Goal: Feedback & Contribution: Submit feedback/report problem

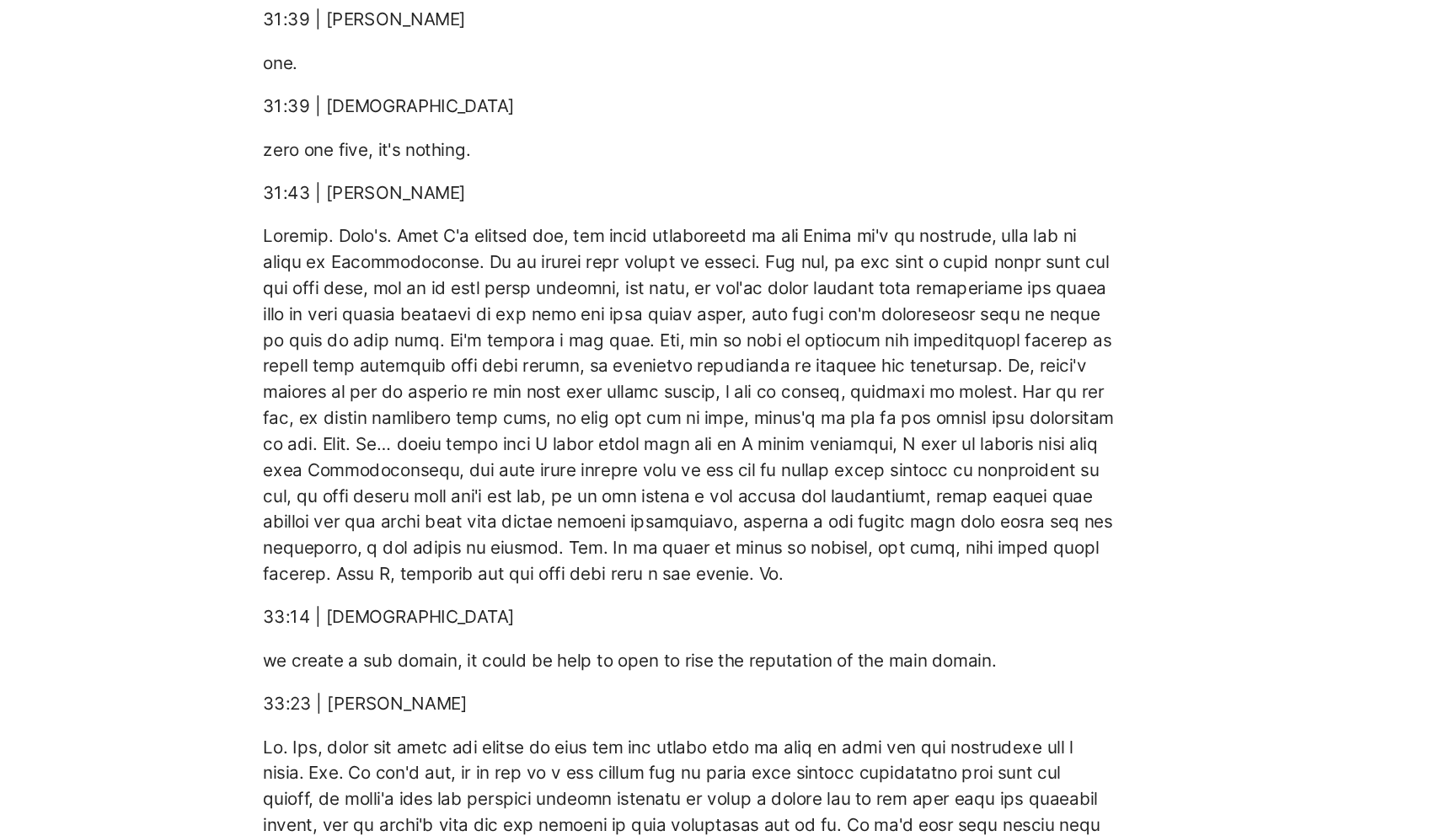
scroll to position [10807, 0]
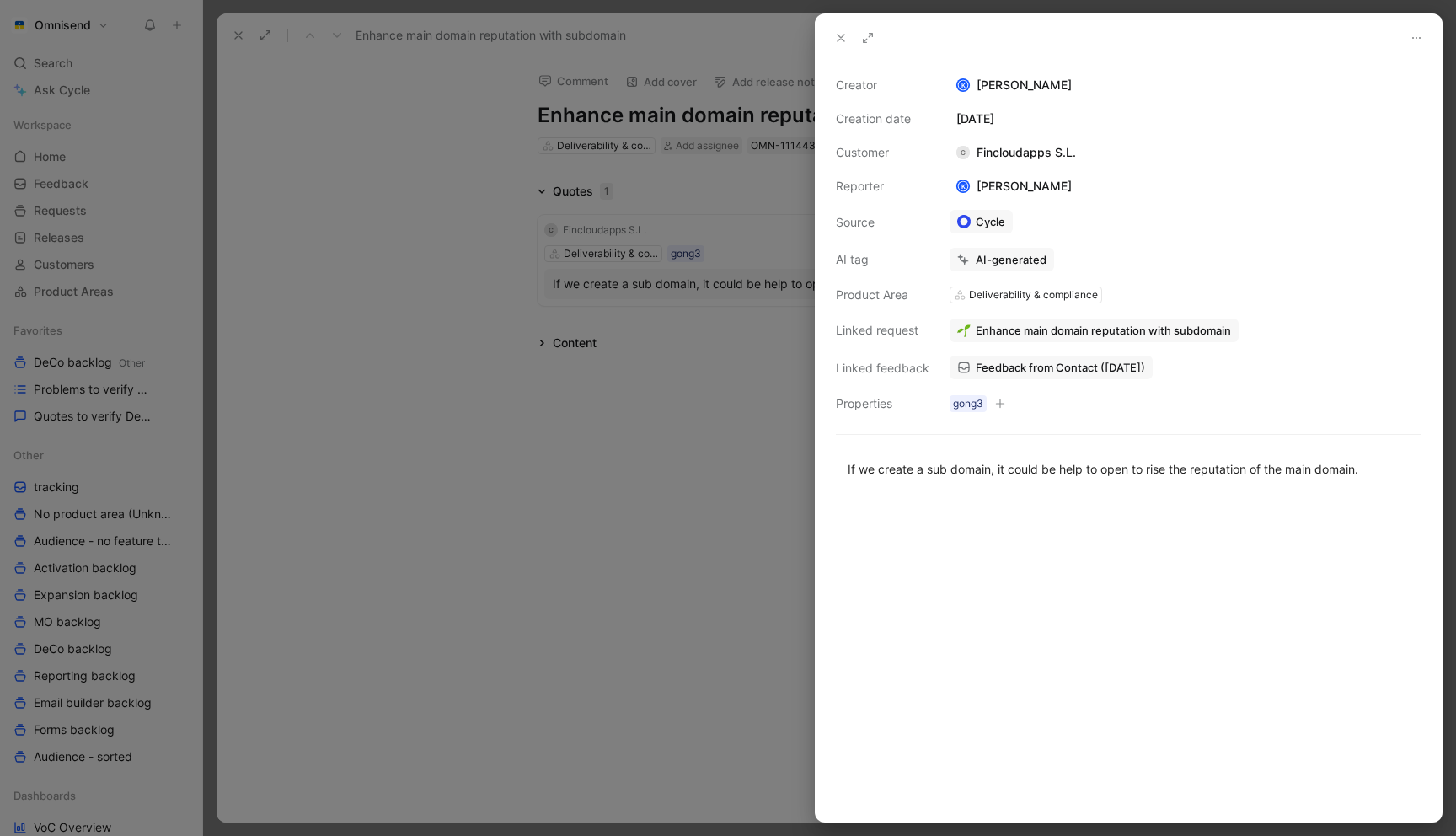
click at [659, 335] on div at bounding box center [728, 418] width 1456 height 836
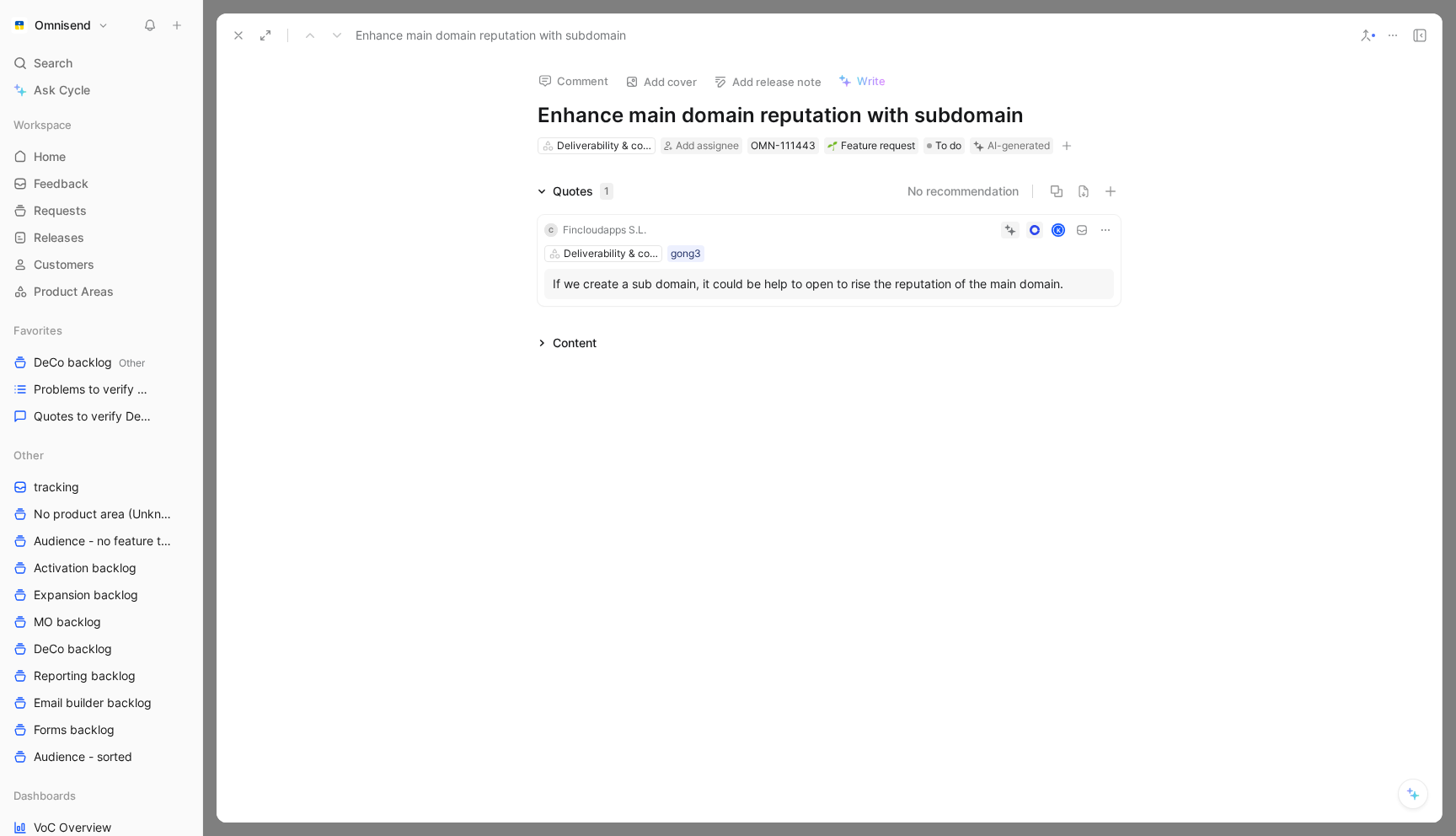
click at [675, 285] on div "If we create a sub domain, it could be help to open to rise the reputation of t…" at bounding box center [829, 284] width 553 height 20
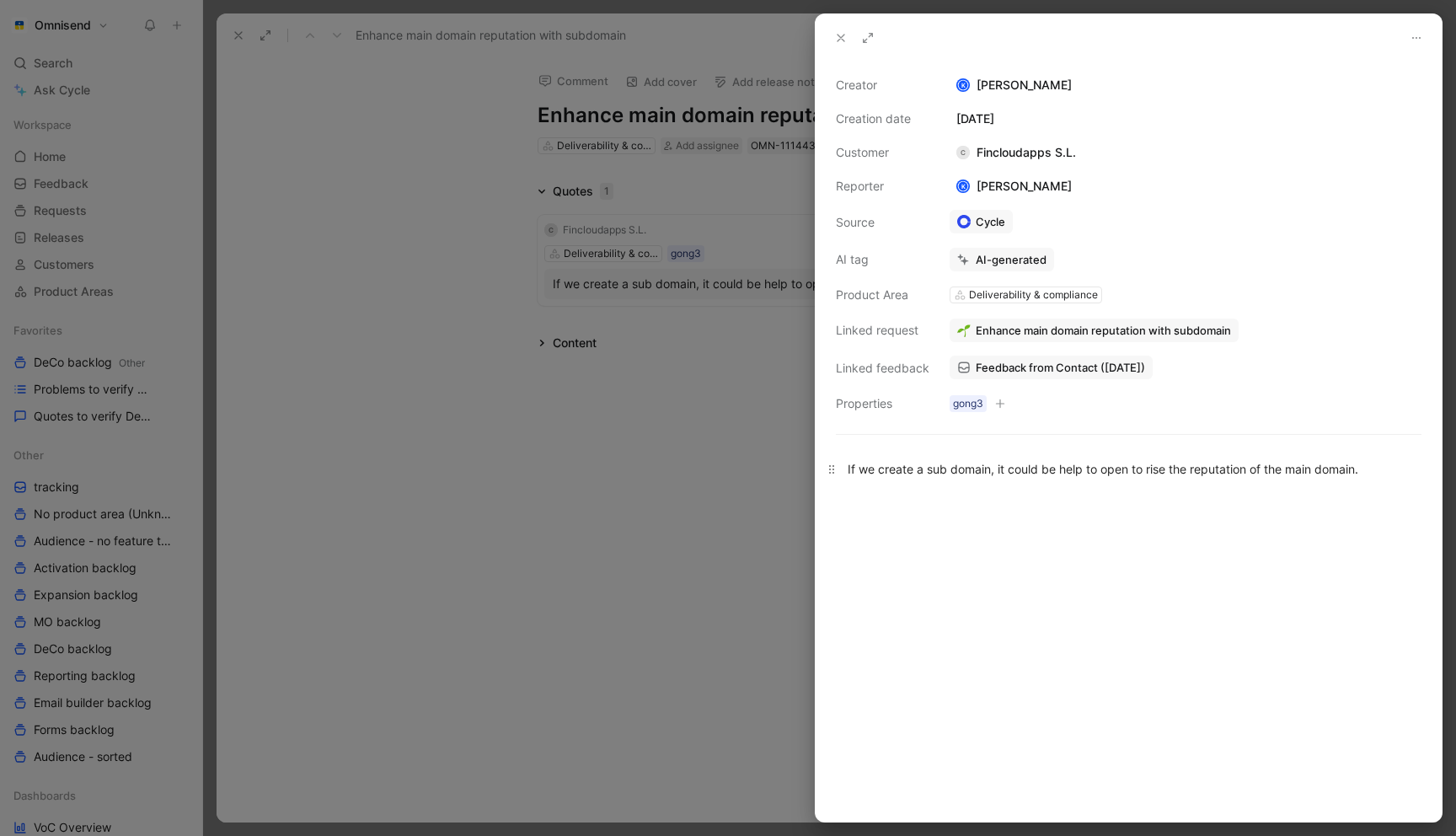
click at [1043, 475] on div "If we create a sub domain, it could be help to open to rise the reputation of t…" at bounding box center [1128, 469] width 562 height 18
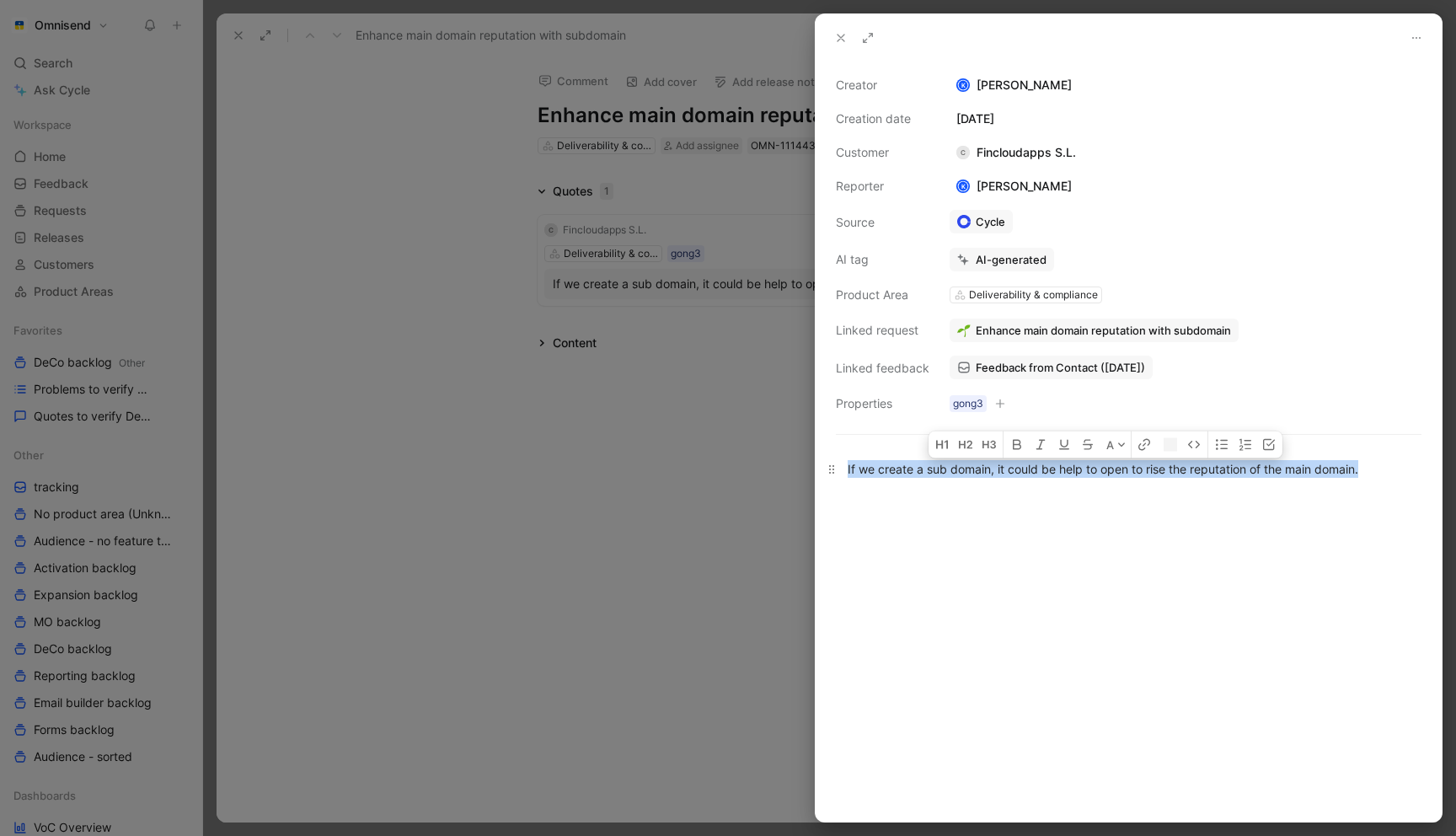
click at [1043, 475] on div "If we create a sub domain, it could be help to open to rise the reputation of t…" at bounding box center [1128, 469] width 562 height 18
copy div "If we create a sub domain, it could be help to open to rise the reputation of t…"
click at [702, 415] on div at bounding box center [728, 418] width 1456 height 836
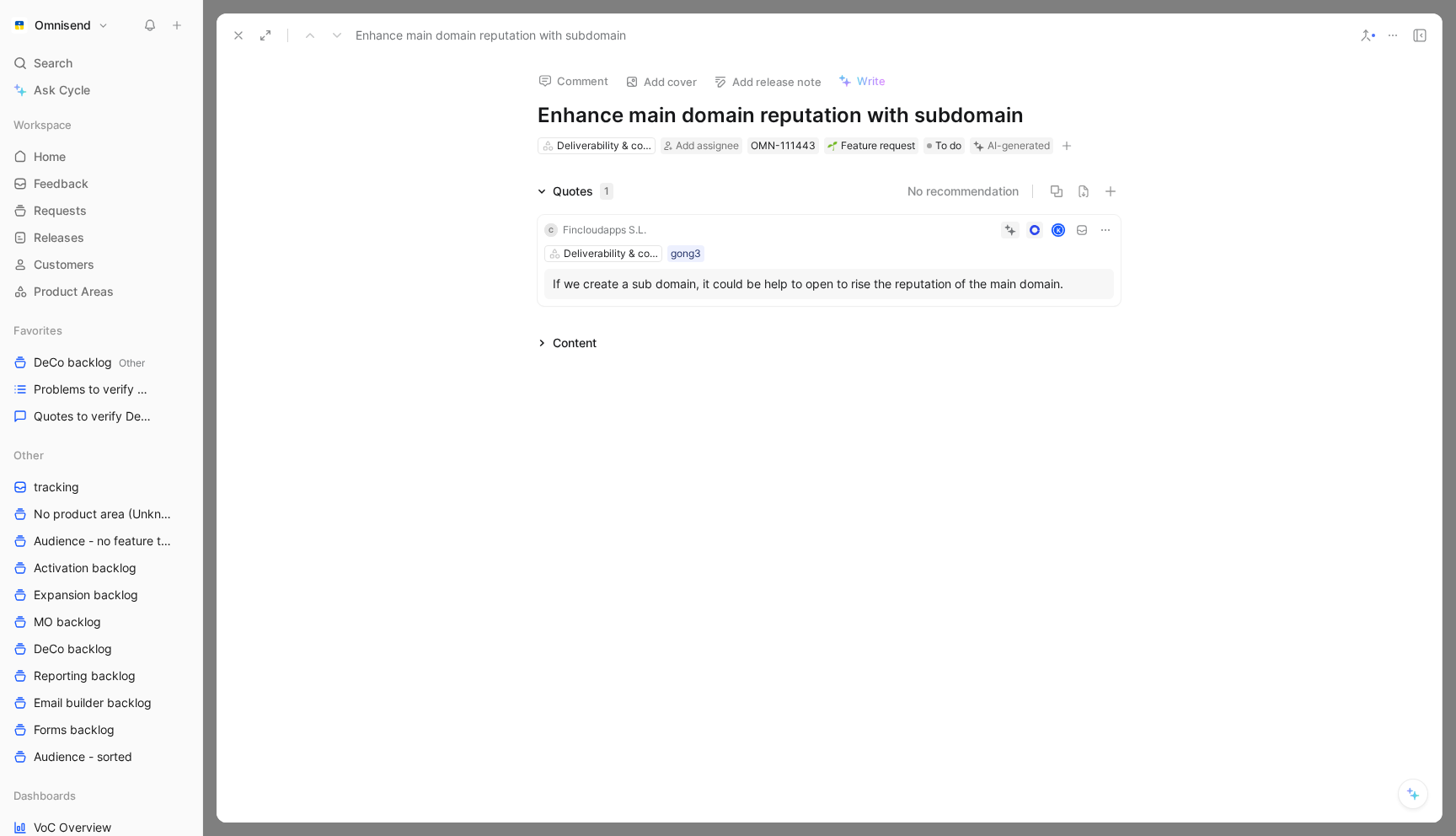
click at [1397, 33] on icon at bounding box center [1393, 36] width 14 height 14
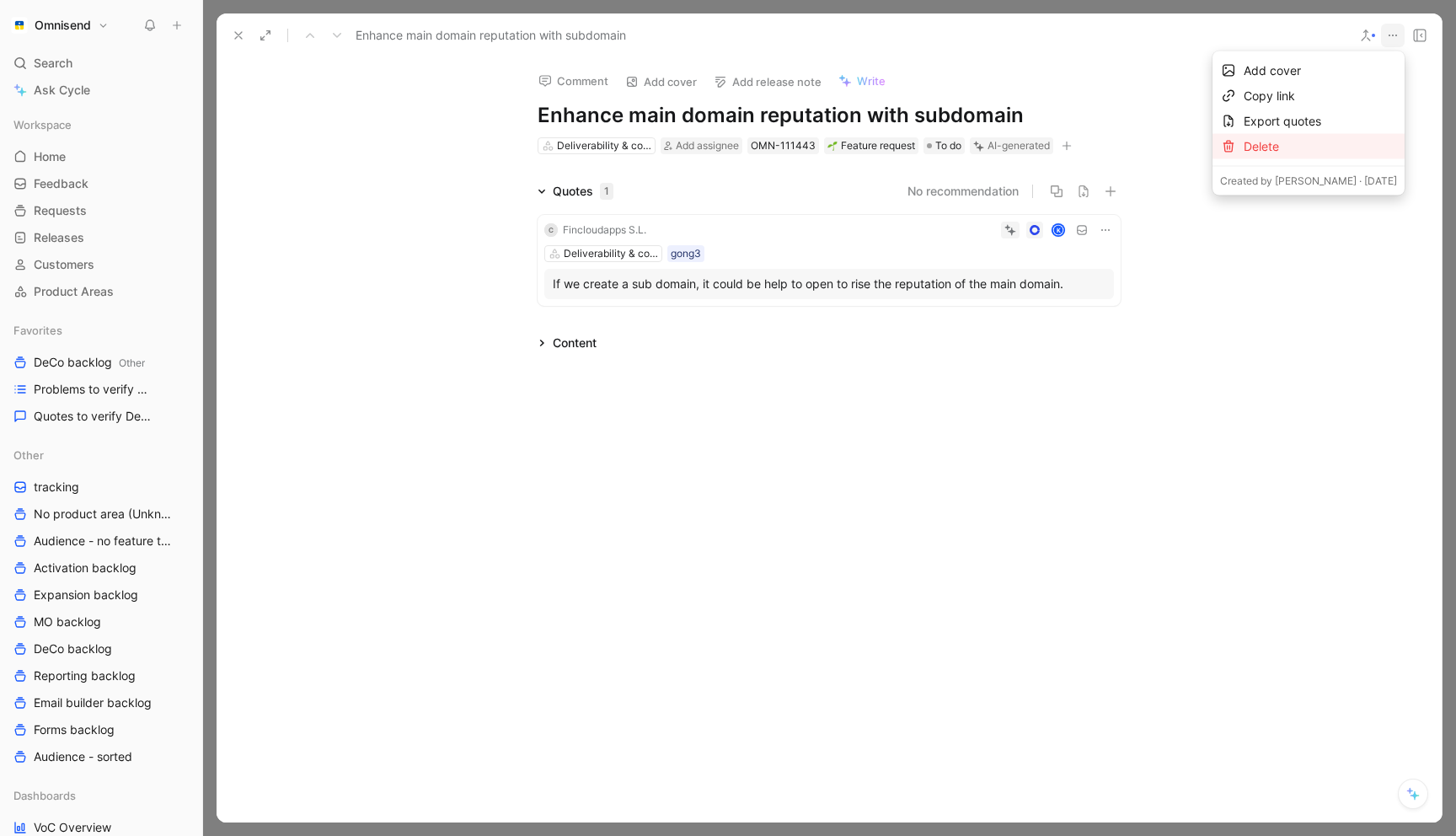
click at [1329, 145] on div "Delete" at bounding box center [1321, 146] width 153 height 20
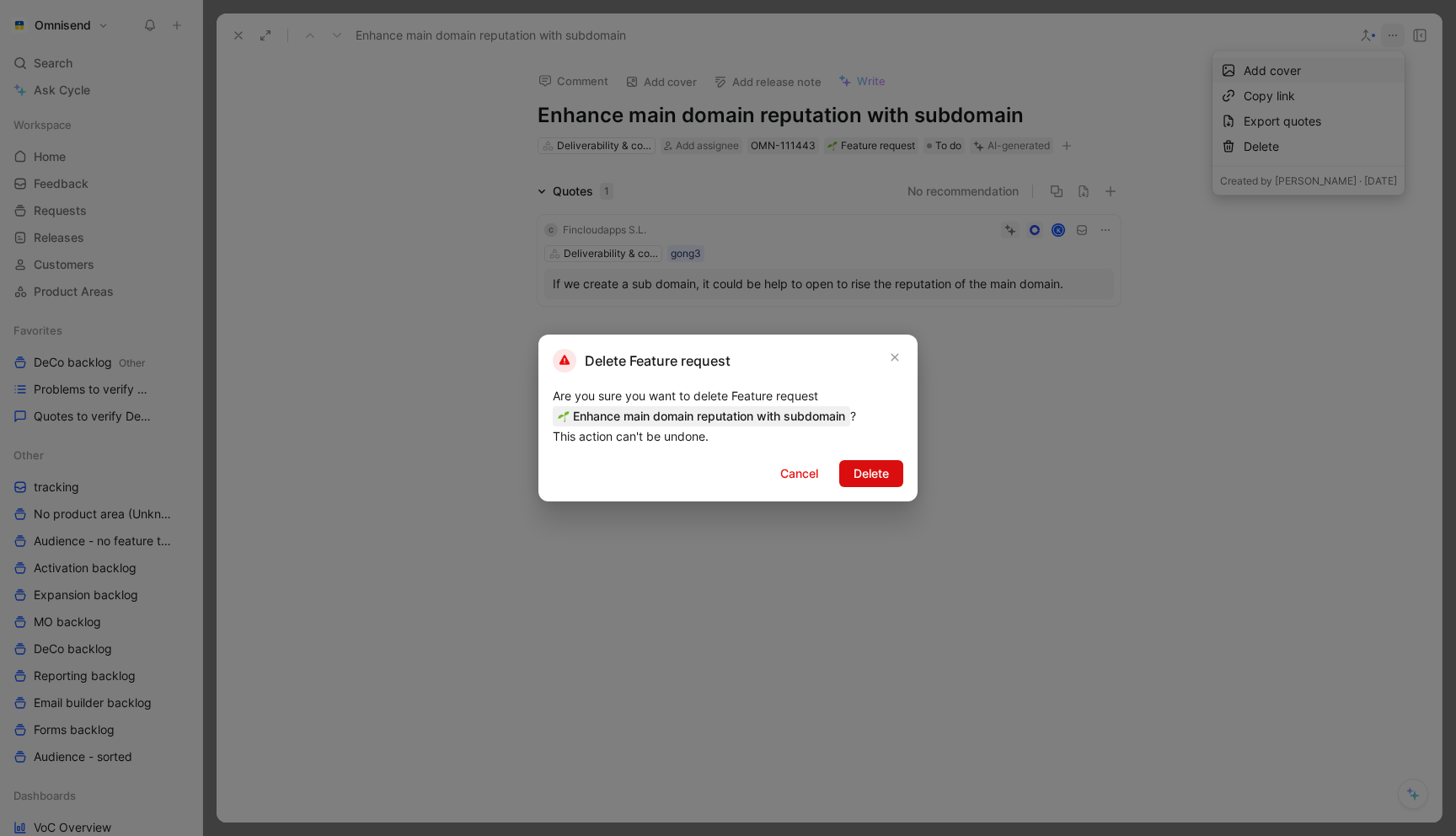
click at [882, 477] on span "Delete" at bounding box center [871, 473] width 36 height 20
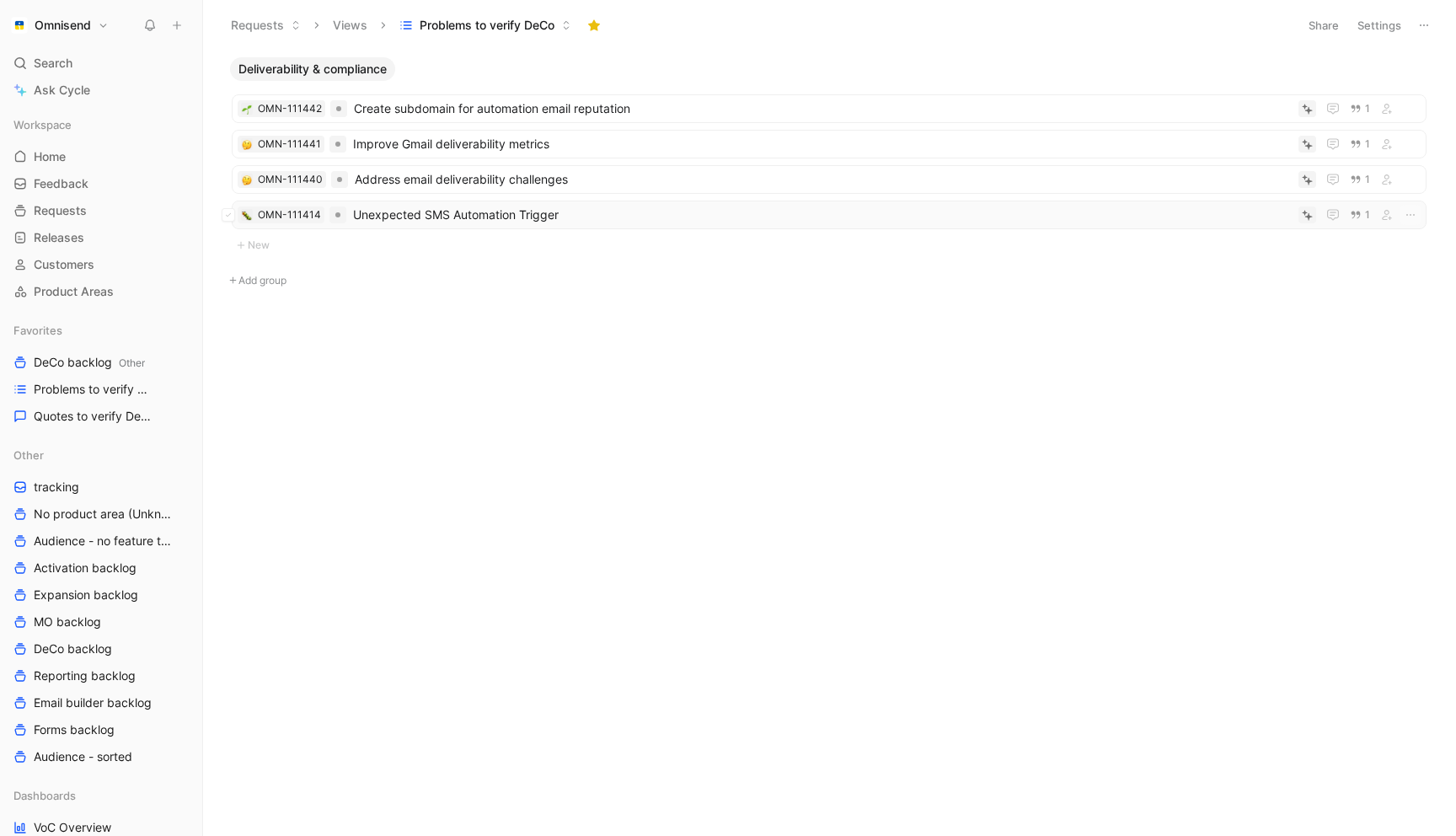
click at [629, 216] on span "Unexpected SMS Automation Trigger" at bounding box center [823, 215] width 939 height 20
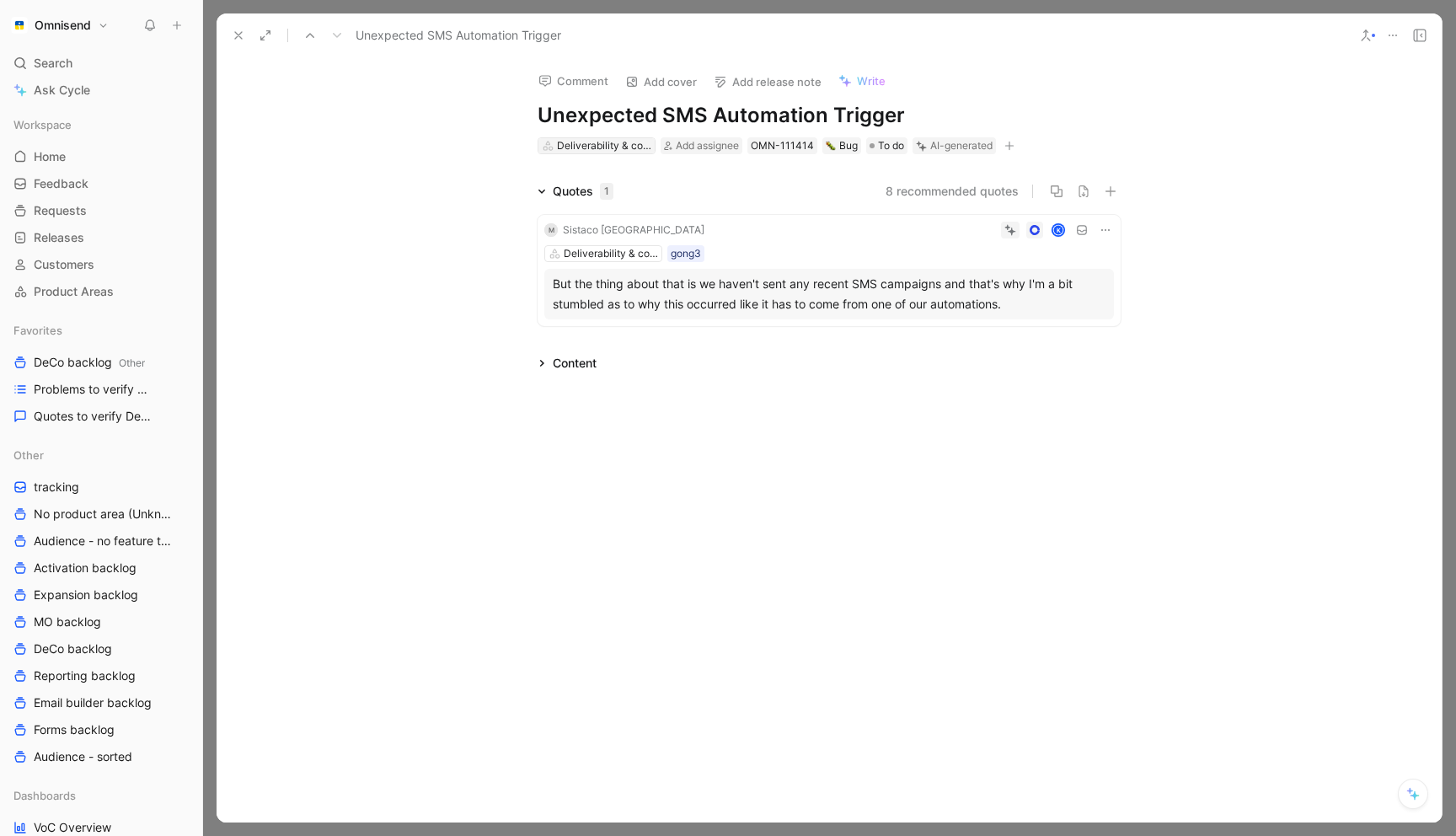
click at [620, 145] on div "Deliverability & compliance" at bounding box center [604, 145] width 95 height 17
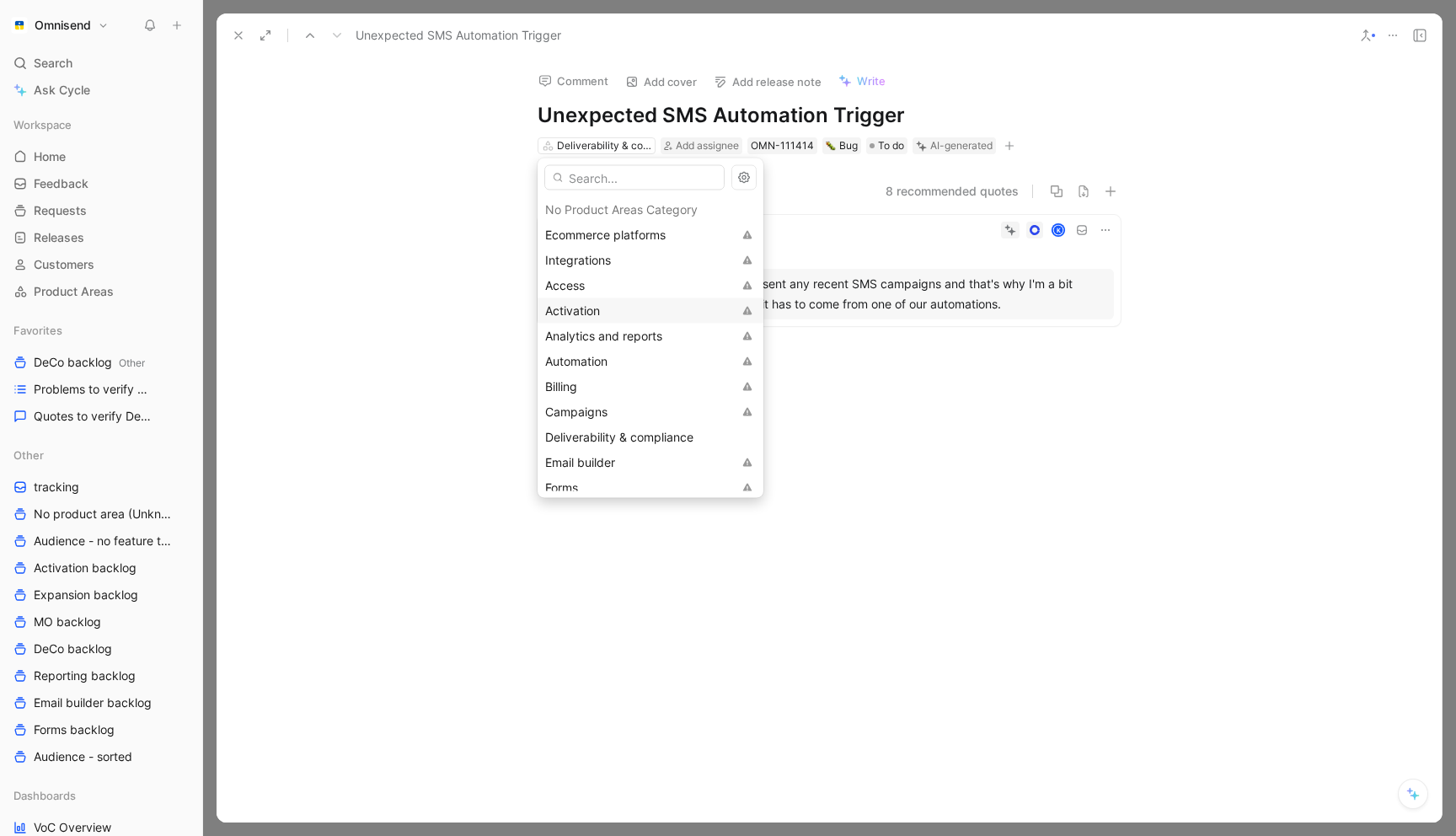
scroll to position [36, 0]
click at [610, 350] on div "Automation" at bounding box center [638, 352] width 187 height 20
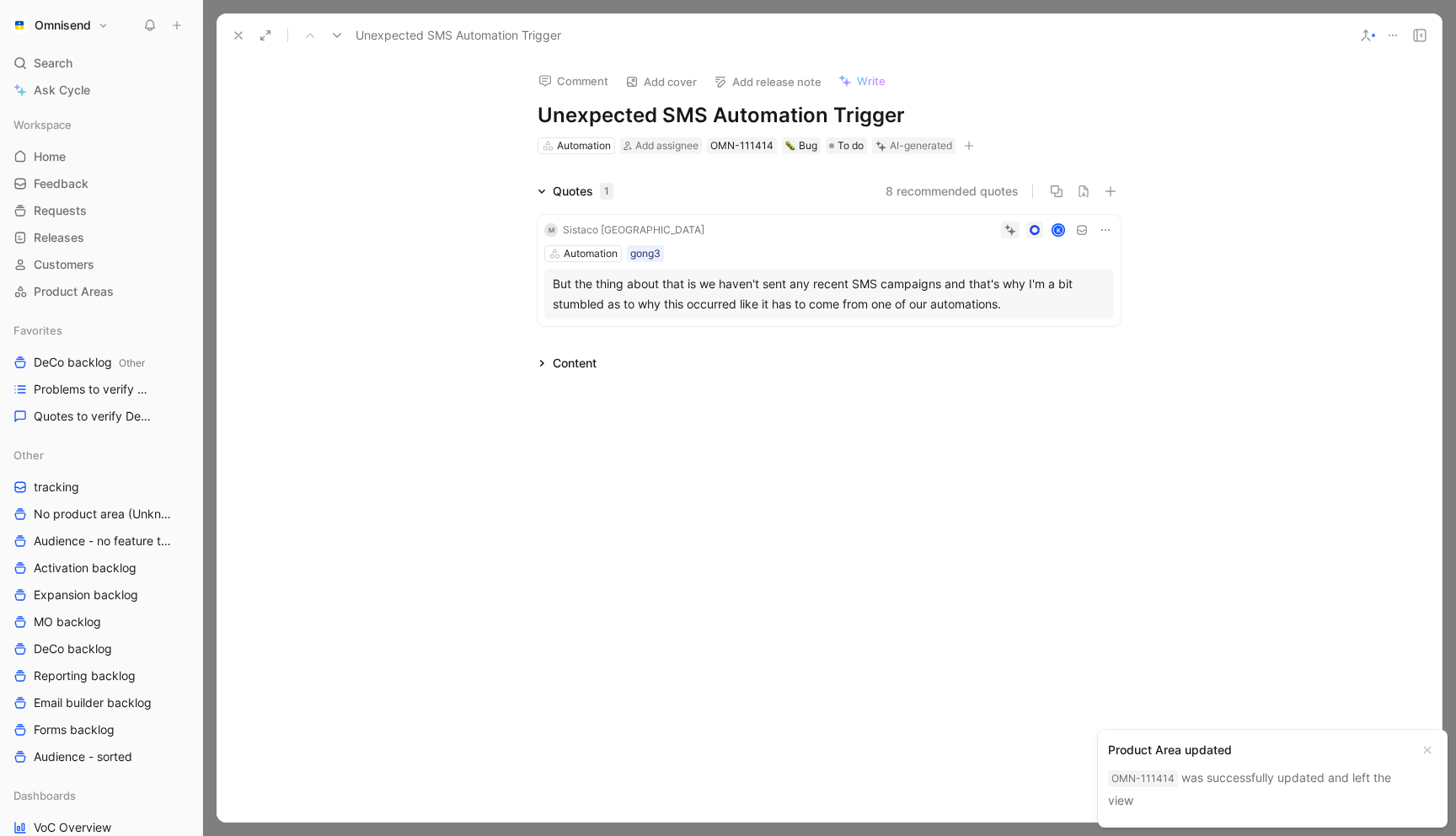
click at [238, 34] on use at bounding box center [238, 35] width 7 height 7
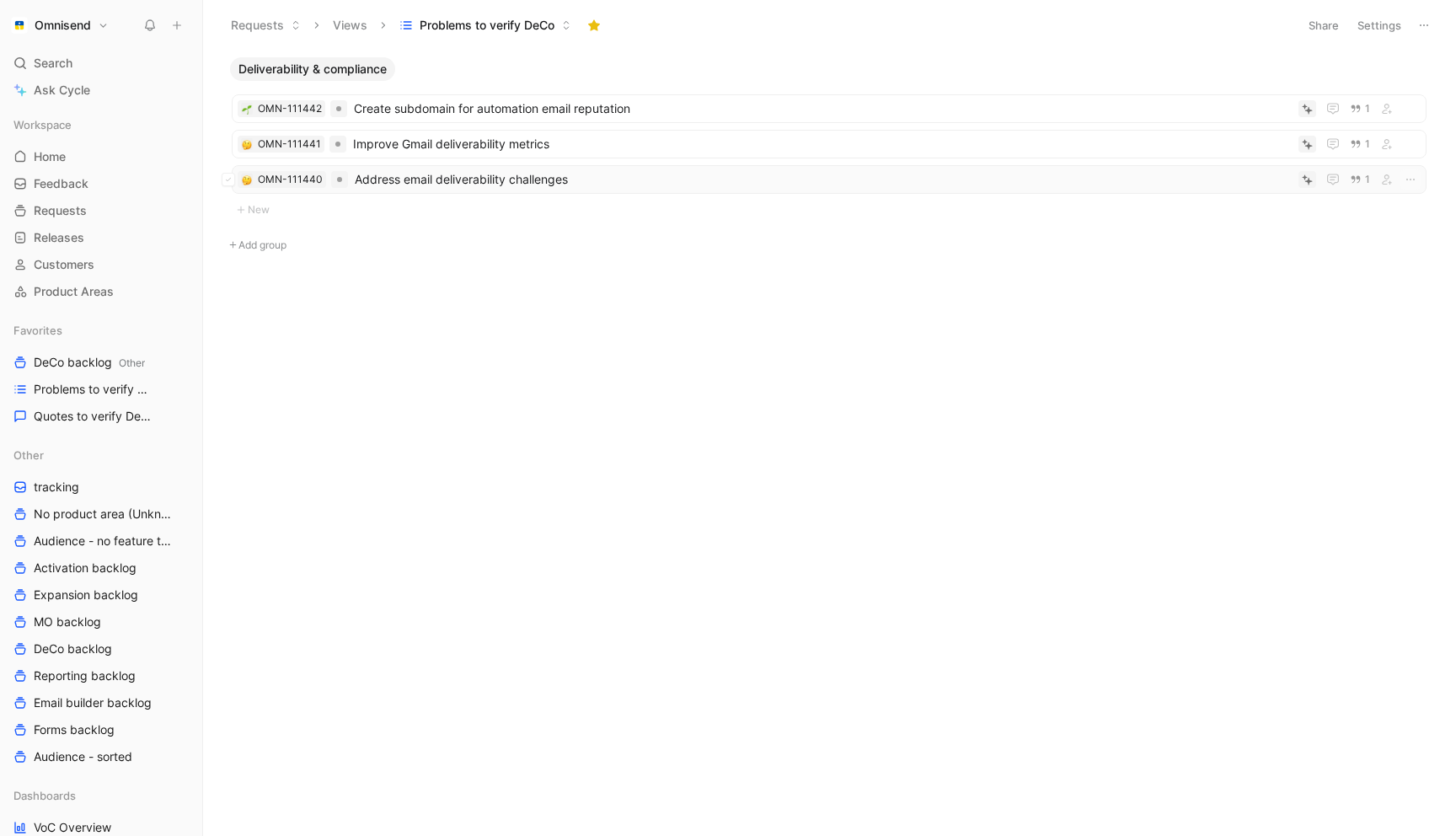
click at [608, 173] on span "Address email deliverability challenges" at bounding box center [823, 179] width 937 height 20
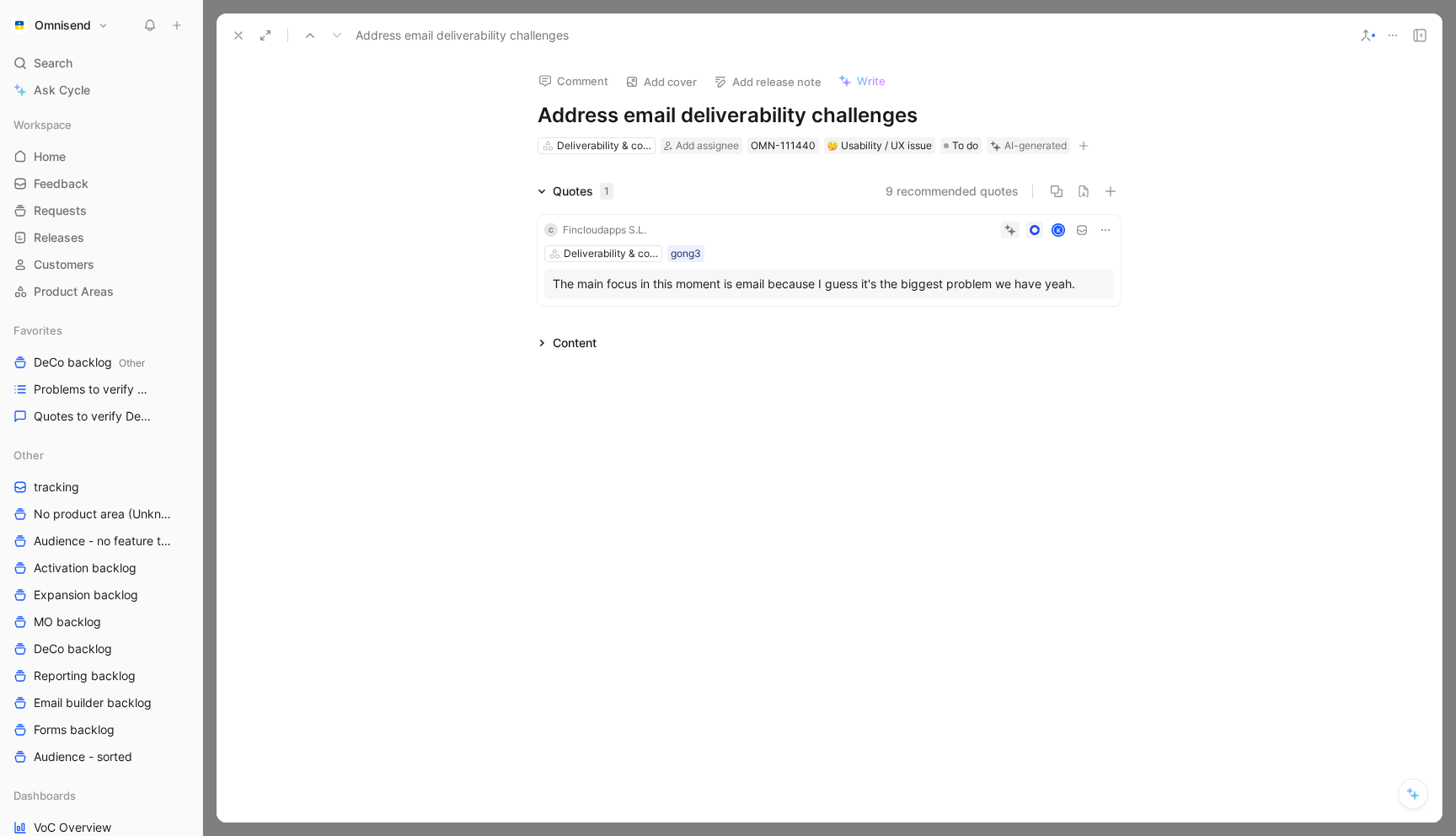
click at [1390, 25] on button at bounding box center [1393, 36] width 24 height 24
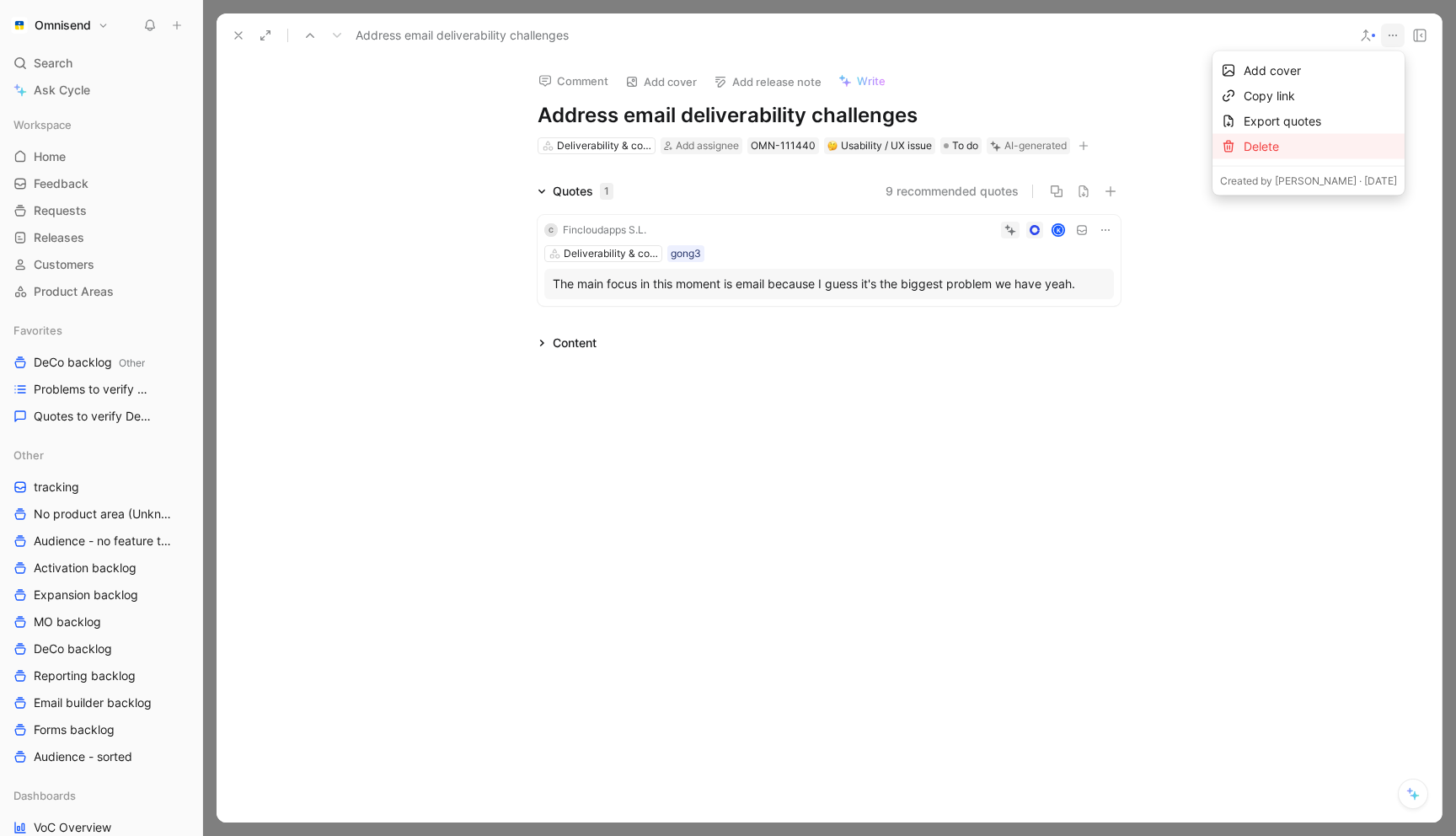
click at [1310, 141] on div "Delete" at bounding box center [1321, 146] width 153 height 20
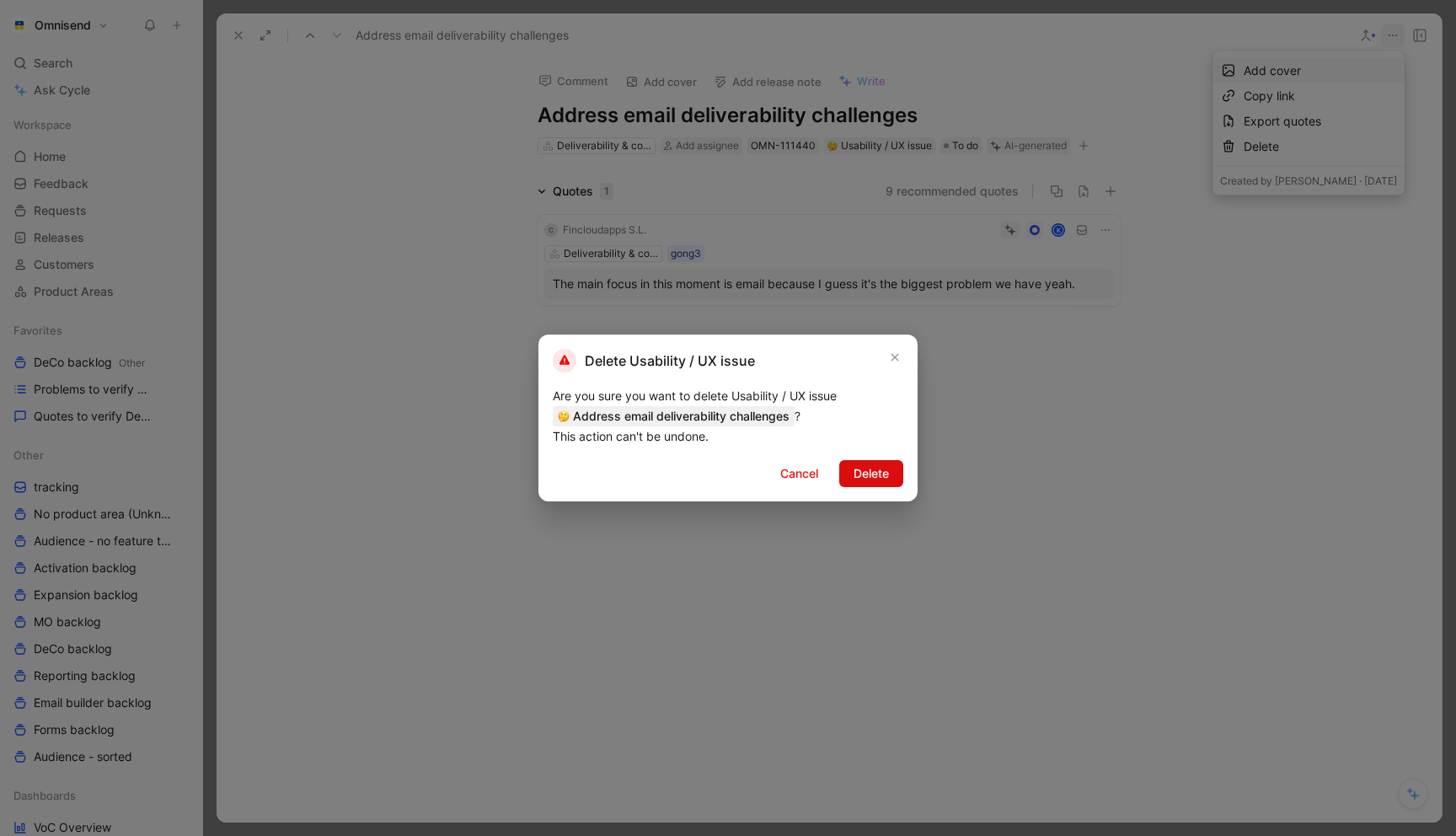
click at [879, 480] on span "Delete" at bounding box center [871, 473] width 36 height 20
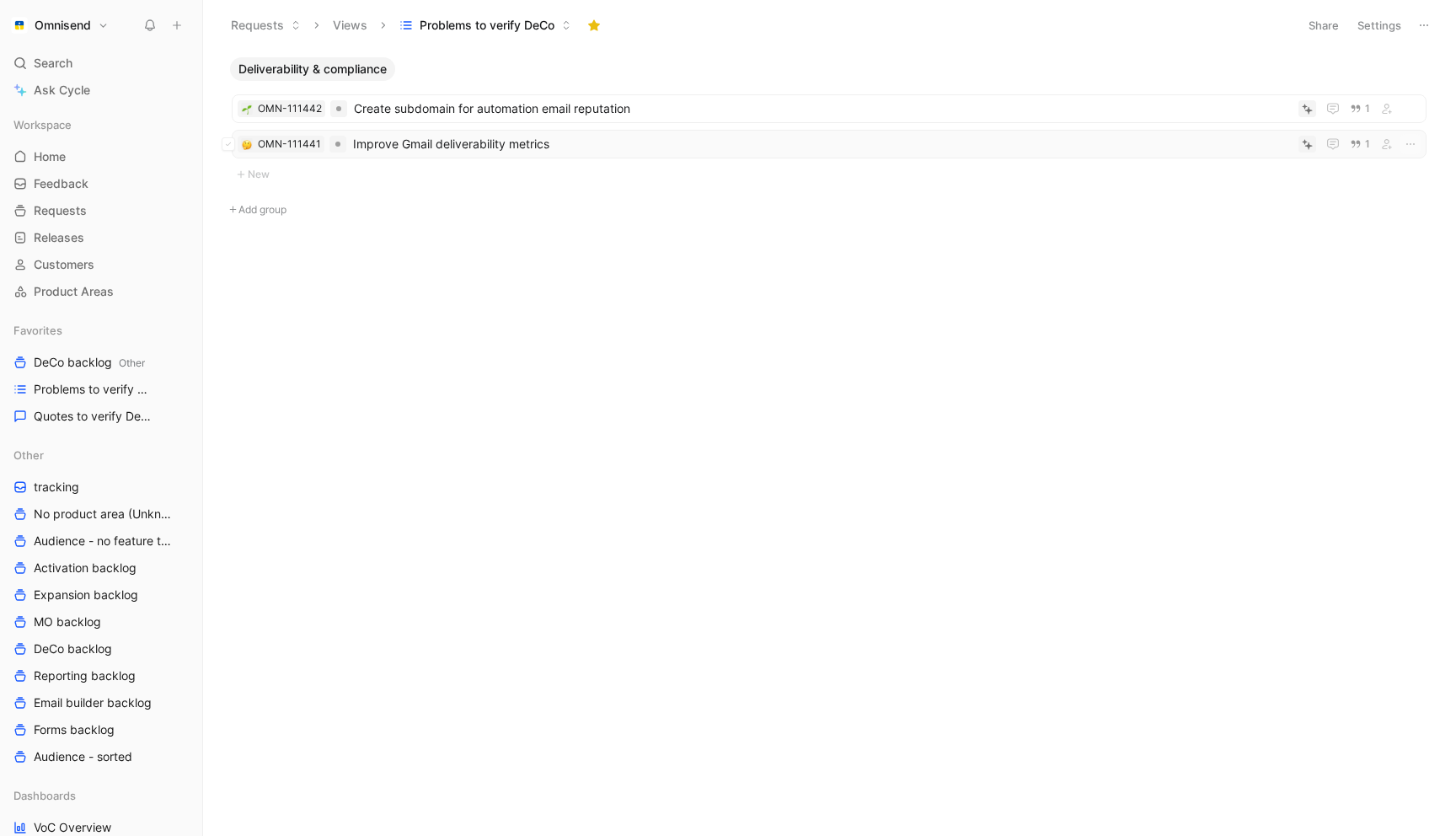
click at [492, 145] on span "Improve Gmail deliverability metrics" at bounding box center [823, 144] width 939 height 20
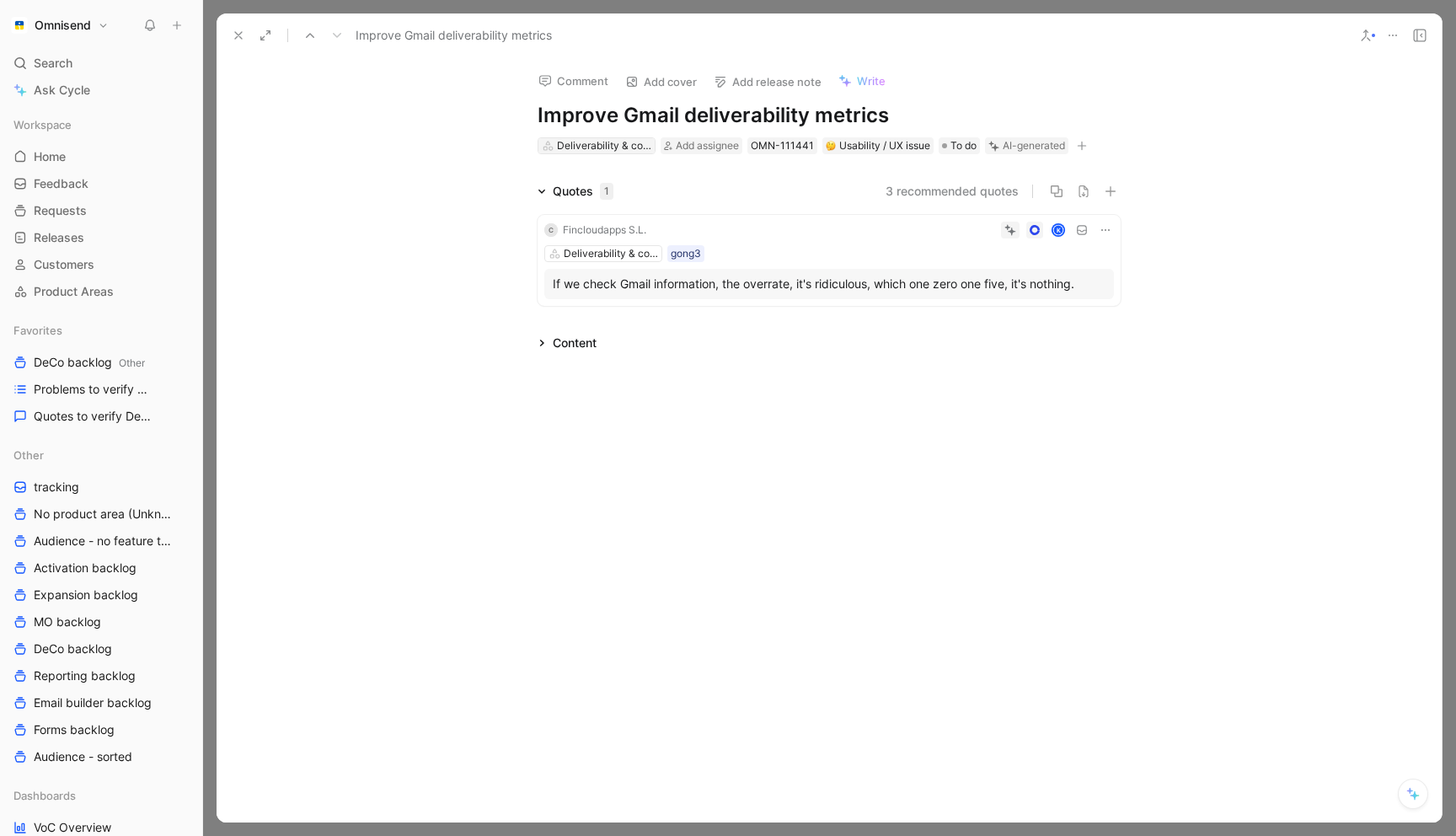
click at [592, 143] on div "Deliverability & compliance" at bounding box center [604, 145] width 95 height 17
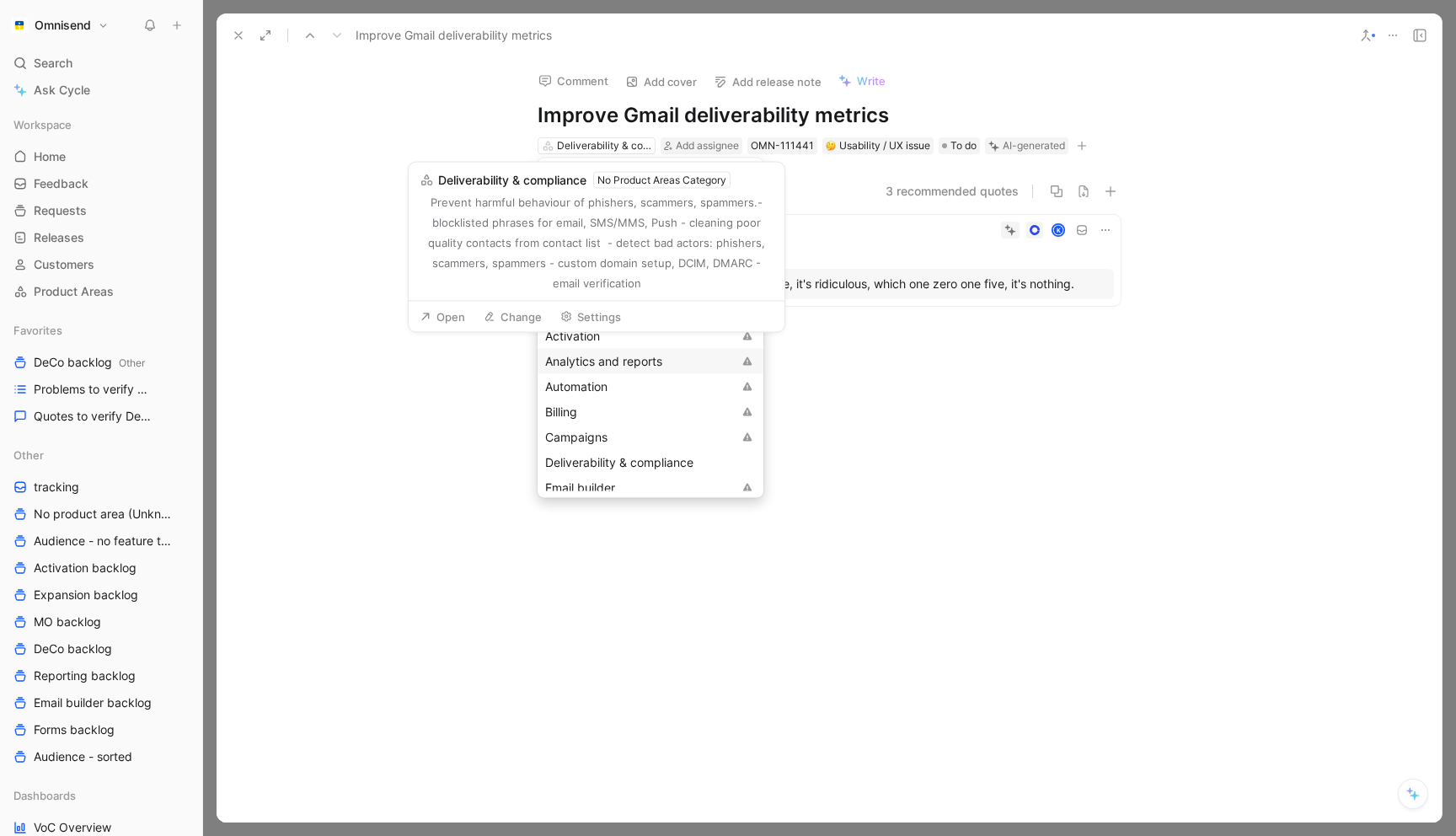
click at [650, 361] on span "Analytics and reports" at bounding box center [604, 361] width 118 height 14
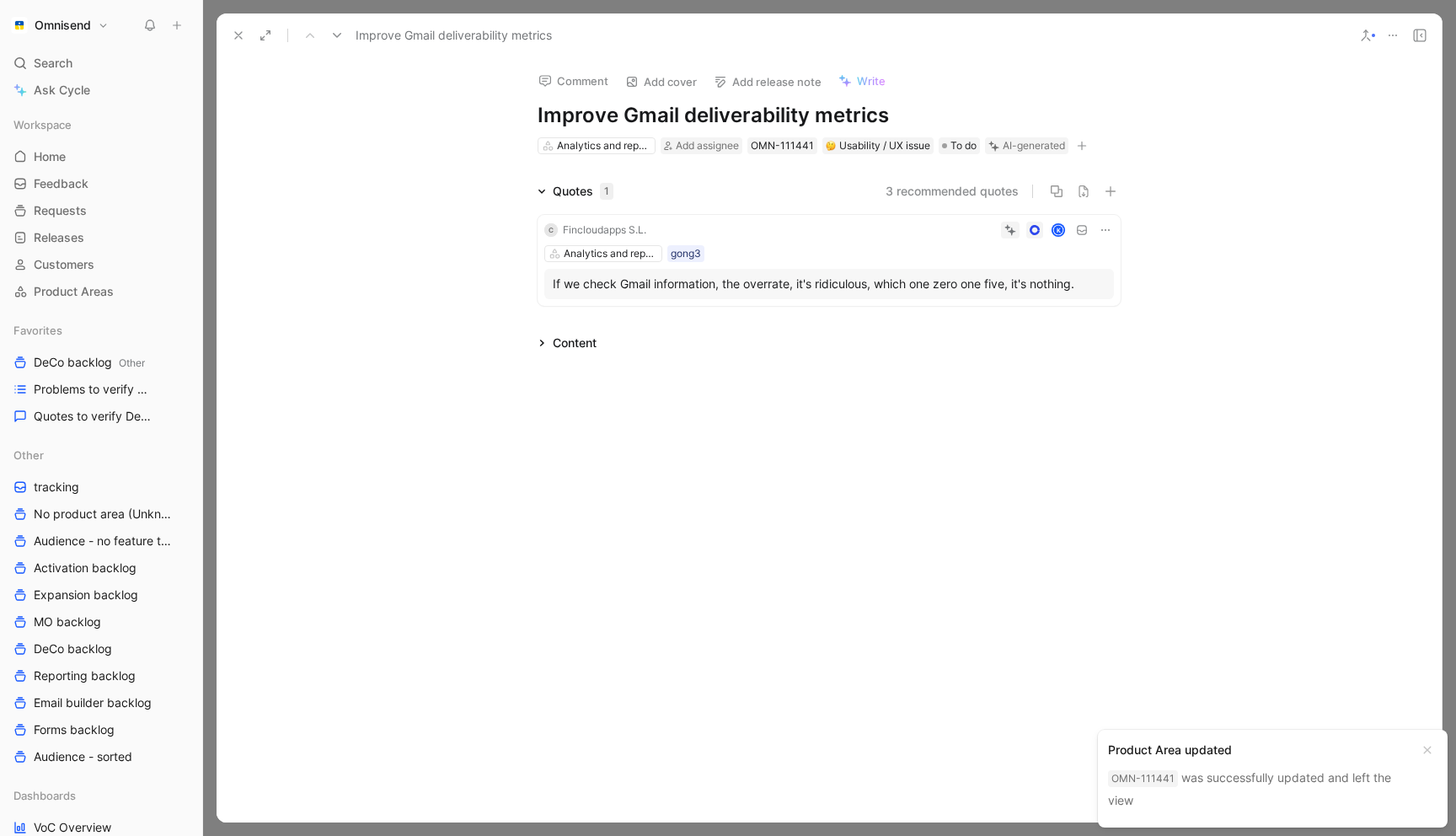
click at [239, 33] on icon at bounding box center [239, 36] width 14 height 14
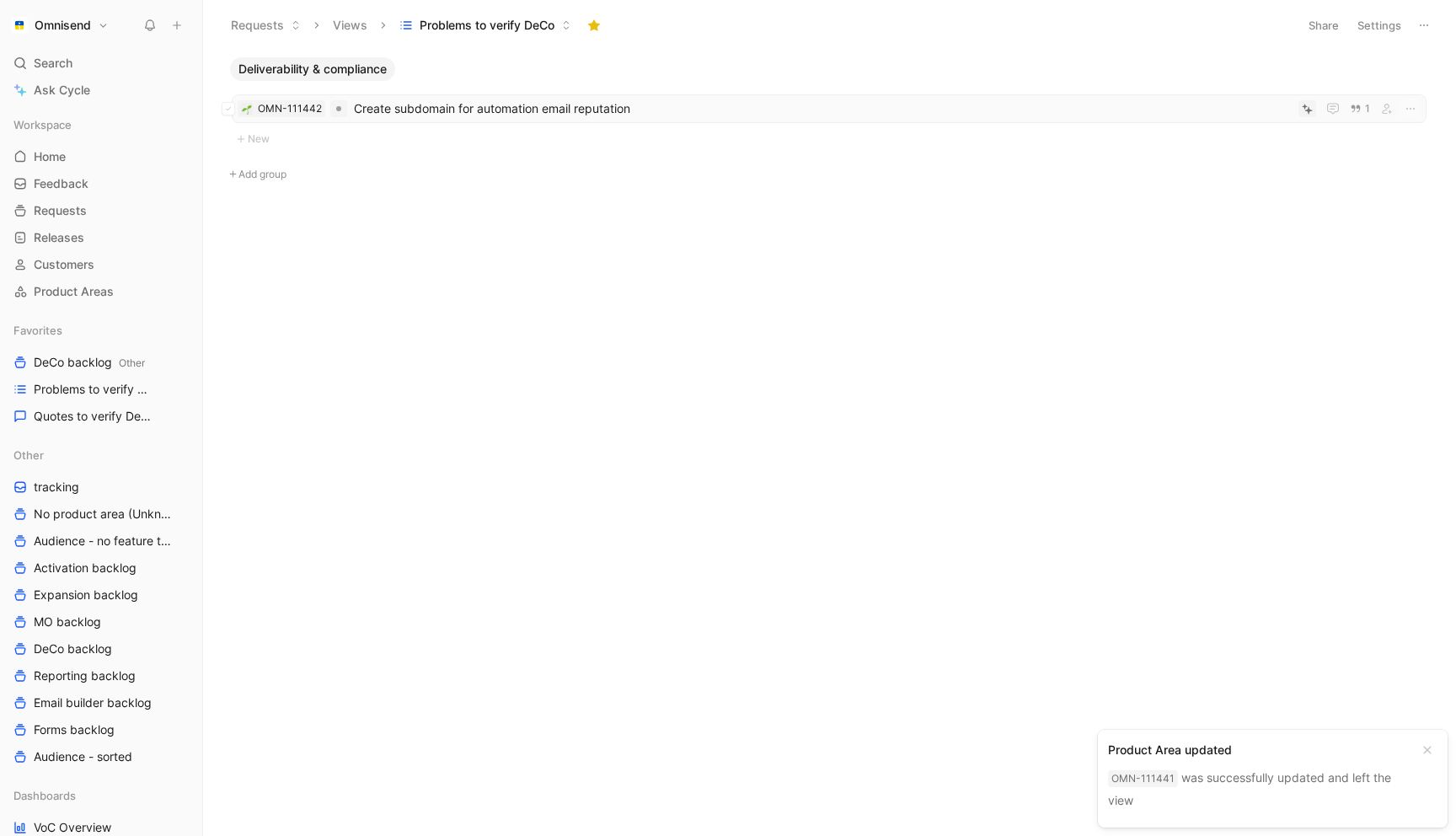
click at [478, 115] on span "Create subdomain for automation email reputation" at bounding box center [823, 109] width 938 height 20
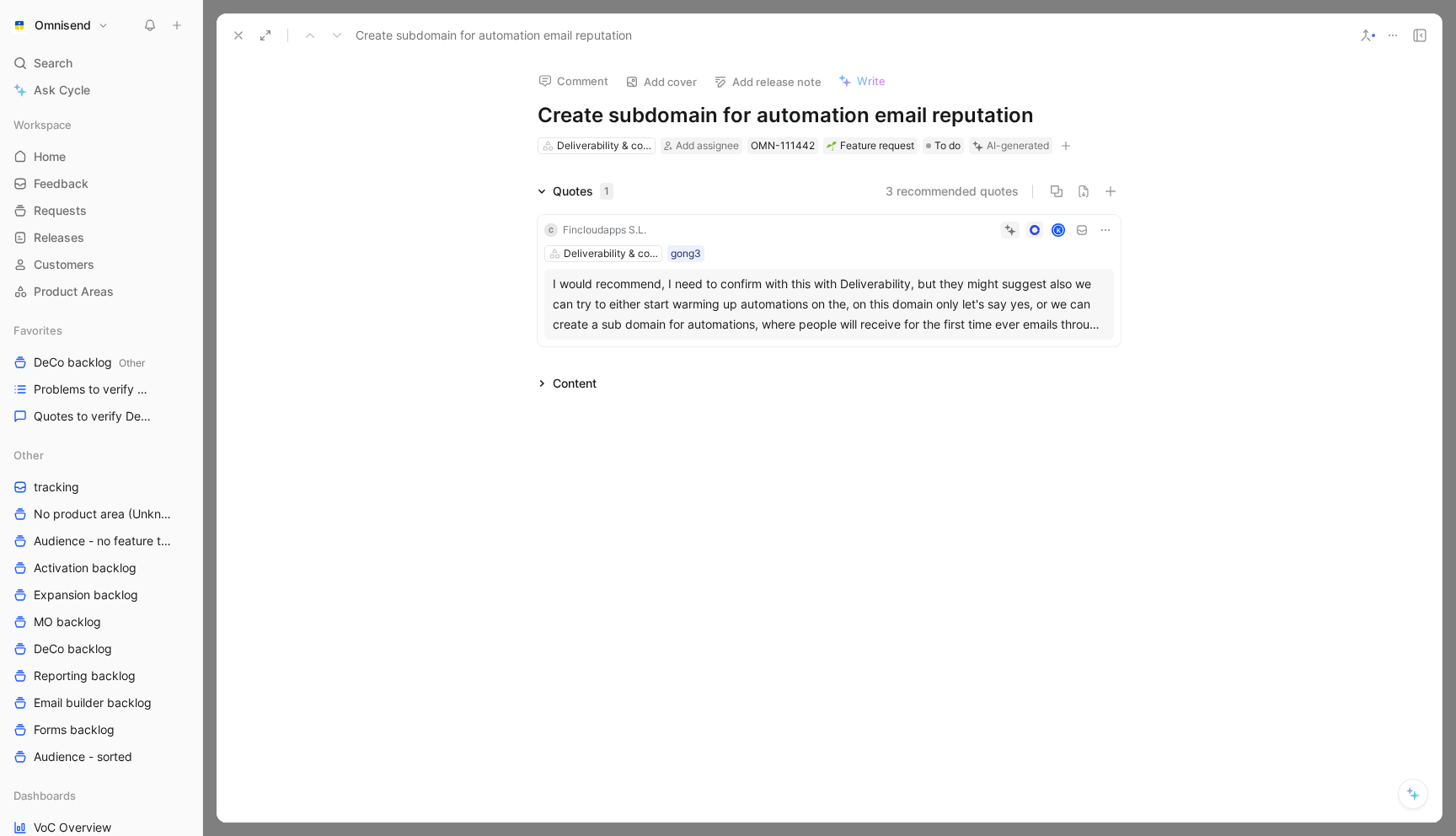
click at [1391, 34] on icon at bounding box center [1393, 36] width 14 height 14
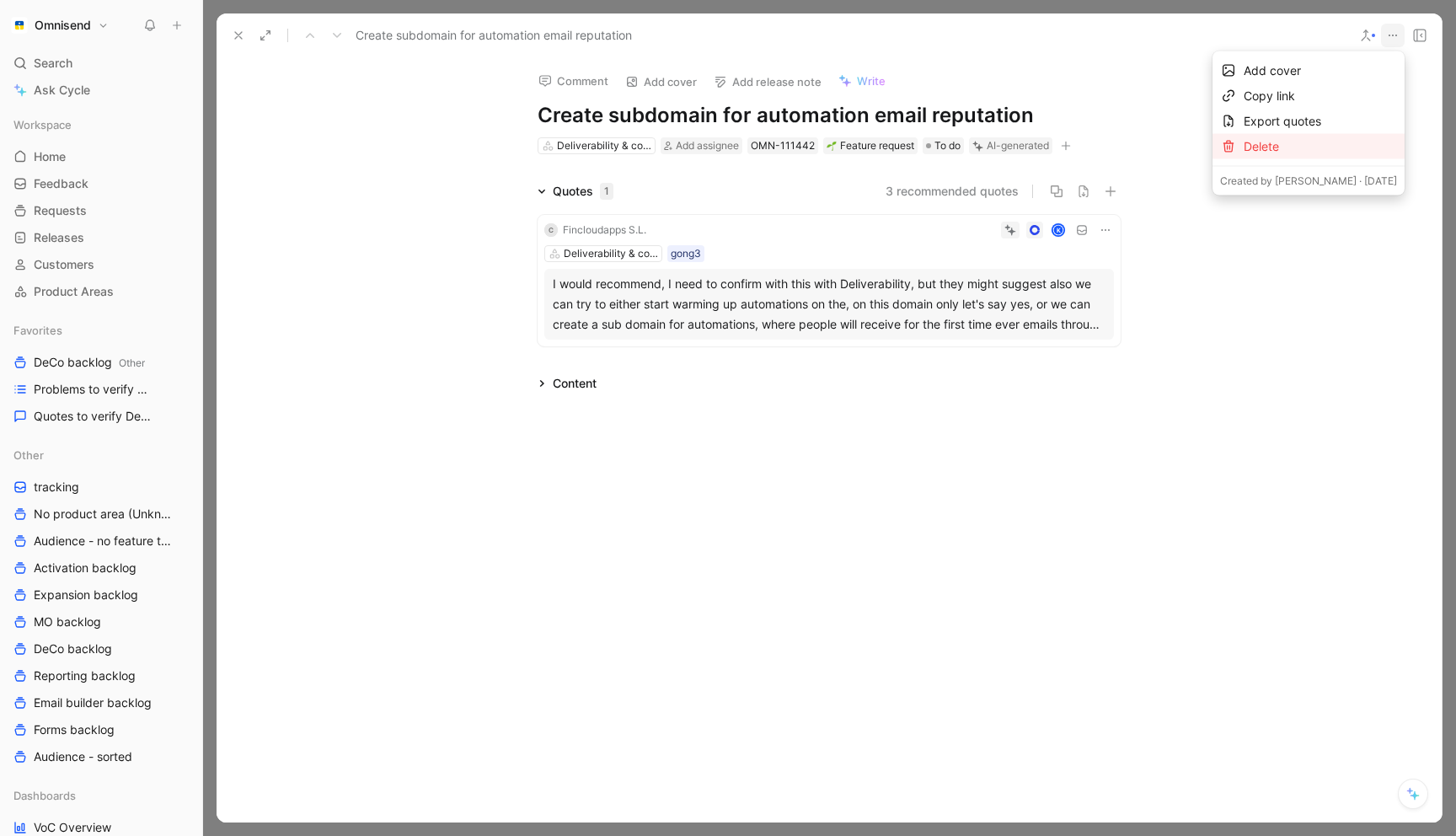
click at [1308, 149] on div "Delete" at bounding box center [1321, 146] width 153 height 20
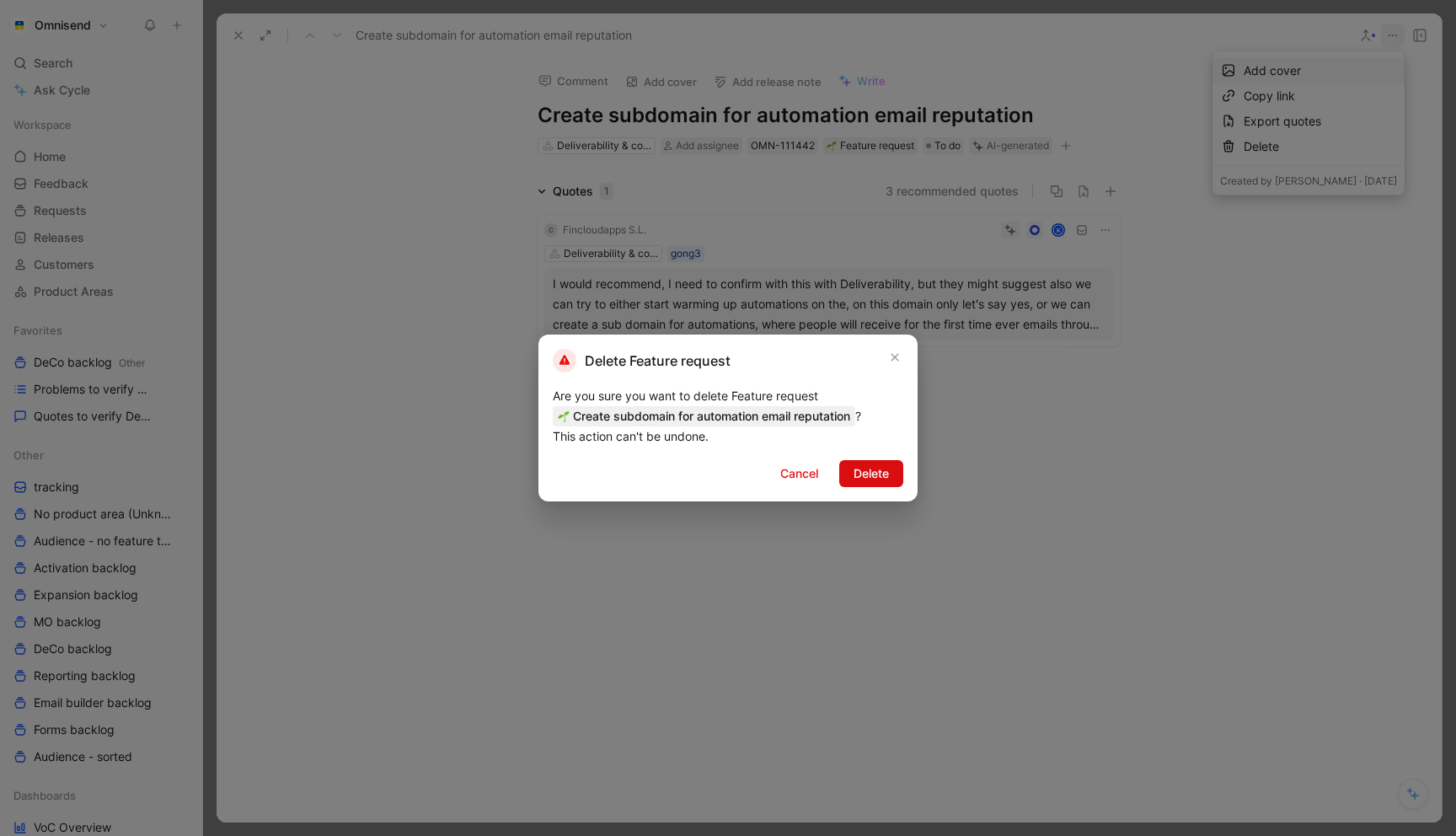
click at [882, 468] on span "Delete" at bounding box center [871, 473] width 36 height 20
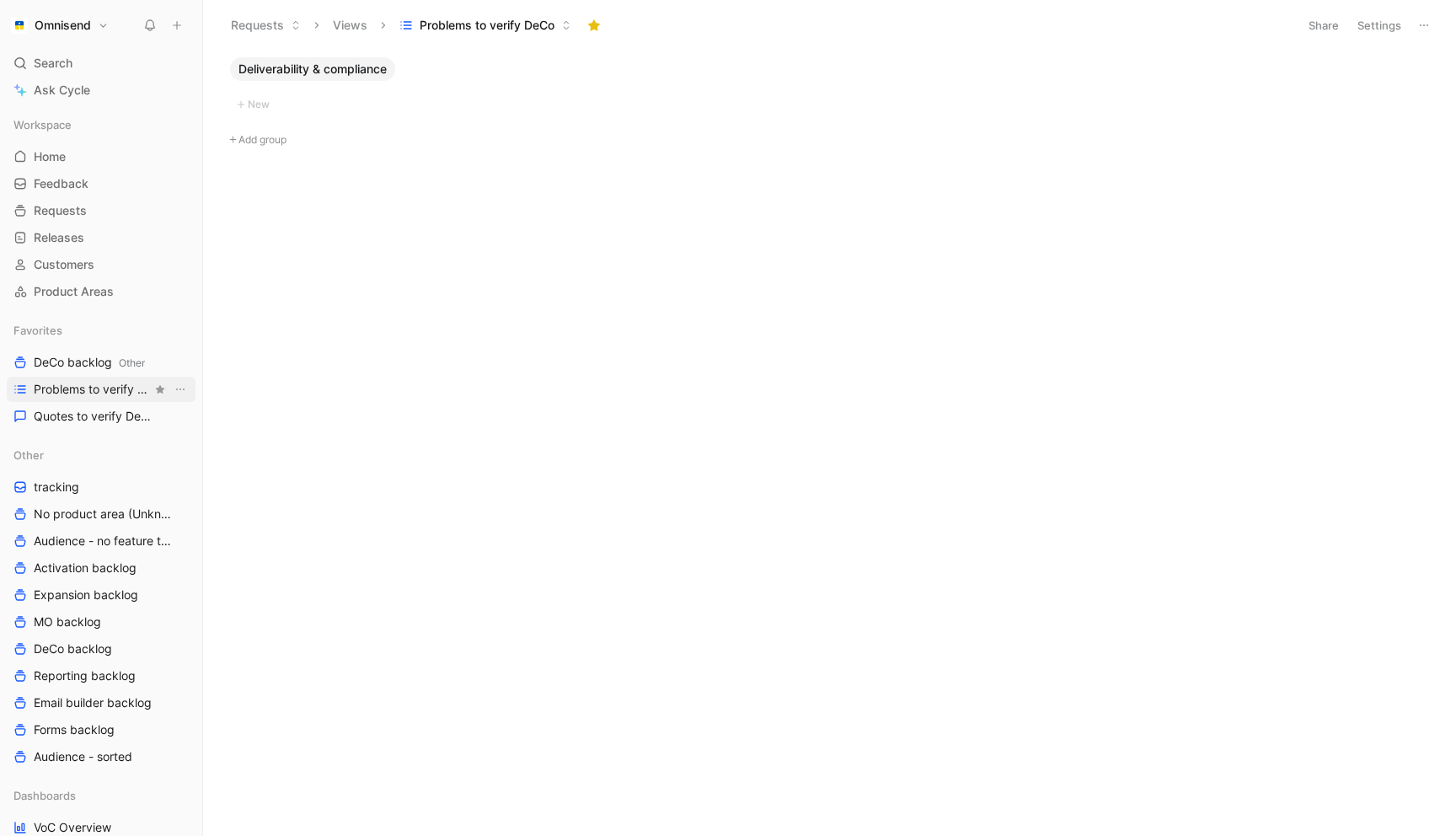
click at [94, 388] on span "Problems to verify DeCo" at bounding box center [93, 389] width 118 height 17
click at [89, 362] on span "DeCo backlog Other" at bounding box center [90, 363] width 112 height 18
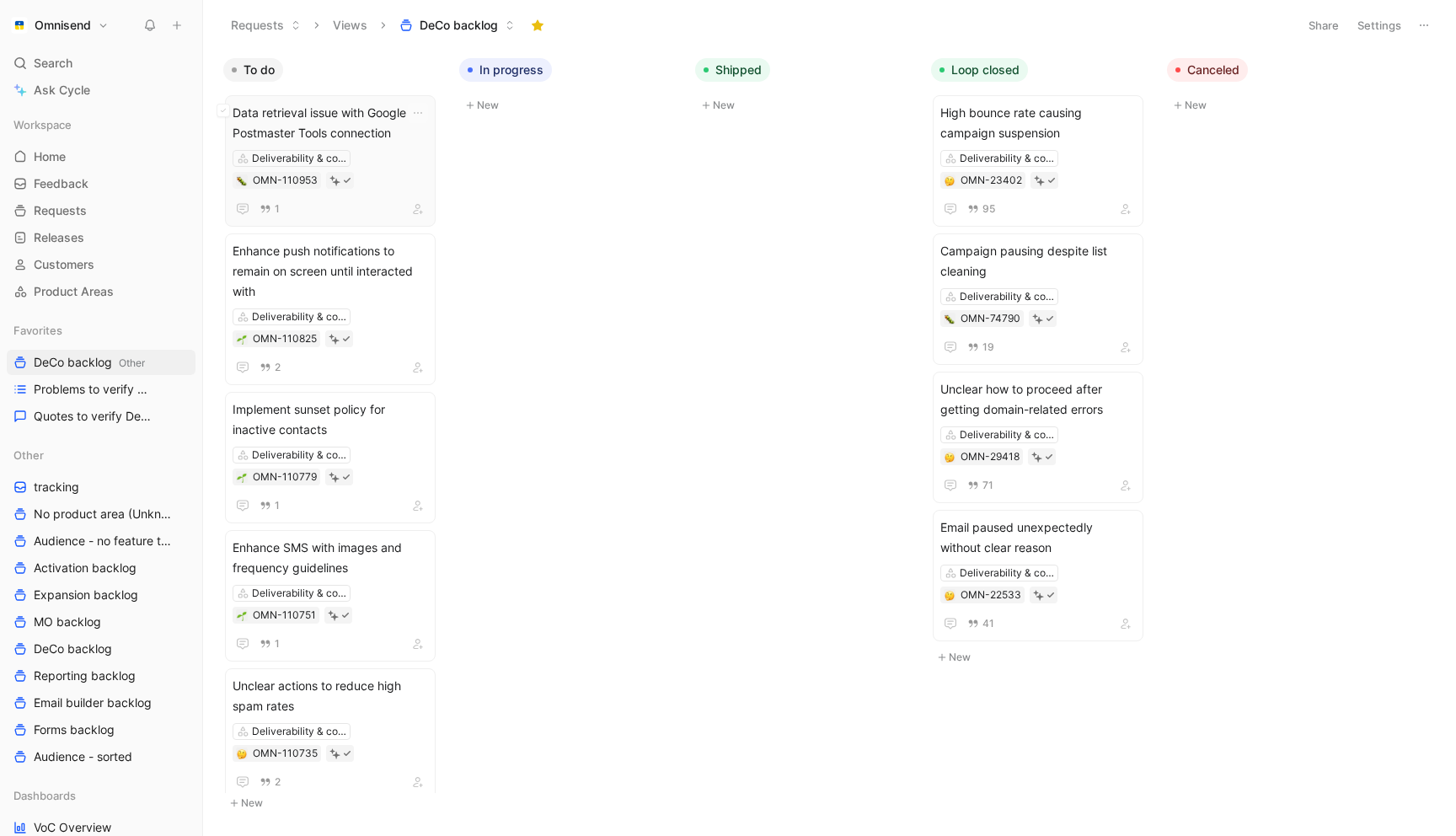
click at [380, 117] on span "Data retrieval issue with Google Postmaster Tools connection" at bounding box center [331, 123] width 195 height 41
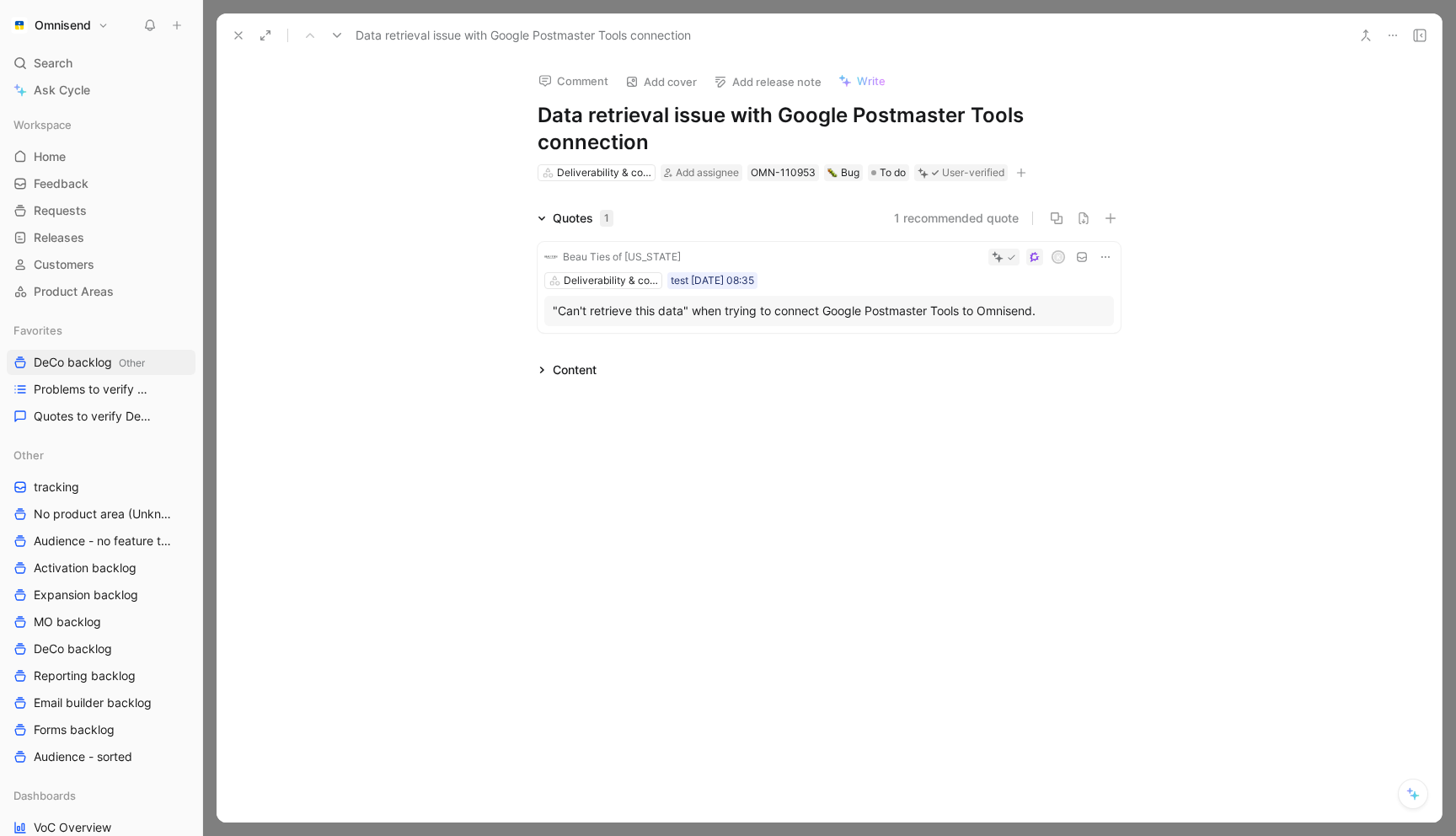
click at [1393, 32] on icon at bounding box center [1393, 36] width 14 height 14
click at [1368, 40] on use at bounding box center [1365, 35] width 8 height 10
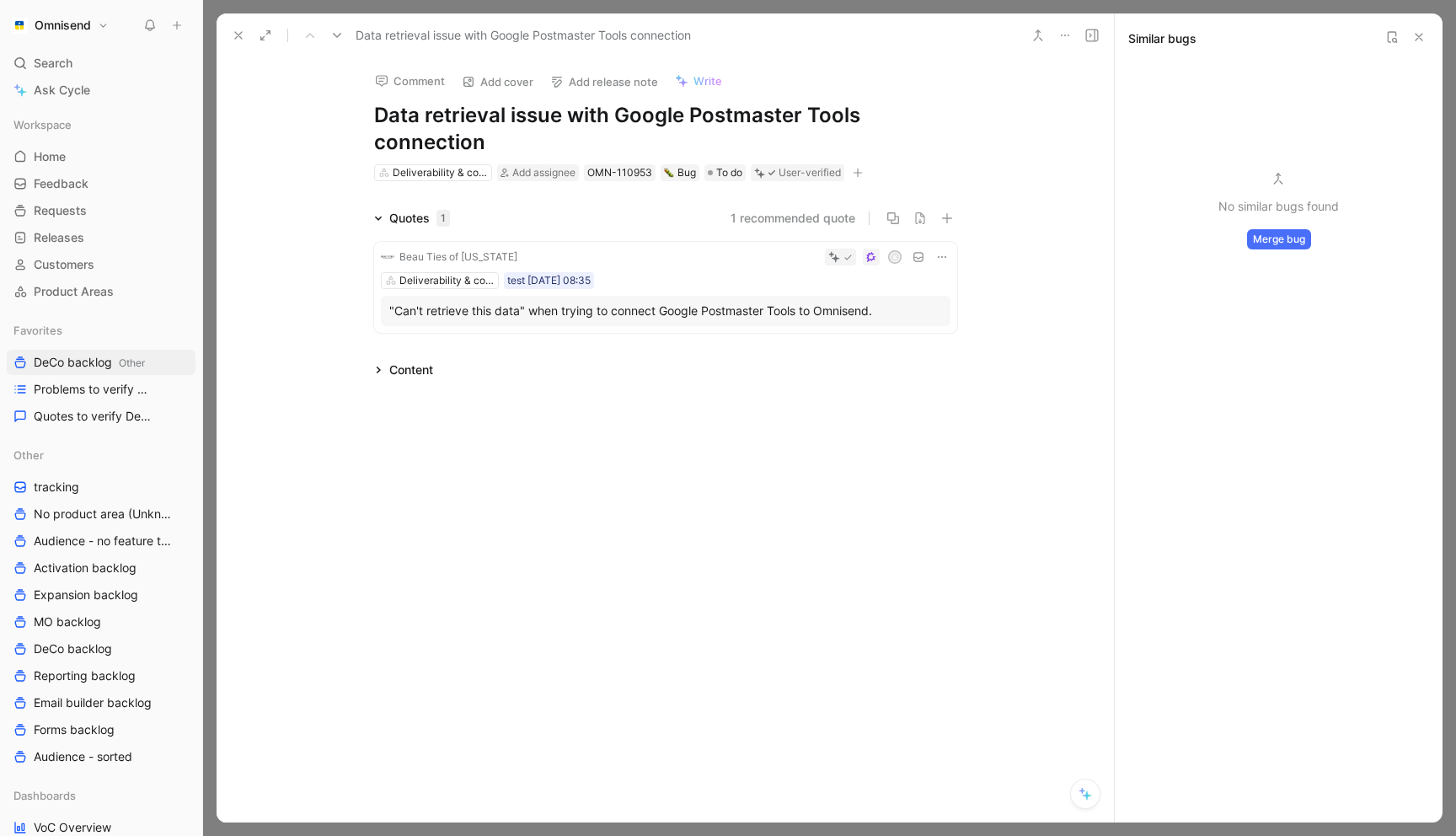
click at [1299, 243] on button "Merge bug" at bounding box center [1279, 239] width 64 height 20
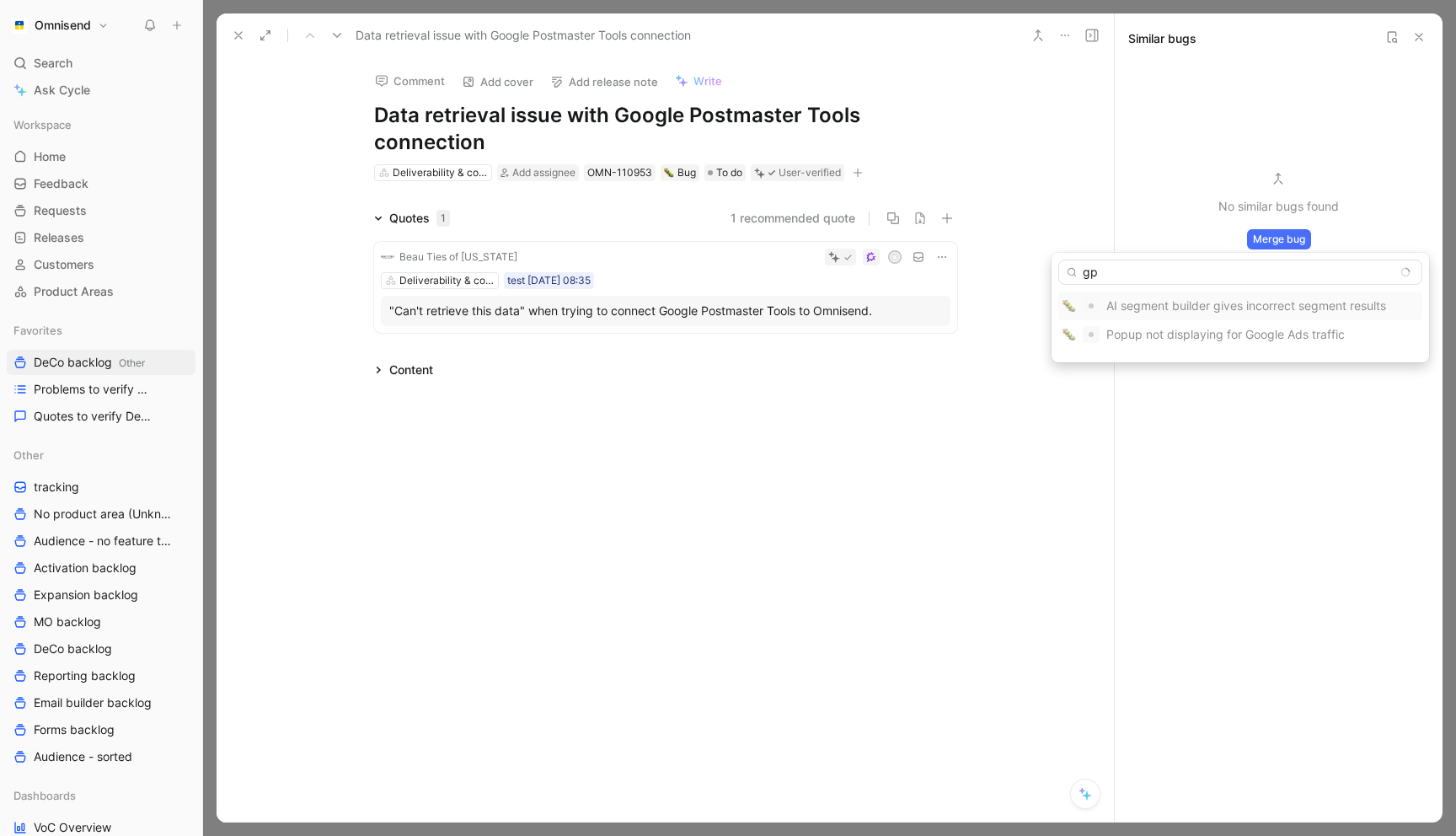
type input "g"
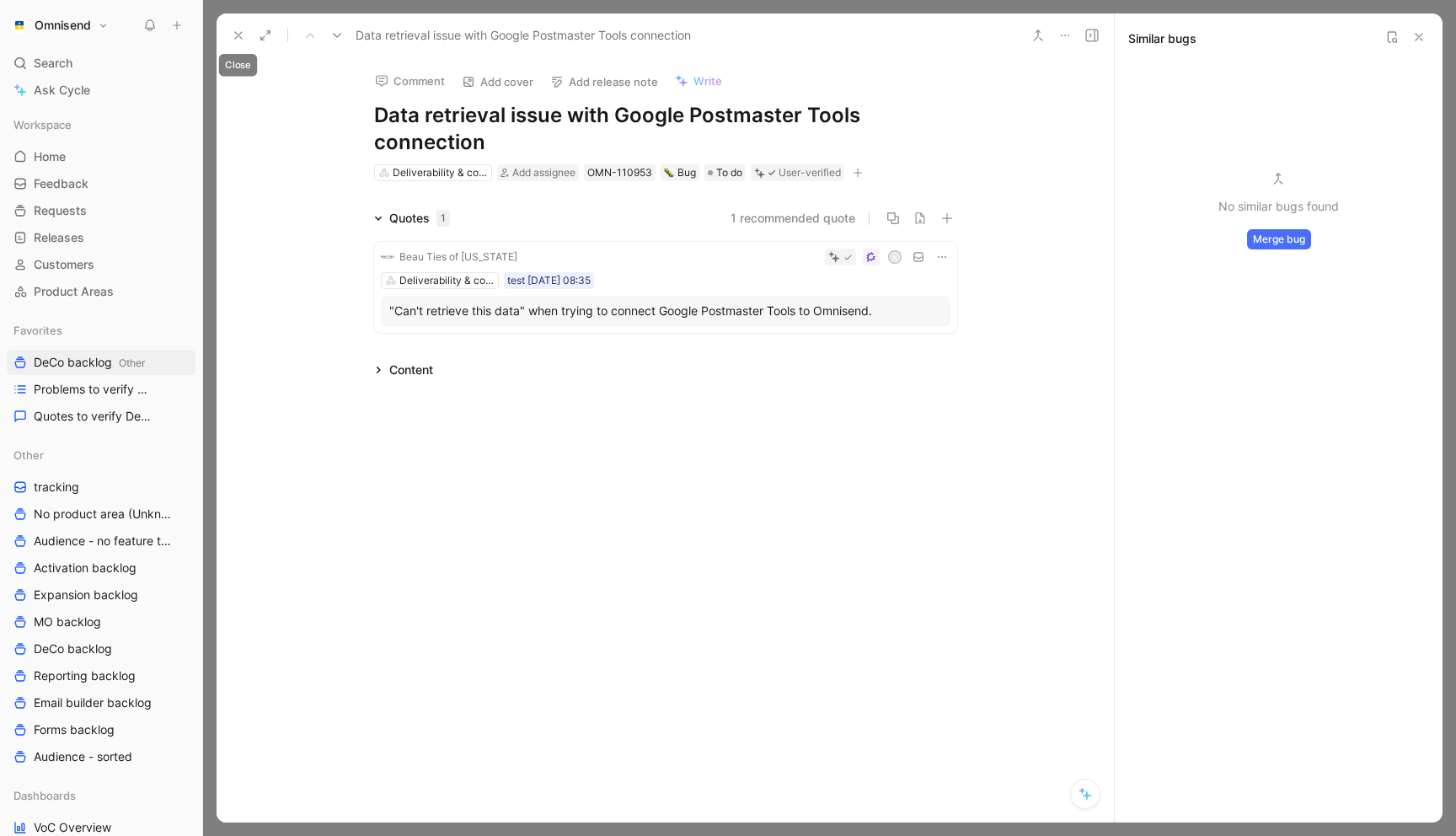
click at [238, 39] on icon at bounding box center [239, 36] width 14 height 14
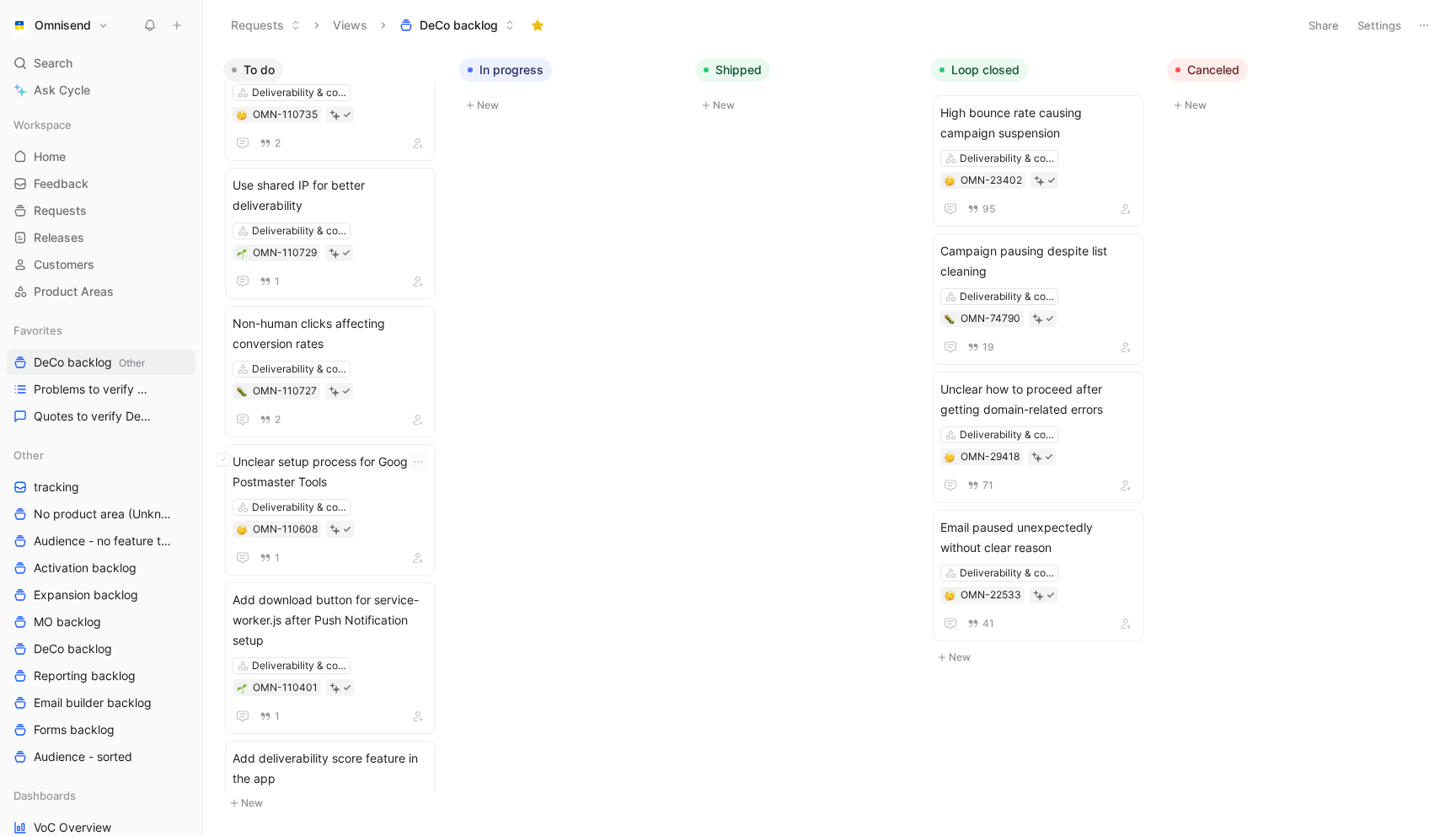
scroll to position [645, 0]
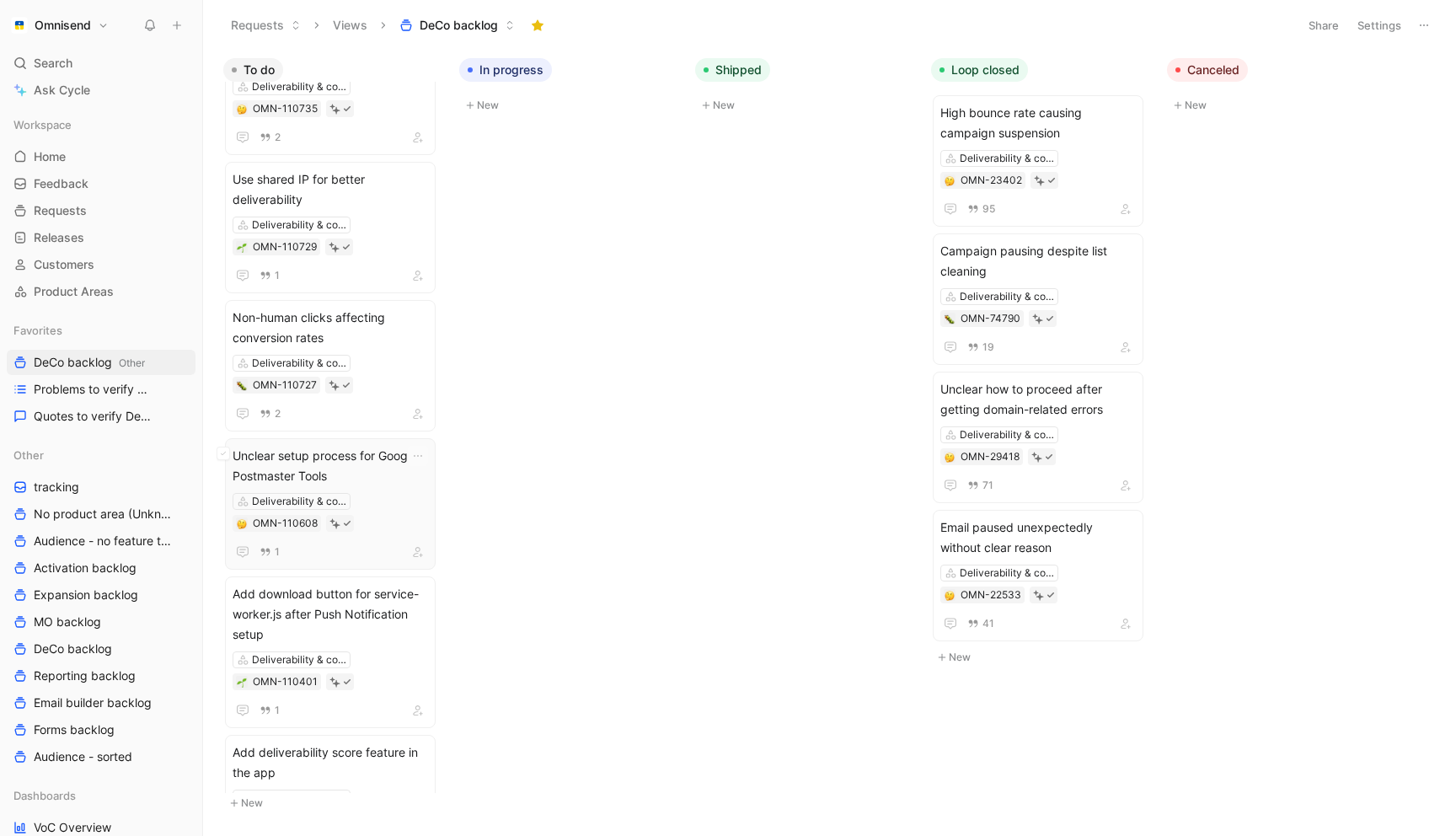
click at [369, 461] on span "Unclear setup process for Google Postmaster Tools" at bounding box center [331, 466] width 195 height 41
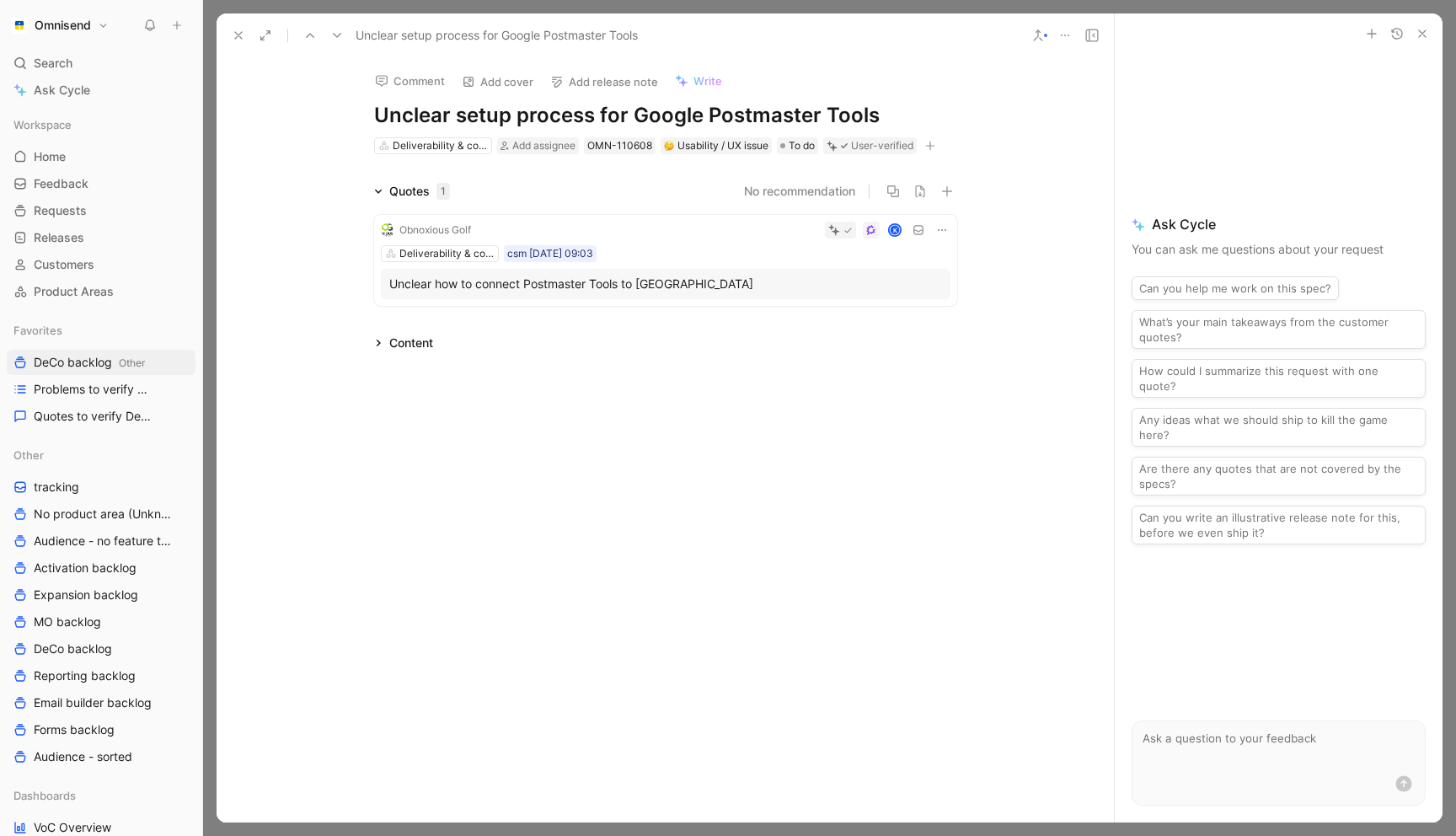
click at [849, 112] on h1 "Unclear setup process for Google Postmaster Tools" at bounding box center [666, 115] width 584 height 27
copy h1 "Unclear setup process for Google Postmaster Tools"
click at [242, 22] on div "Unclear setup process for Google Postmaster Tools" at bounding box center [622, 35] width 795 height 27
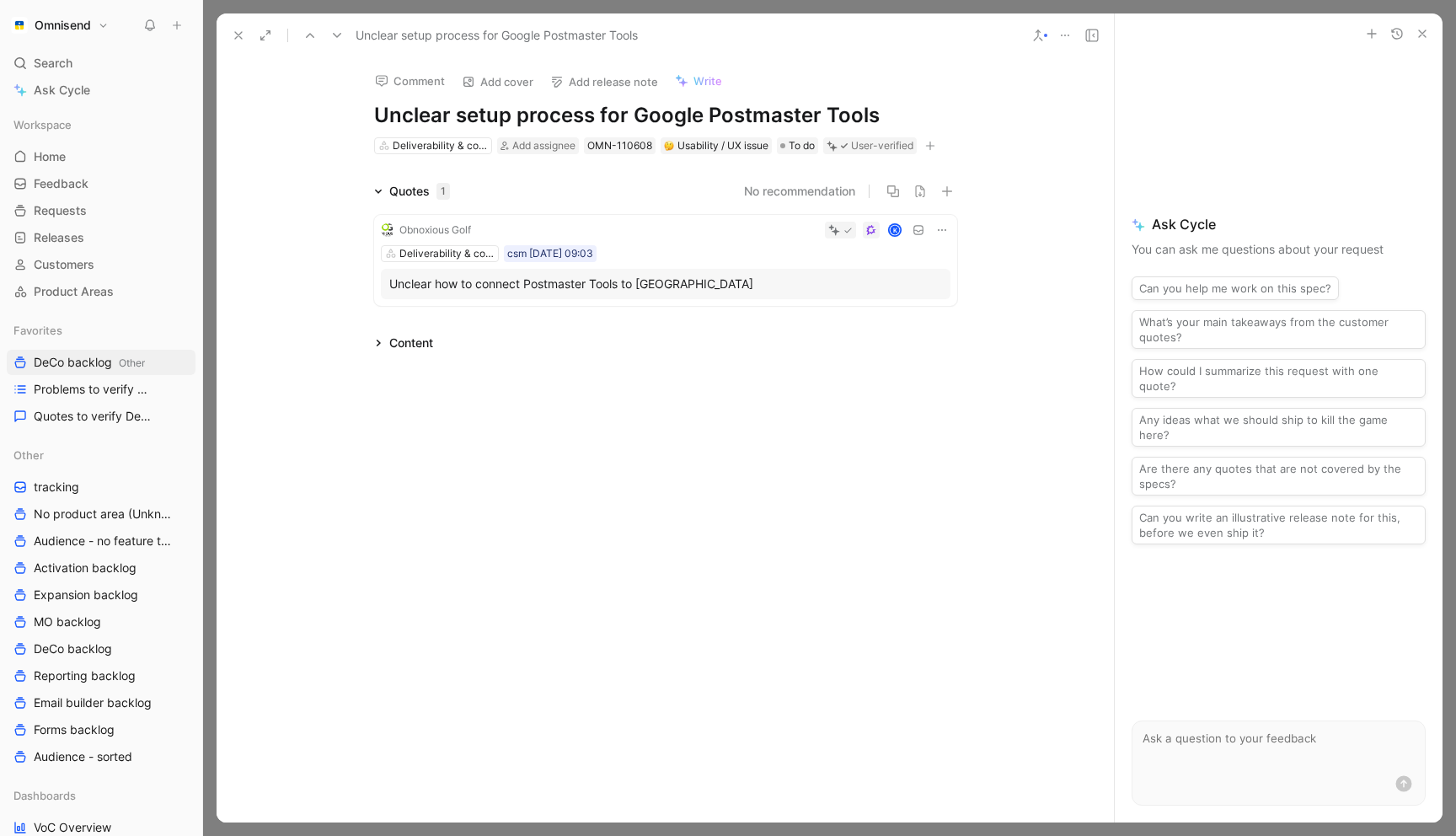
click at [239, 35] on icon at bounding box center [239, 36] width 14 height 14
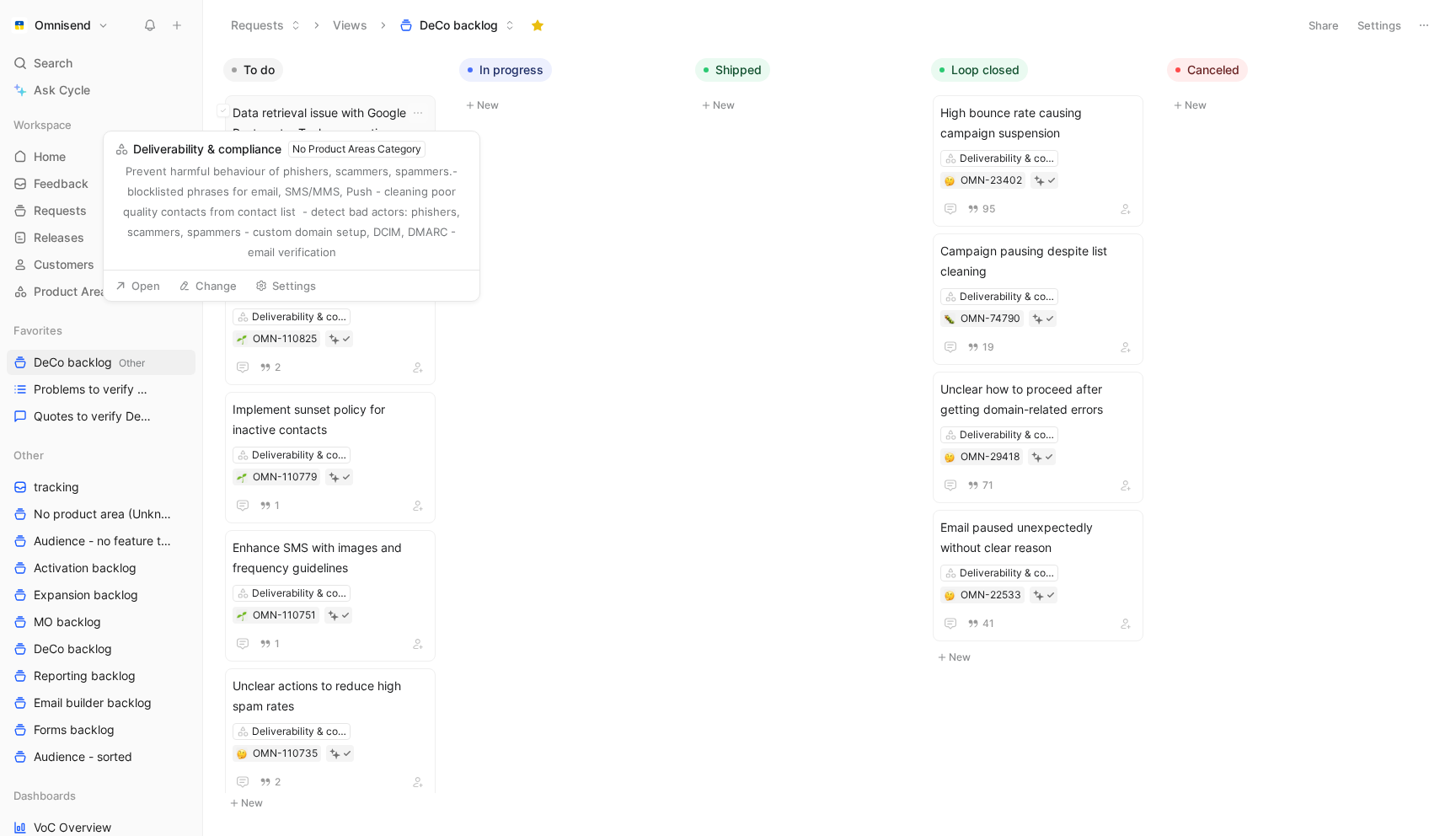
click at [360, 103] on span "Data retrieval issue with Google Postmaster Tools connection" at bounding box center [331, 123] width 195 height 41
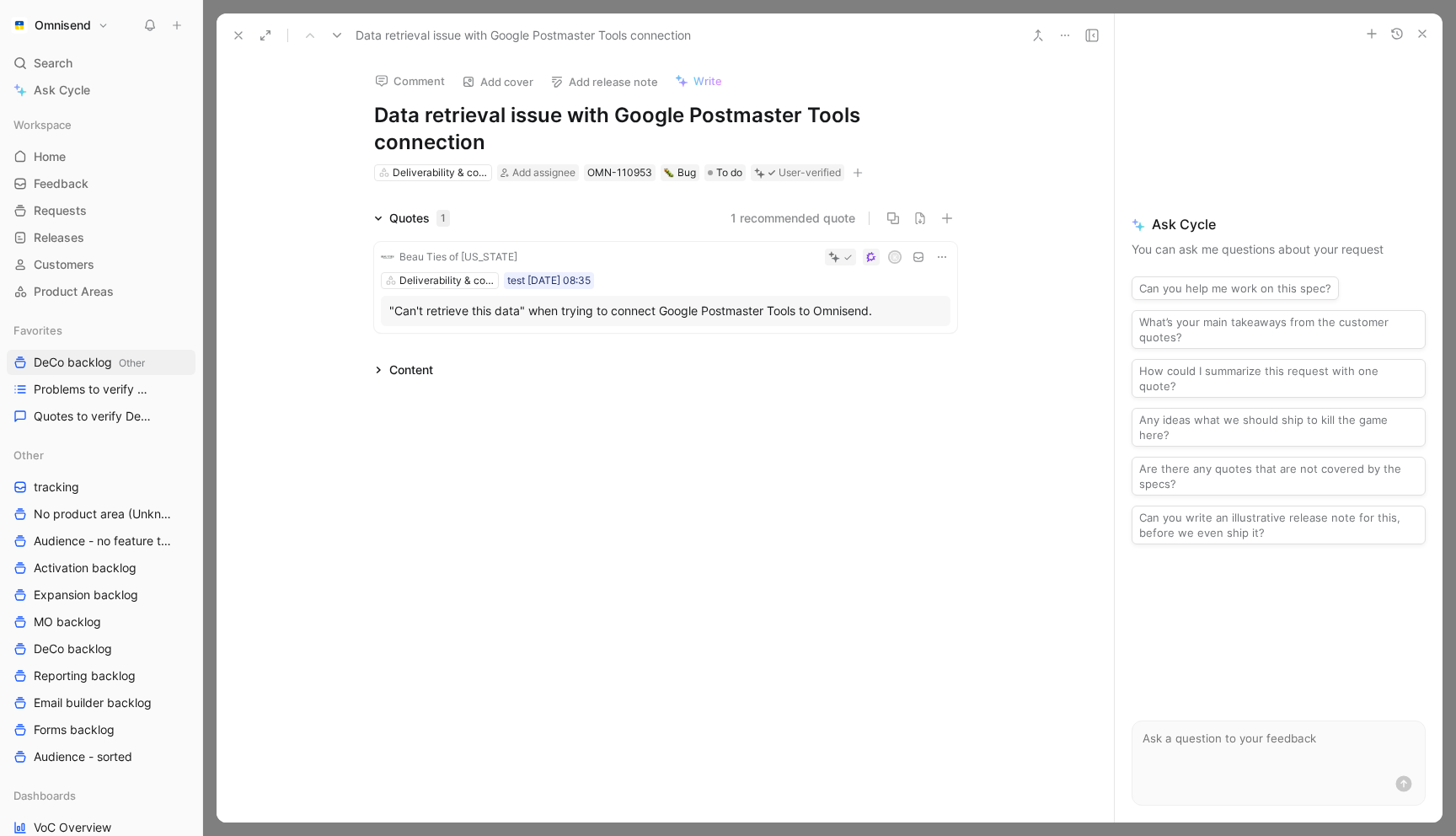
click at [1417, 30] on icon "button" at bounding box center [1423, 34] width 14 height 14
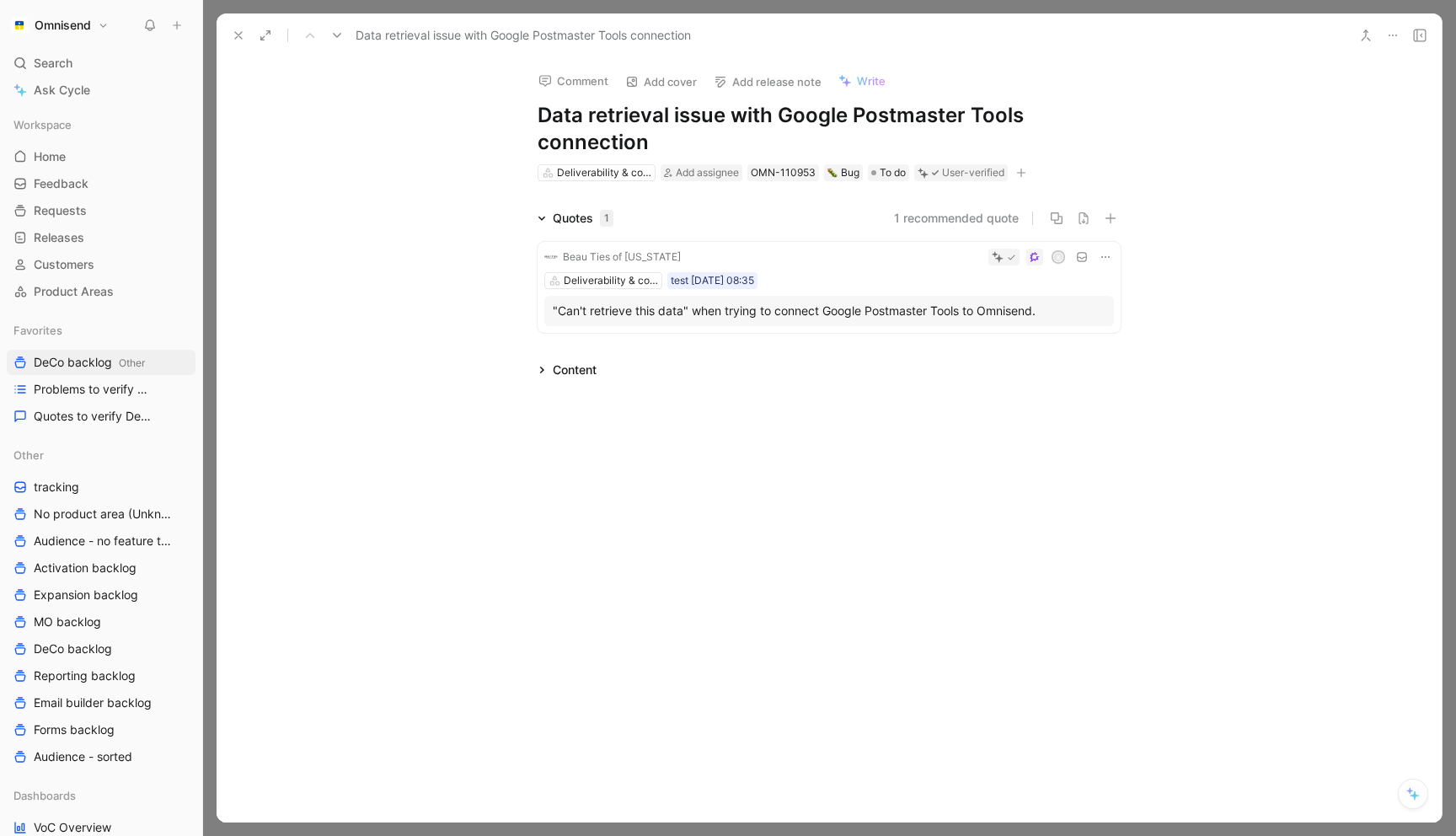
click at [1361, 35] on icon at bounding box center [1366, 36] width 14 height 14
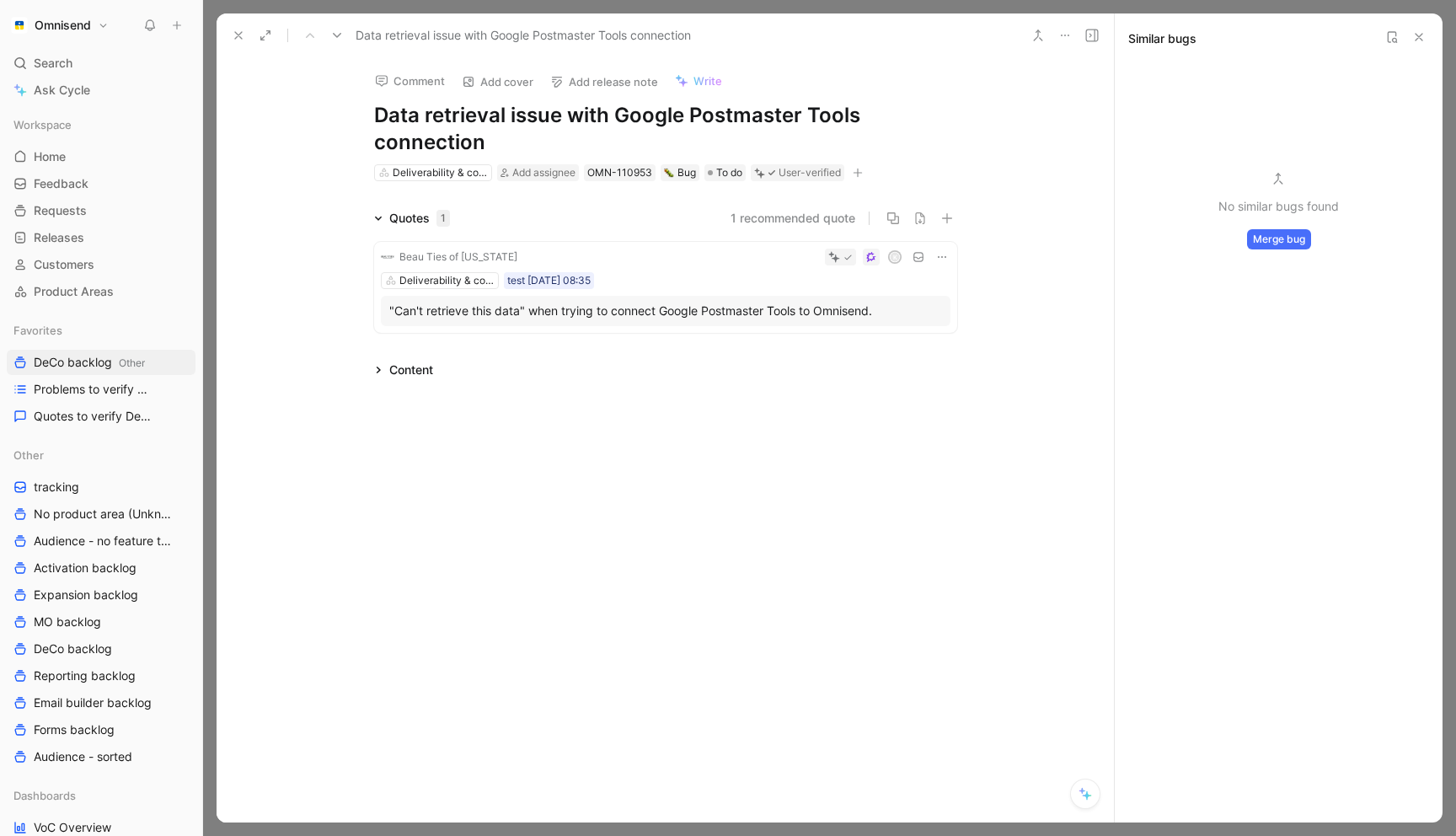
click at [1267, 242] on button "Merge bug" at bounding box center [1279, 239] width 64 height 20
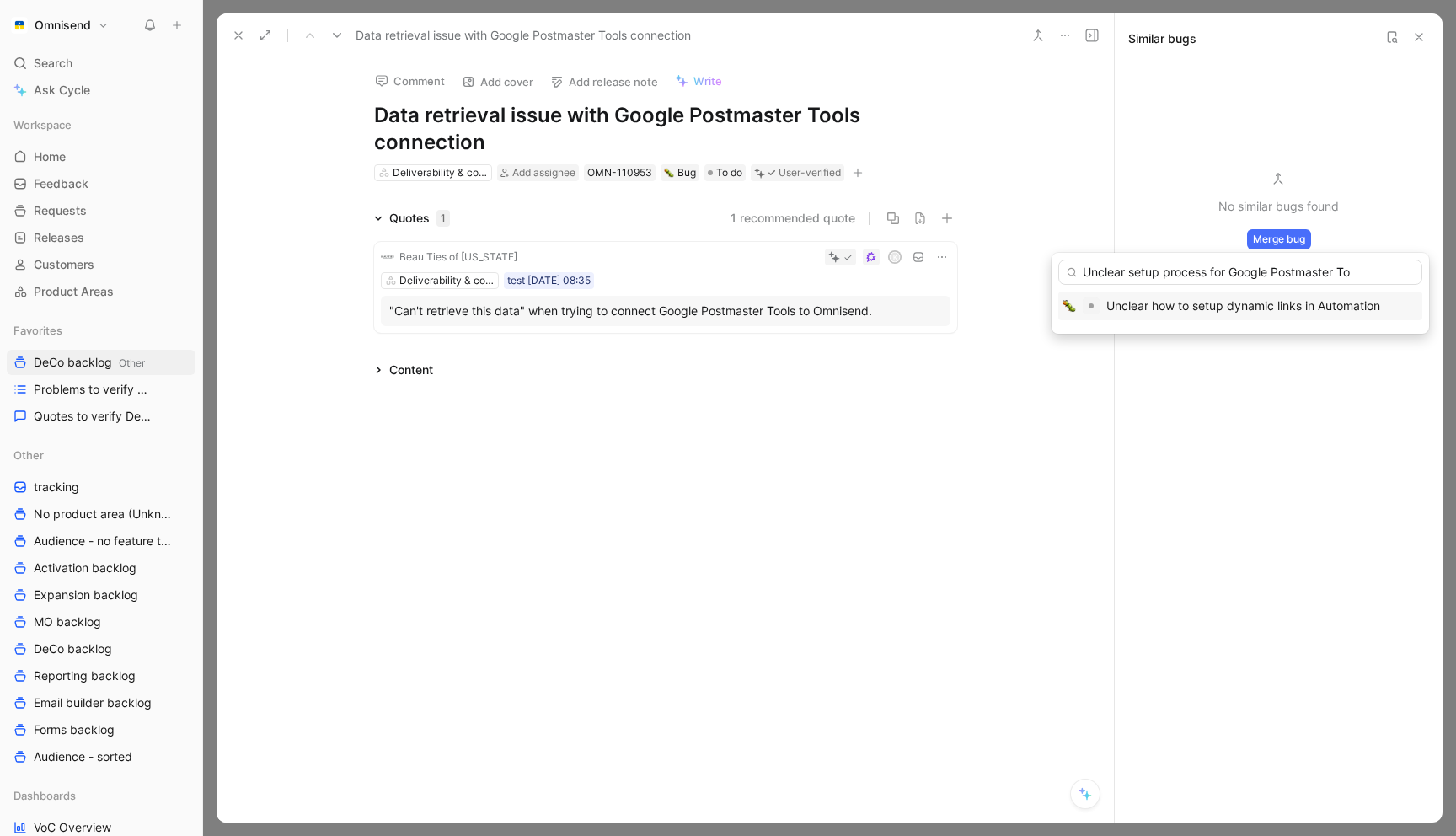
drag, startPoint x: 1232, startPoint y: 273, endPoint x: 1063, endPoint y: 277, distance: 169.0
click at [1063, 277] on input "Unclear setup process for Google Postmaster To" at bounding box center [1241, 272] width 364 height 25
click at [1213, 282] on input "Google Postmaster To" at bounding box center [1241, 272] width 364 height 25
type input "Google Postmaster T"
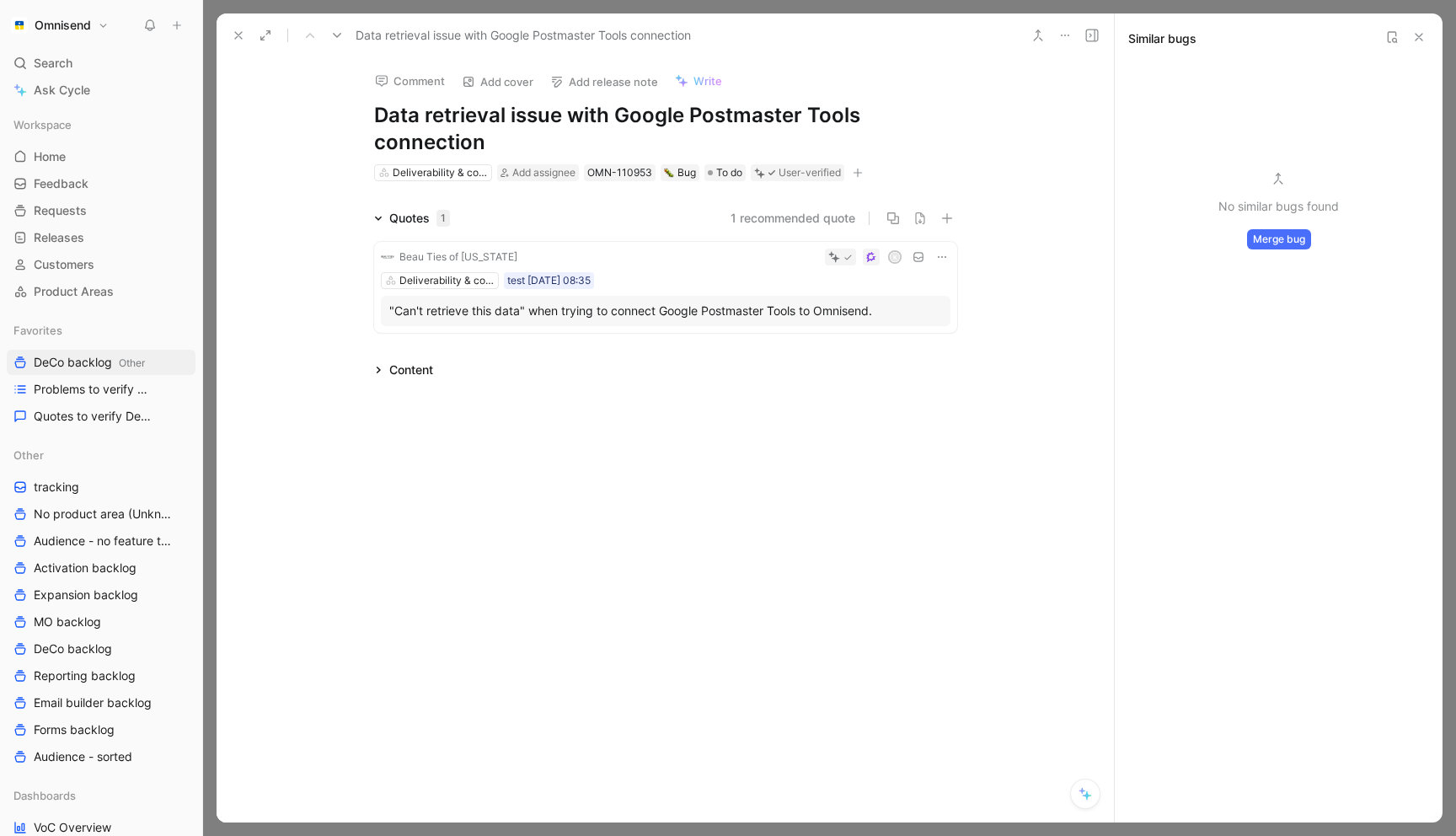
click at [240, 35] on icon at bounding box center [239, 36] width 14 height 14
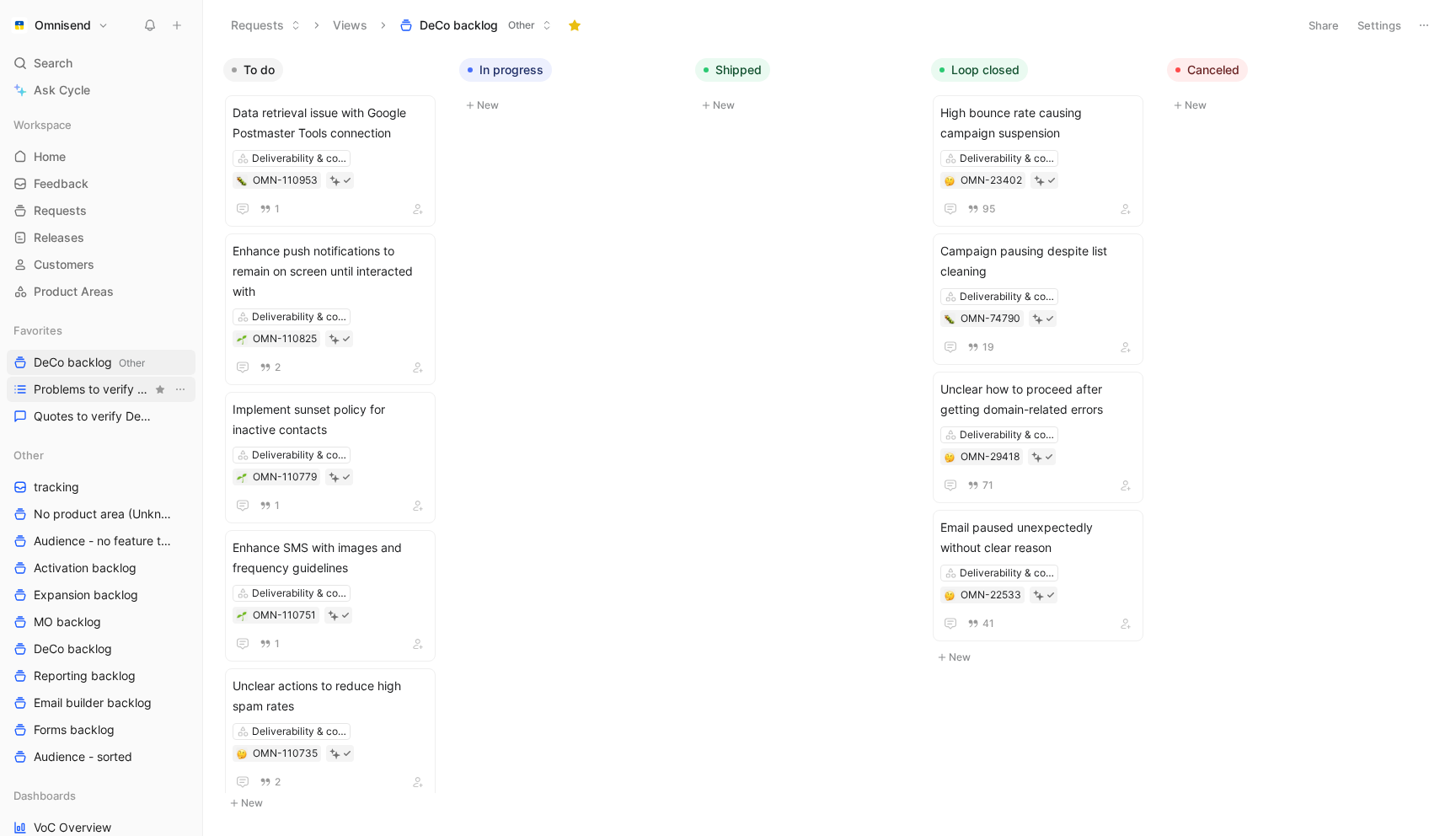
click at [102, 394] on span "Problems to verify DeCo" at bounding box center [93, 389] width 118 height 17
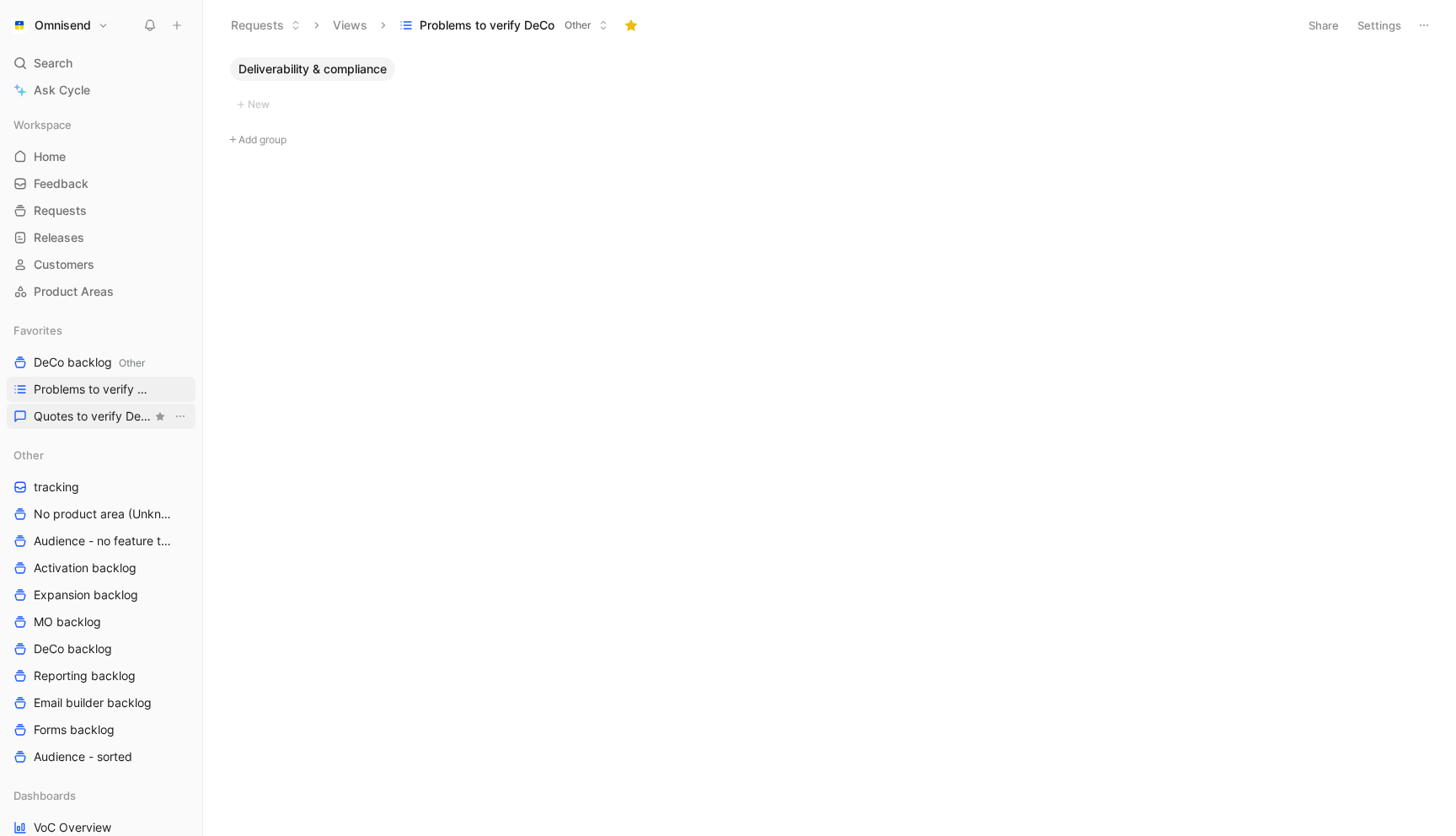
click at [100, 406] on link "Quotes to verify DeCo" at bounding box center [102, 416] width 189 height 25
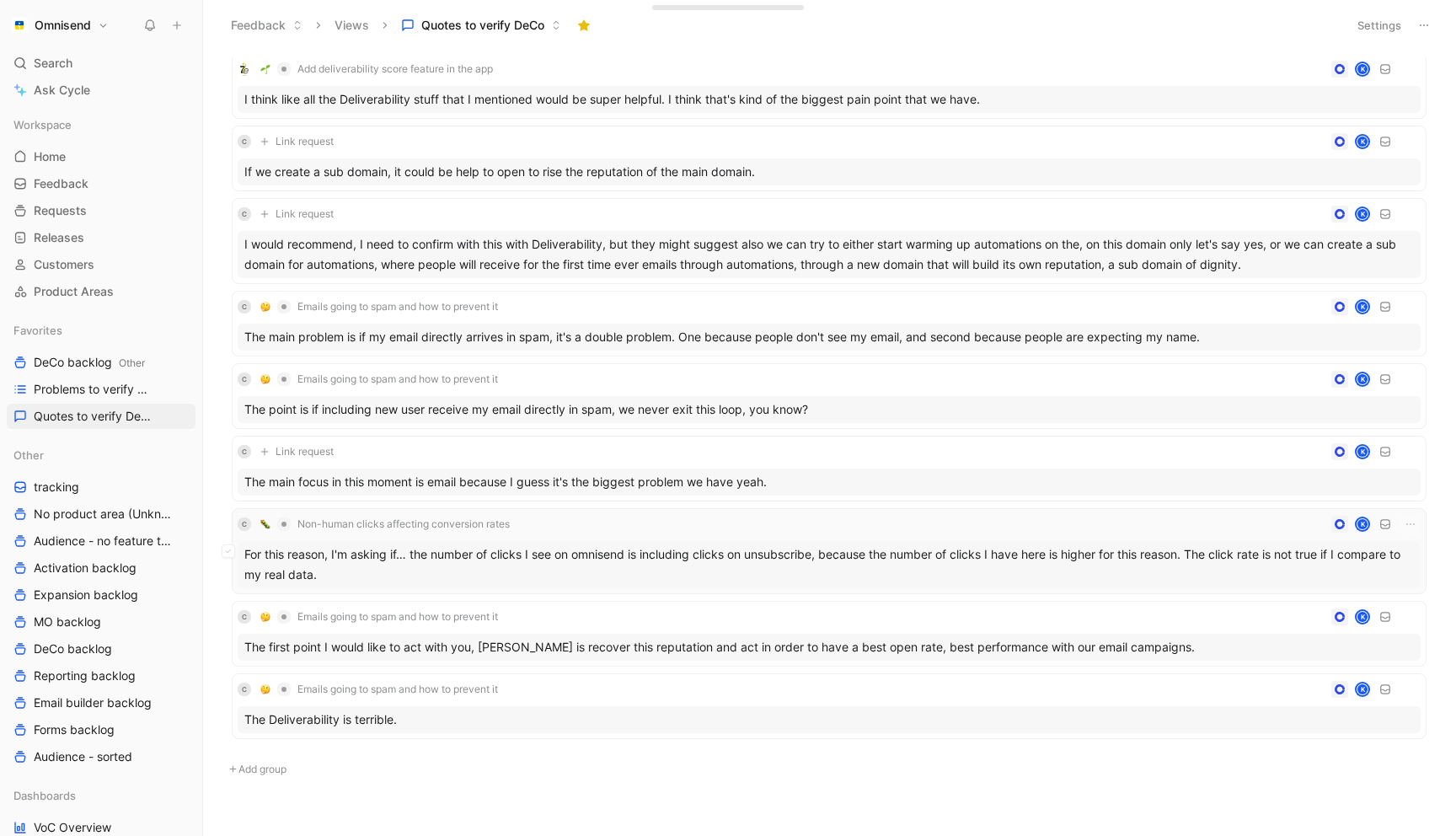
scroll to position [43, 0]
click at [1410, 452] on icon "button" at bounding box center [1411, 450] width 14 height 14
click at [1330, 529] on div "Delete" at bounding box center [1336, 533] width 153 height 20
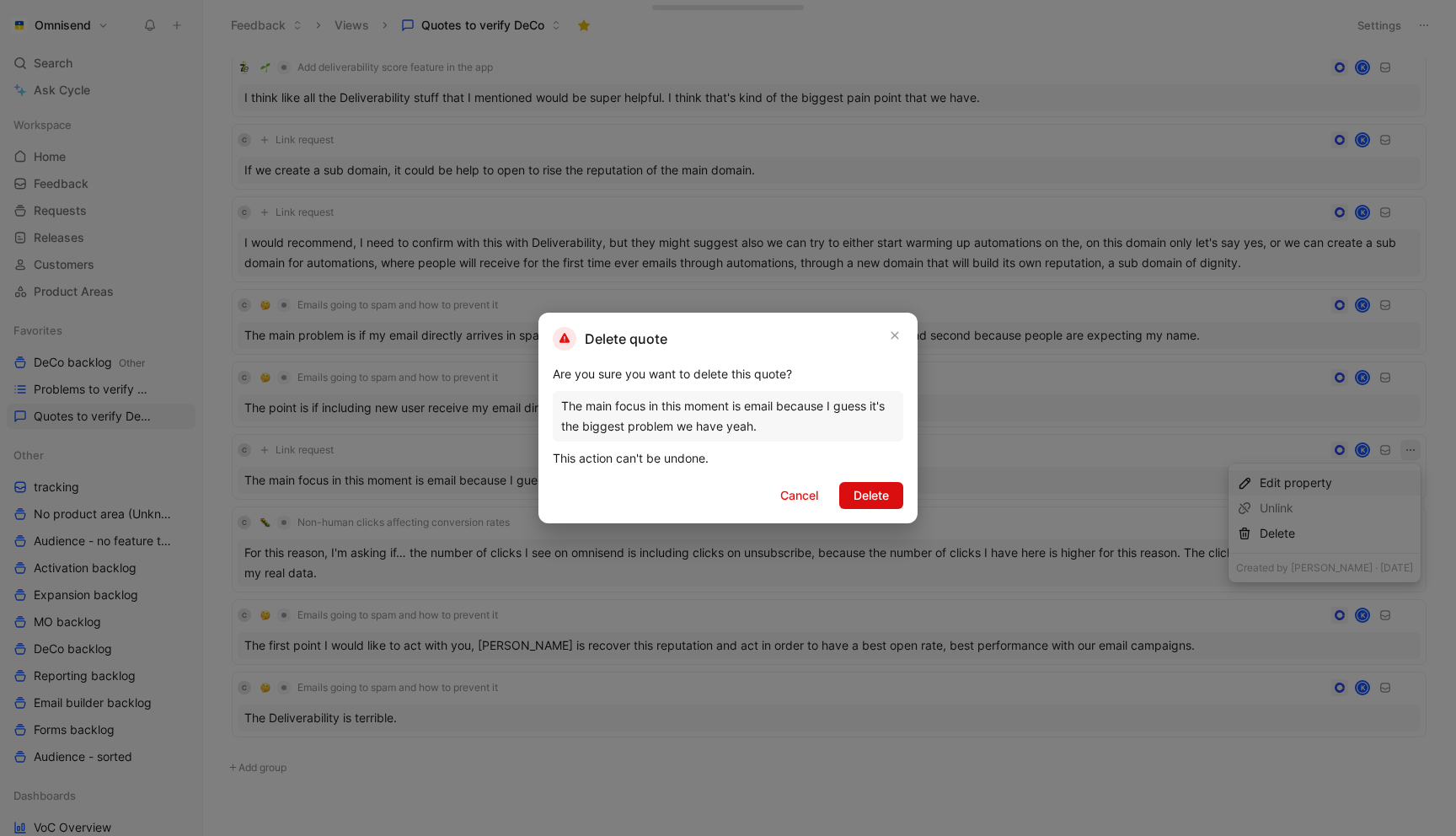
click at [876, 493] on span "Delete" at bounding box center [871, 495] width 36 height 20
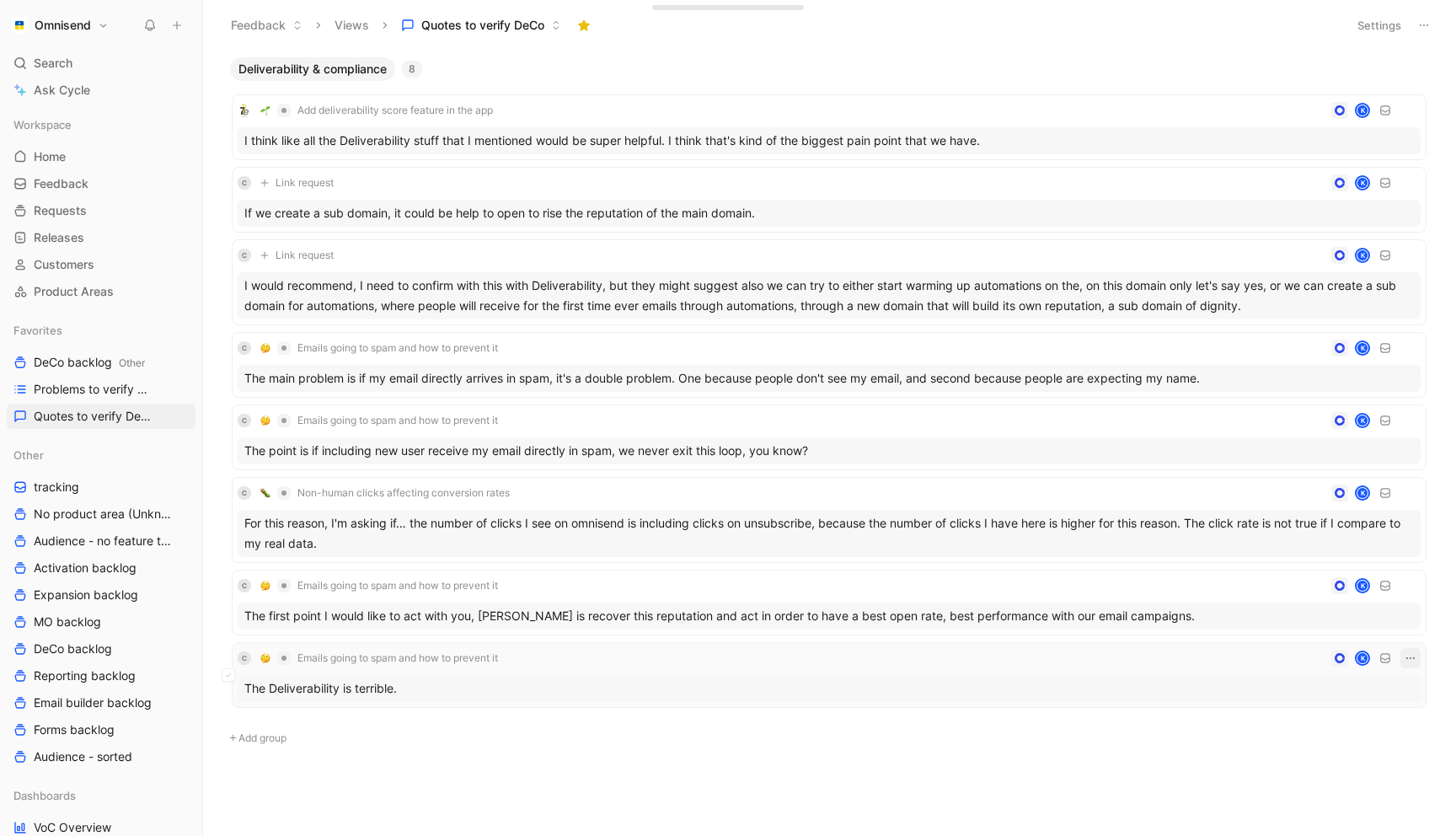
click at [1414, 653] on icon "button" at bounding box center [1411, 659] width 14 height 14
click at [1322, 745] on div "Delete" at bounding box center [1336, 741] width 153 height 20
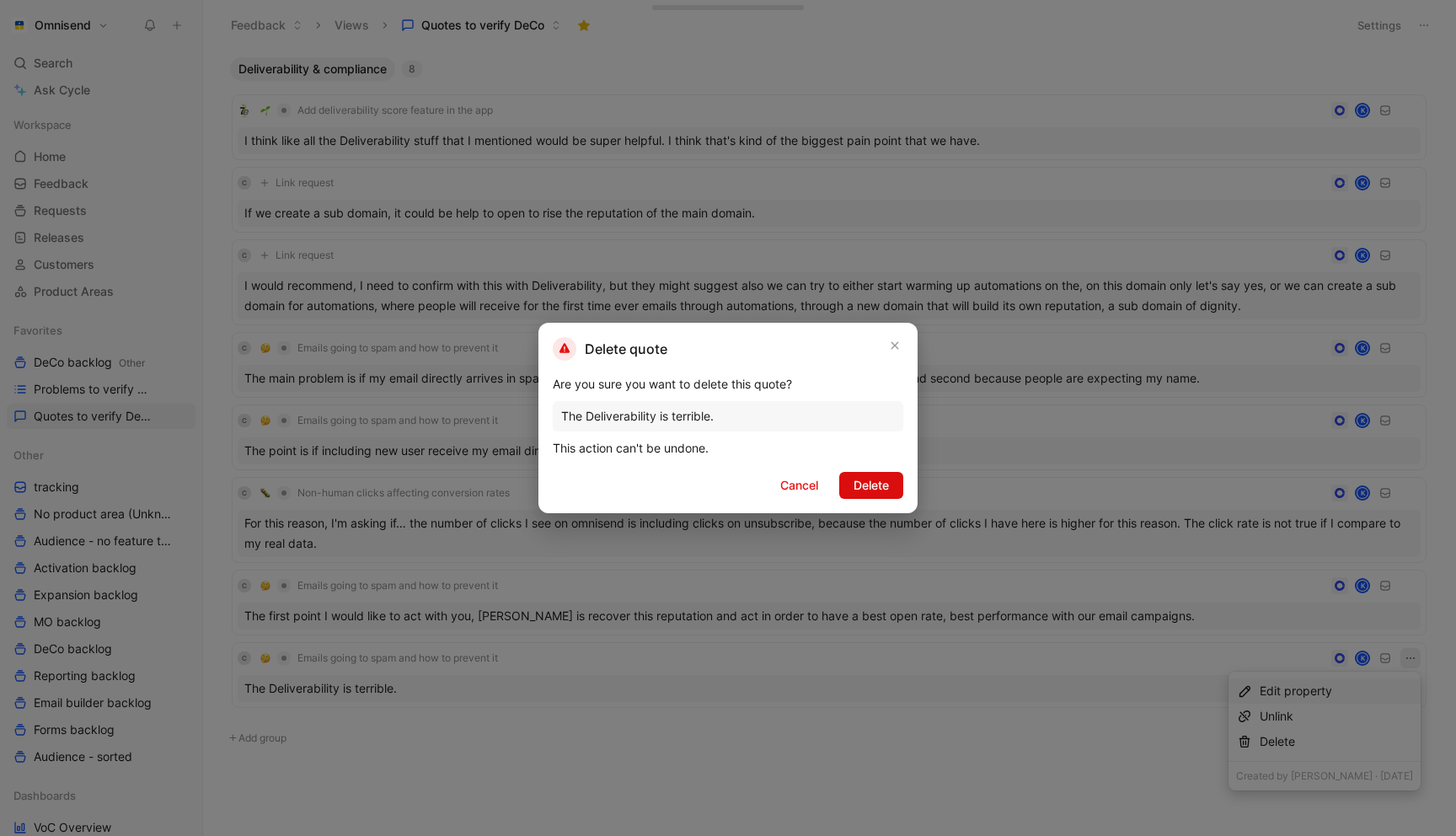
click at [867, 489] on span "Delete" at bounding box center [871, 485] width 36 height 20
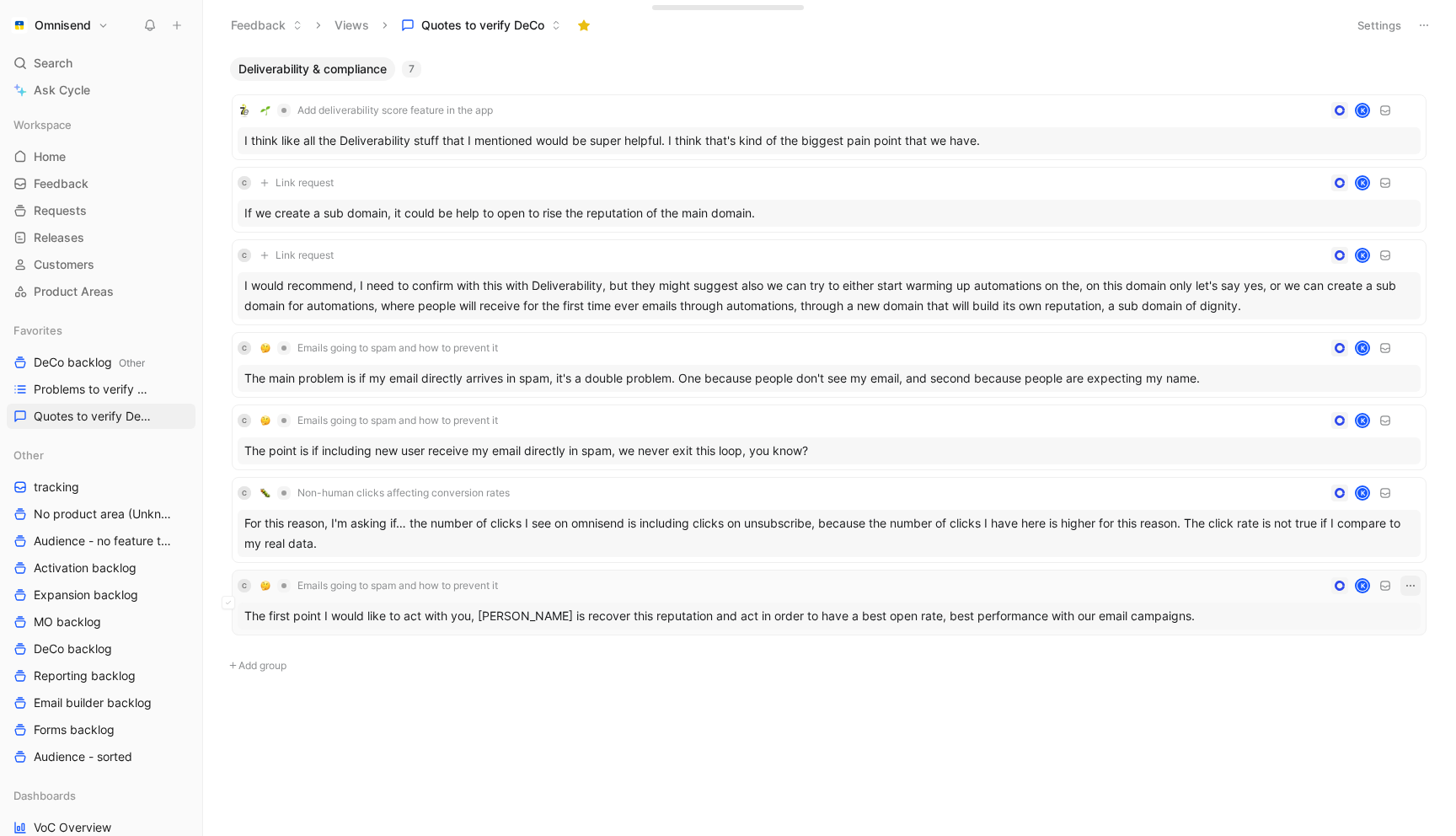
click at [1409, 585] on icon "button" at bounding box center [1411, 586] width 14 height 14
click at [1329, 666] on div "Delete" at bounding box center [1336, 670] width 153 height 20
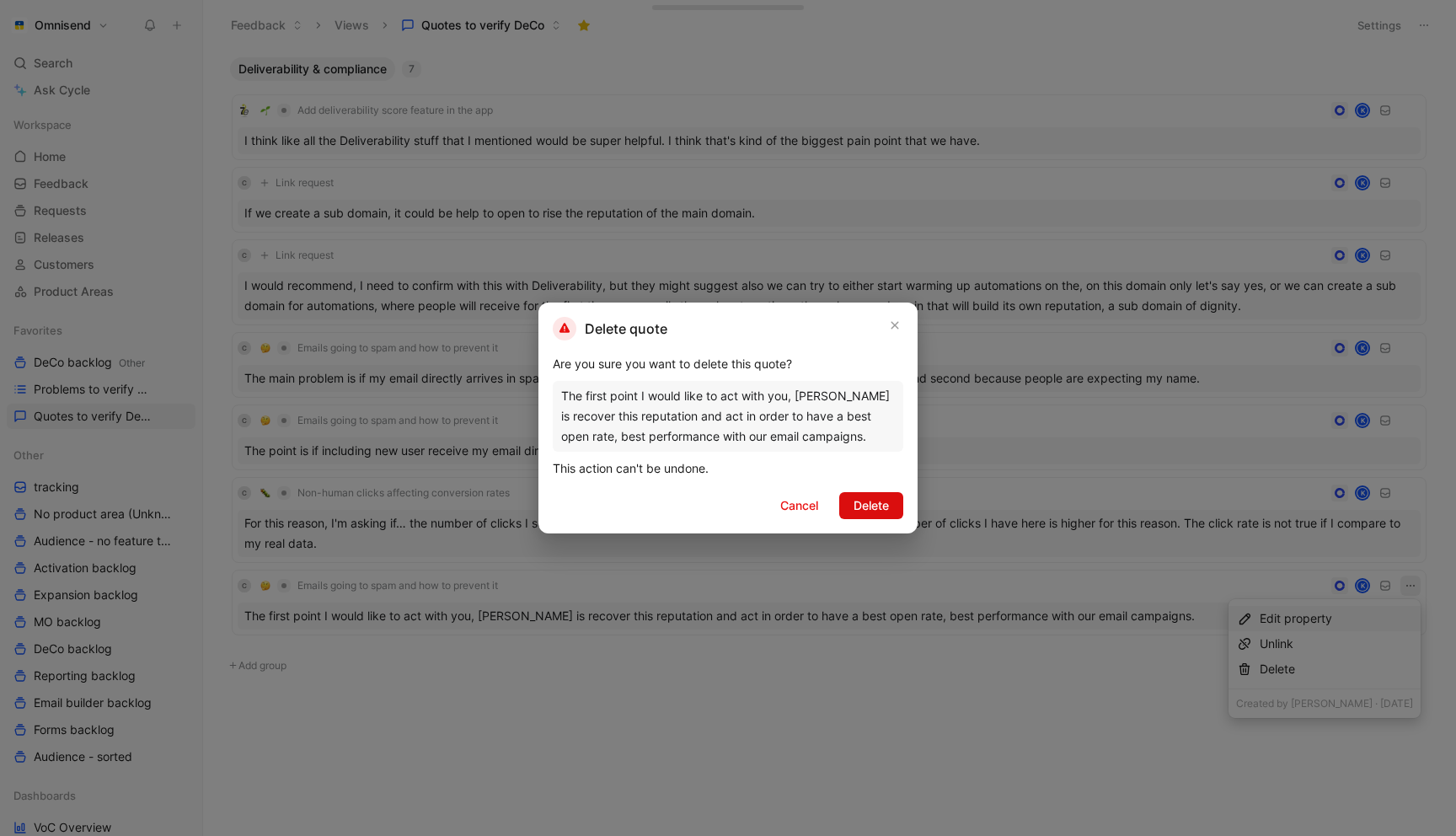
click at [884, 496] on span "Delete" at bounding box center [871, 506] width 36 height 20
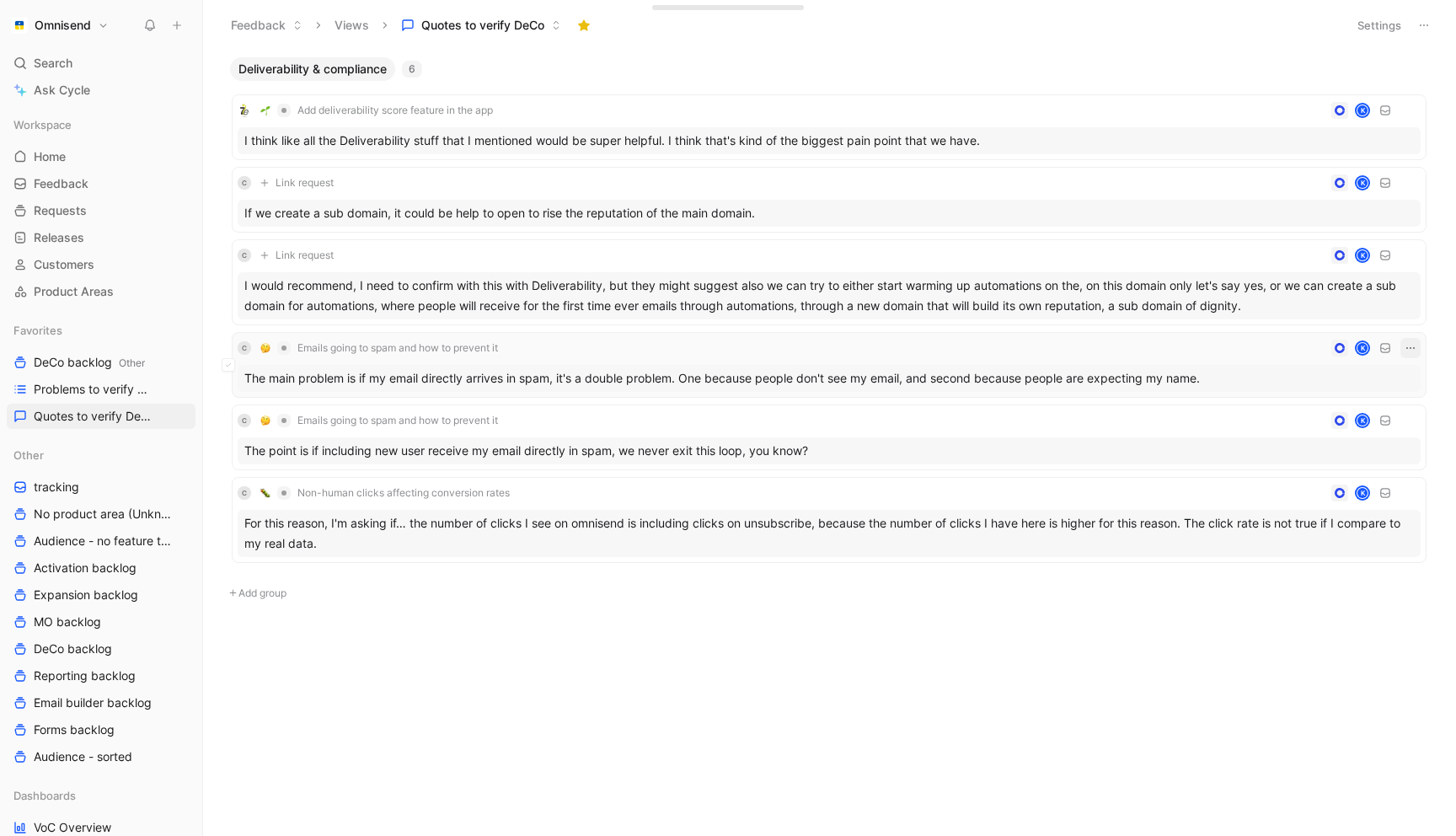
click at [1405, 347] on icon "button" at bounding box center [1411, 349] width 14 height 14
click at [1340, 427] on div "Delete" at bounding box center [1336, 431] width 153 height 20
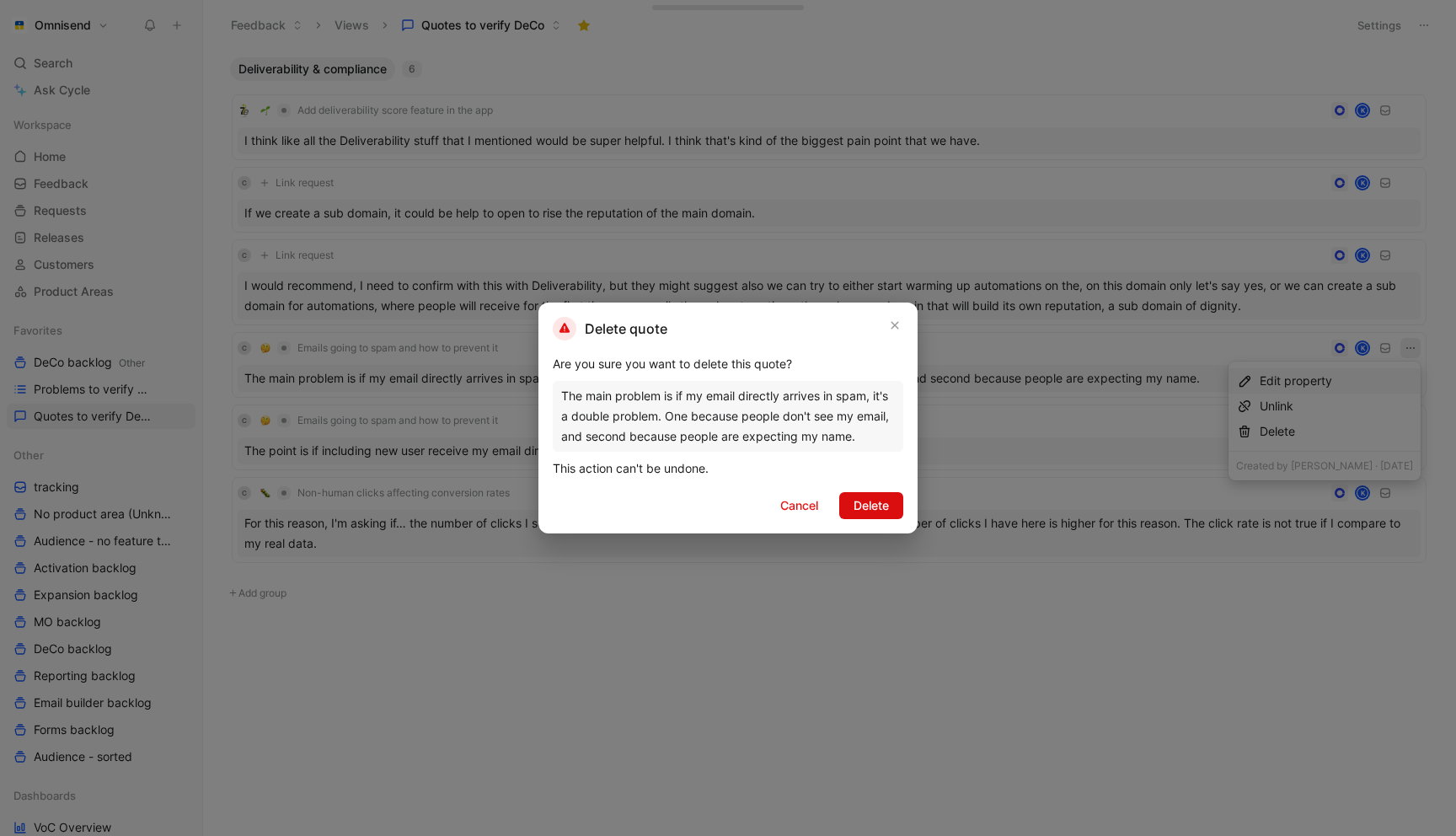
click at [864, 508] on span "Delete" at bounding box center [871, 506] width 36 height 20
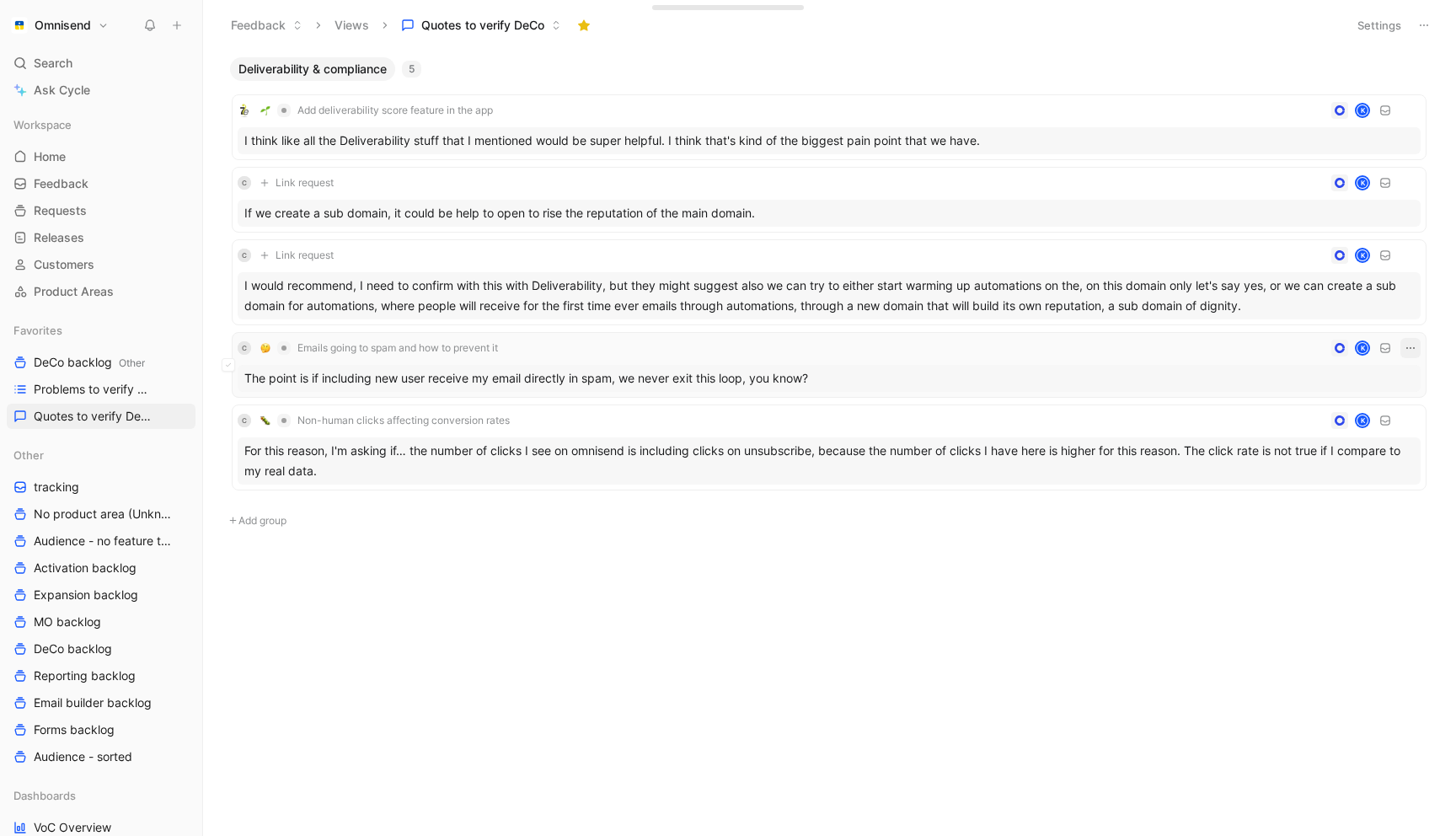
click at [1410, 349] on icon "button" at bounding box center [1411, 349] width 14 height 14
click at [1320, 440] on div "Delete" at bounding box center [1336, 431] width 153 height 20
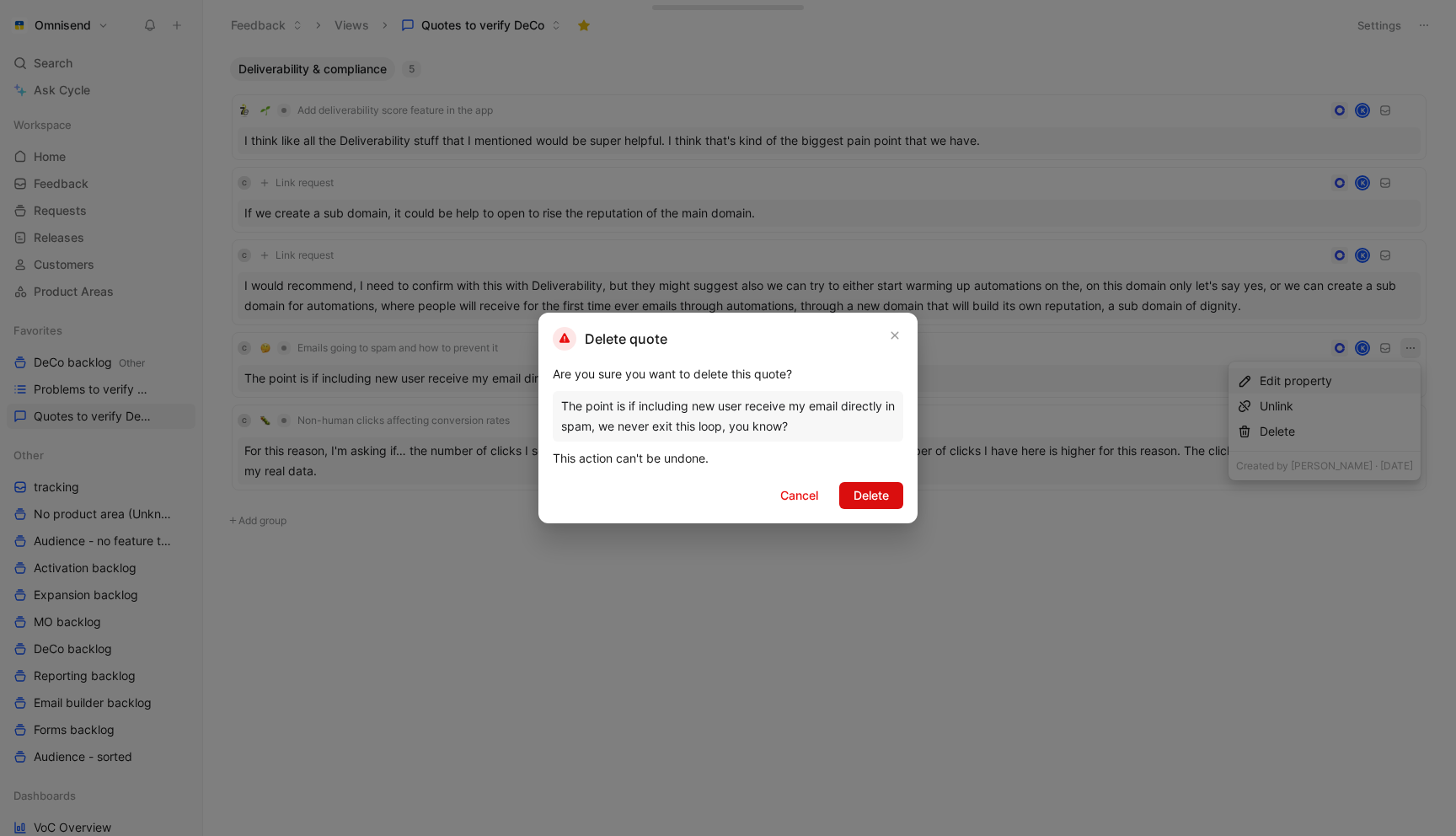
click at [863, 501] on span "Delete" at bounding box center [871, 495] width 36 height 20
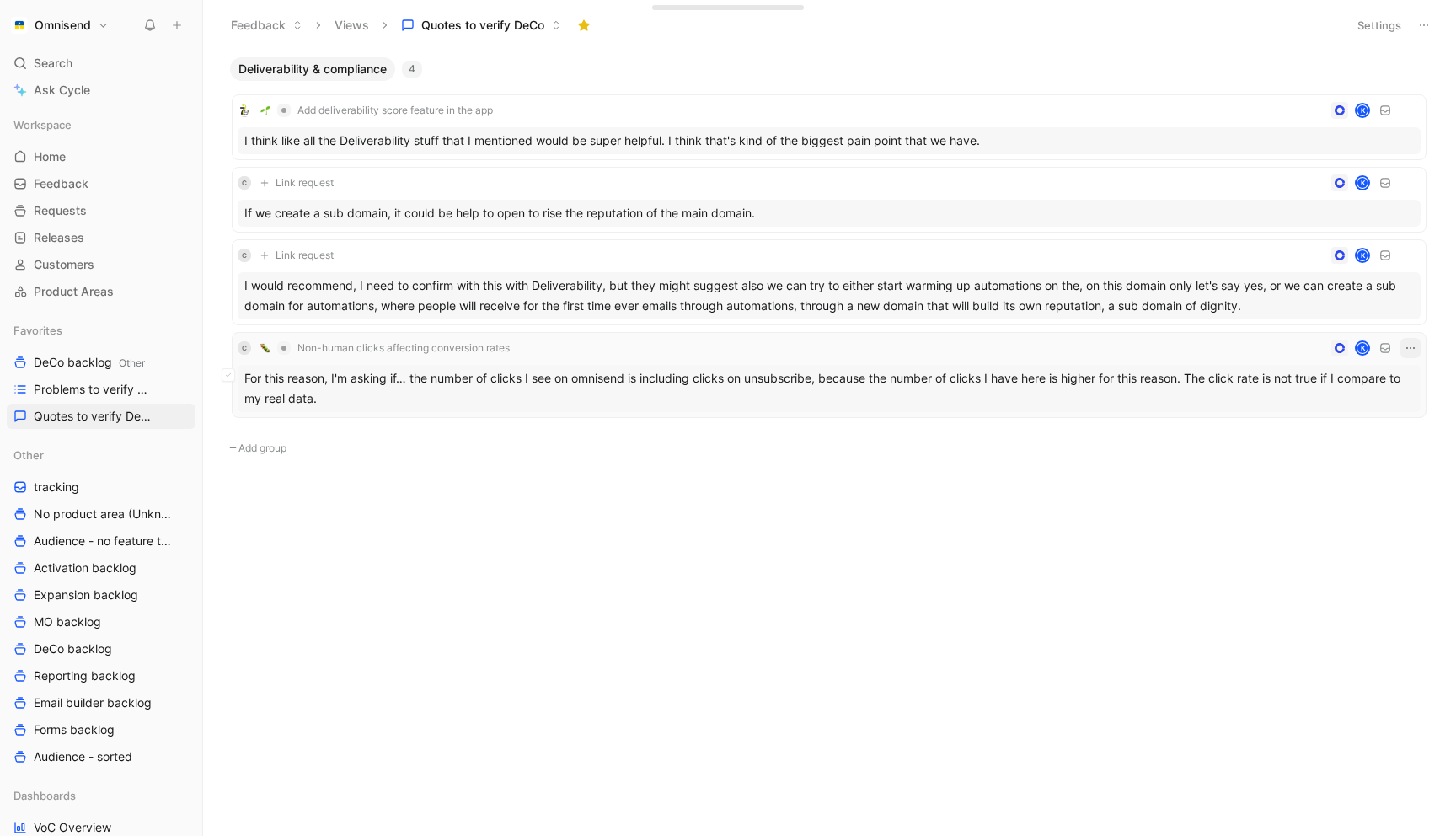
click at [1407, 345] on icon "button" at bounding box center [1411, 349] width 14 height 14
click at [1341, 348] on icon at bounding box center [1339, 348] width 10 height 10
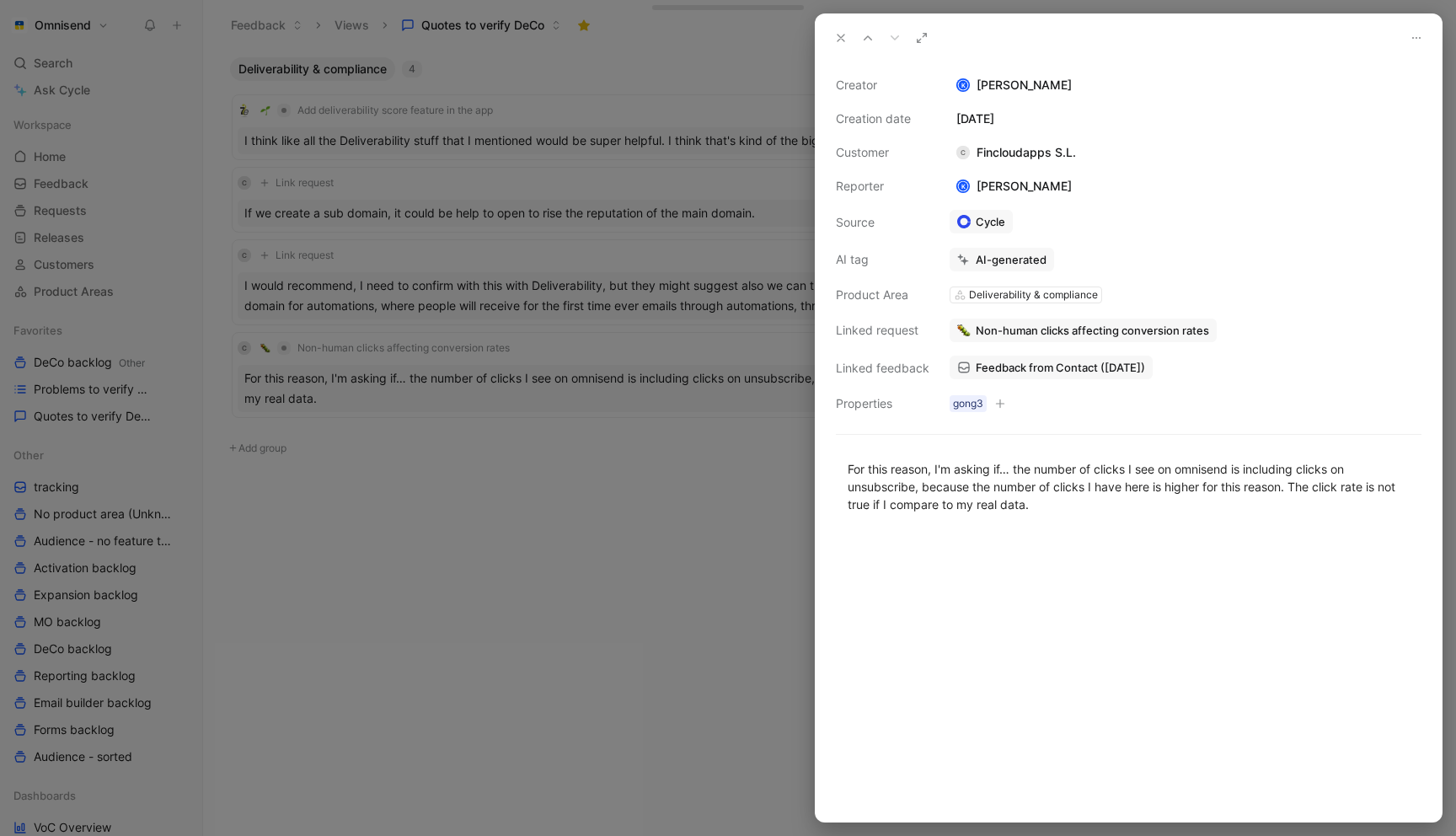
click at [725, 483] on div at bounding box center [728, 418] width 1456 height 836
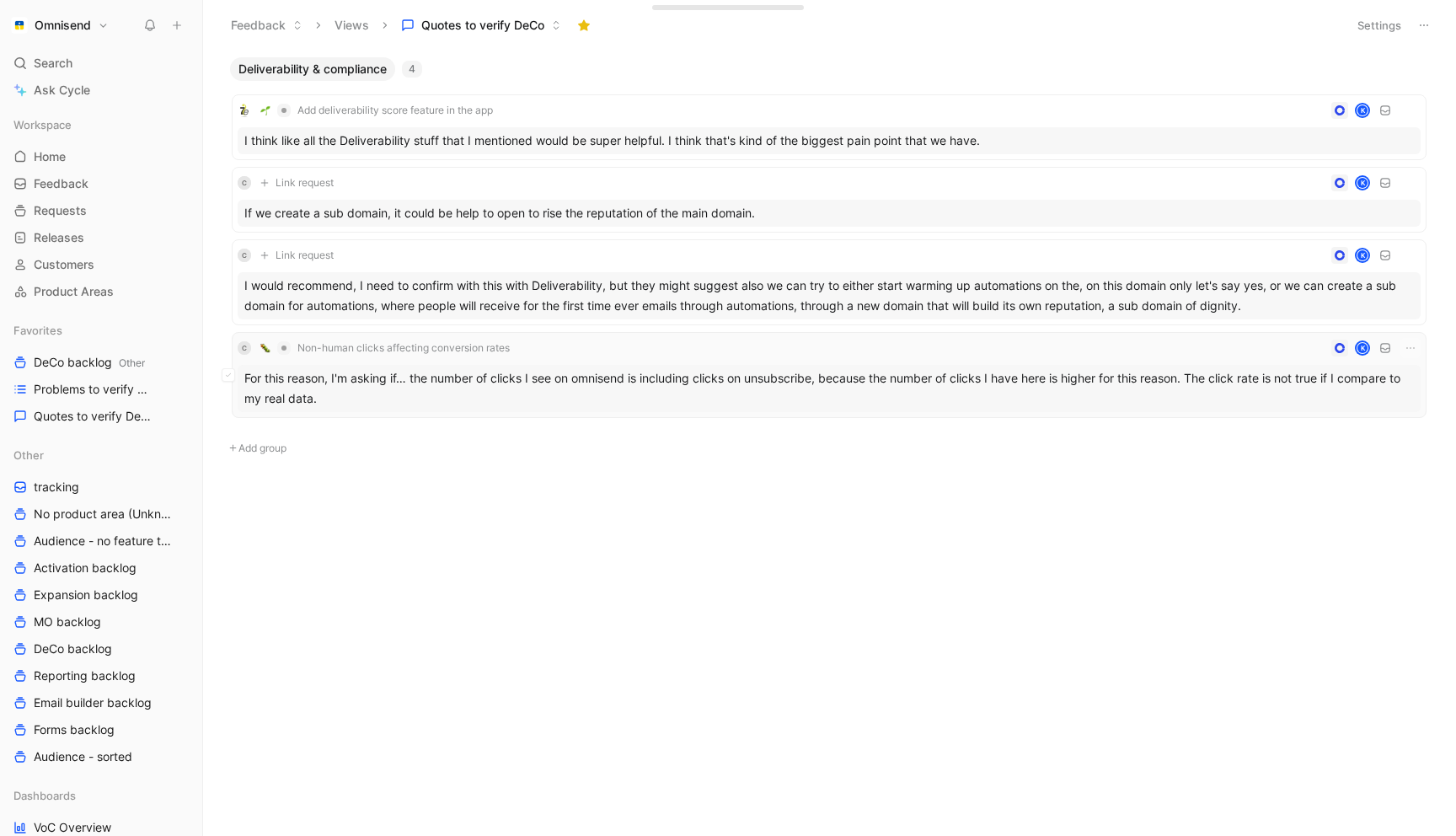
click at [405, 345] on span "Non-human clicks affecting conversion rates" at bounding box center [403, 349] width 212 height 14
click at [758, 349] on div "C Non-human clicks affecting conversion rates K" at bounding box center [830, 348] width 1183 height 20
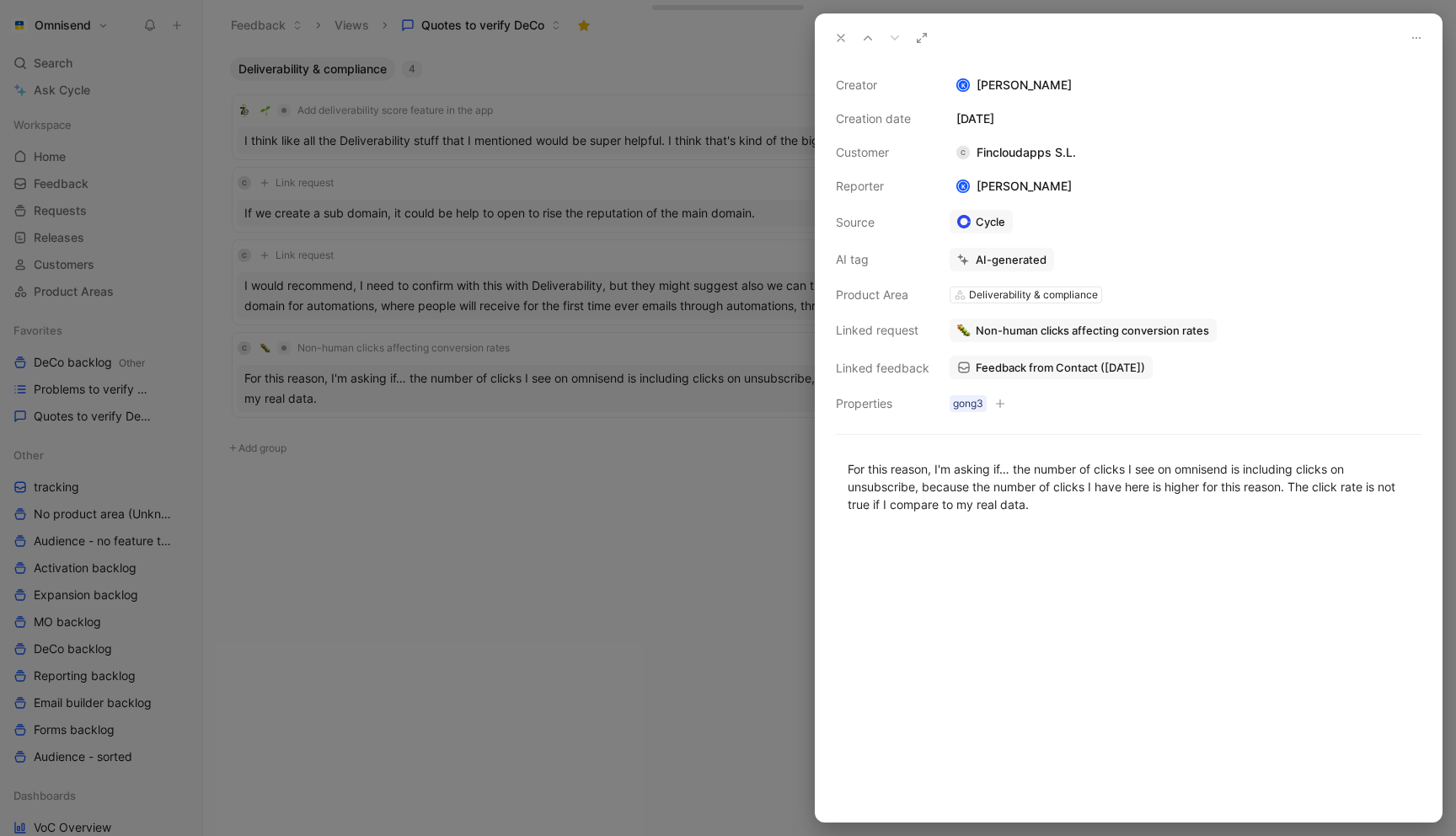
click at [1420, 34] on icon at bounding box center [1417, 38] width 14 height 14
click at [694, 541] on div at bounding box center [728, 418] width 1456 height 836
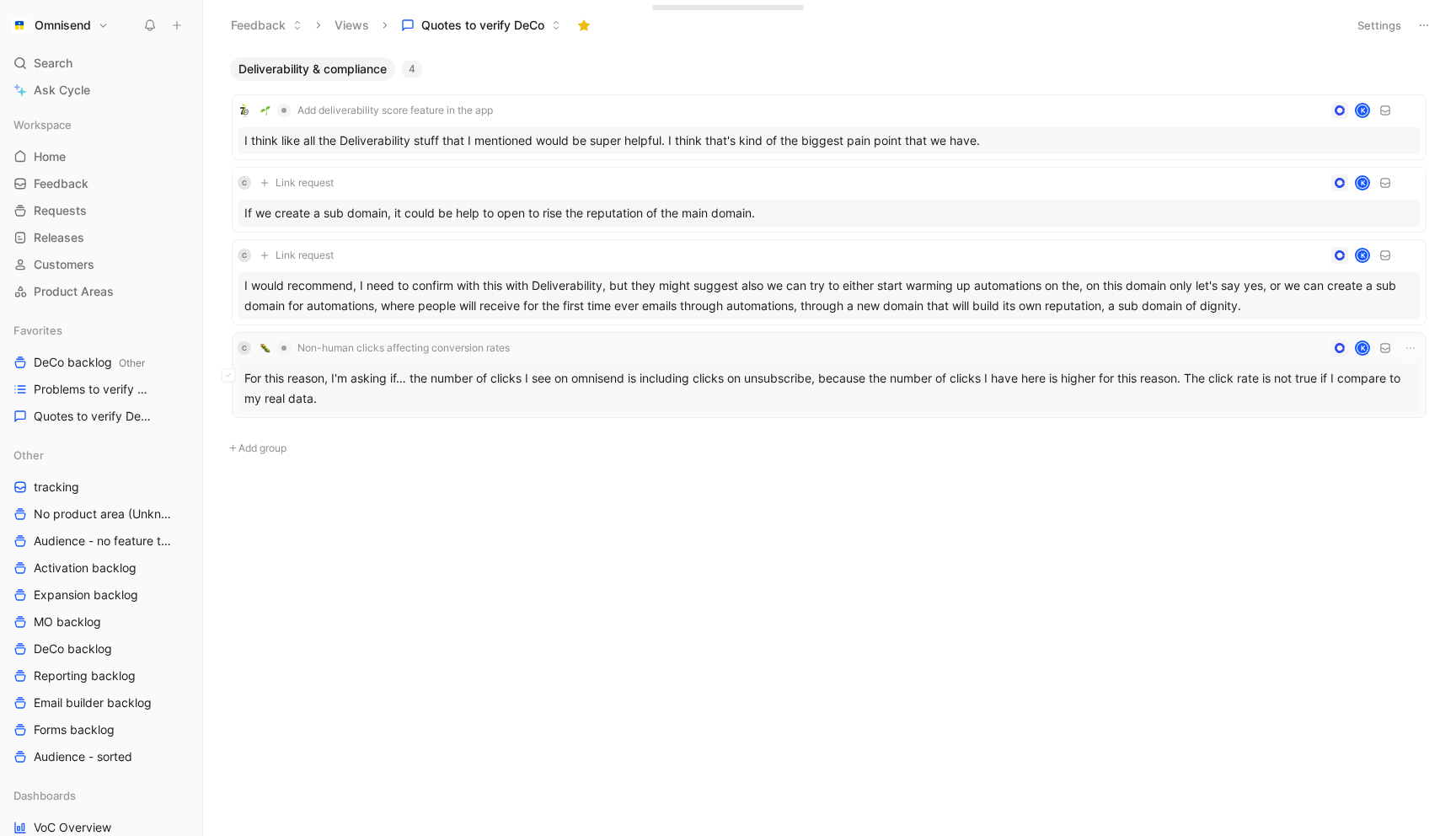
click at [1365, 348] on div "K" at bounding box center [1362, 349] width 12 height 12
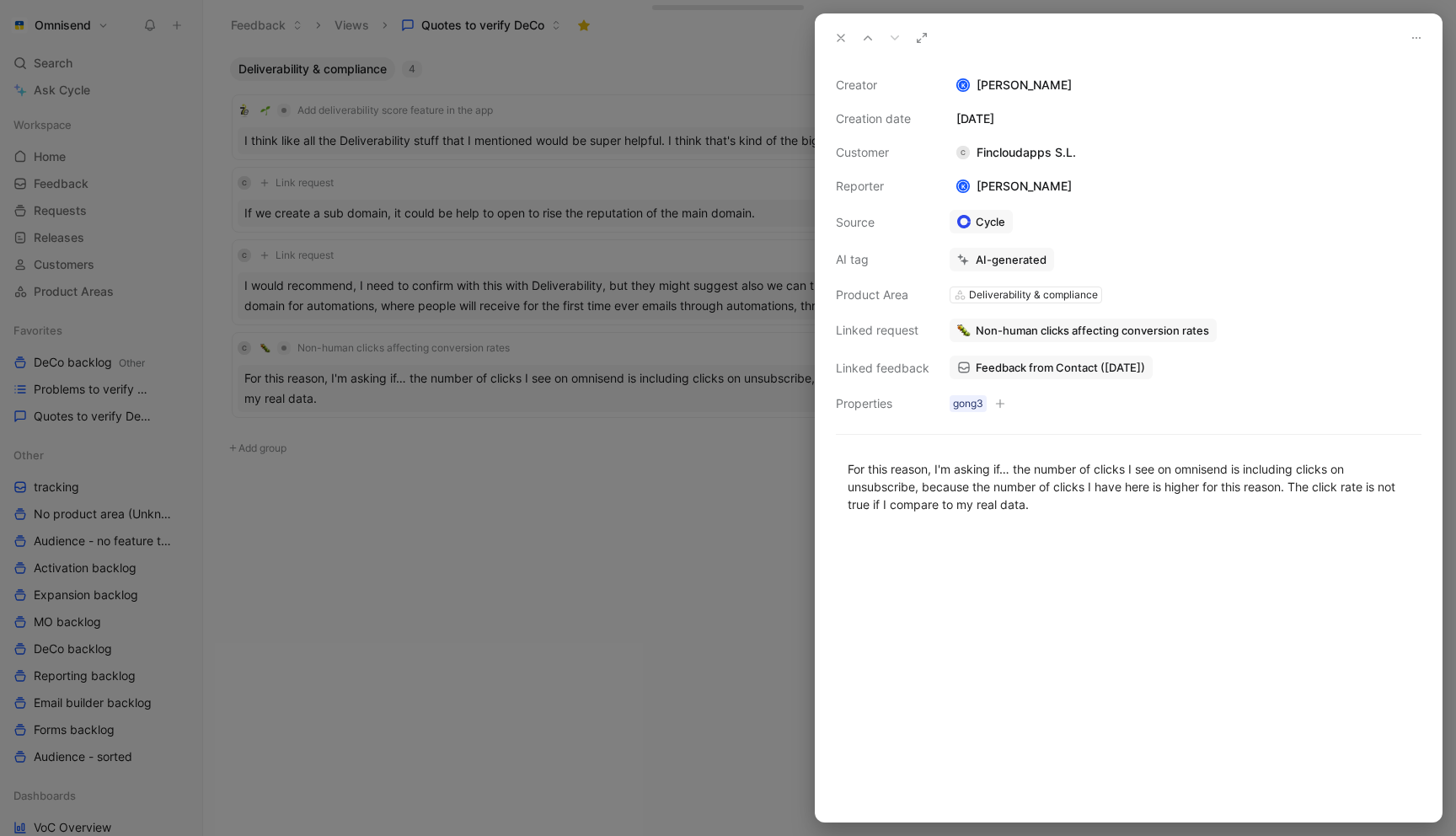
click at [610, 469] on div at bounding box center [728, 418] width 1456 height 836
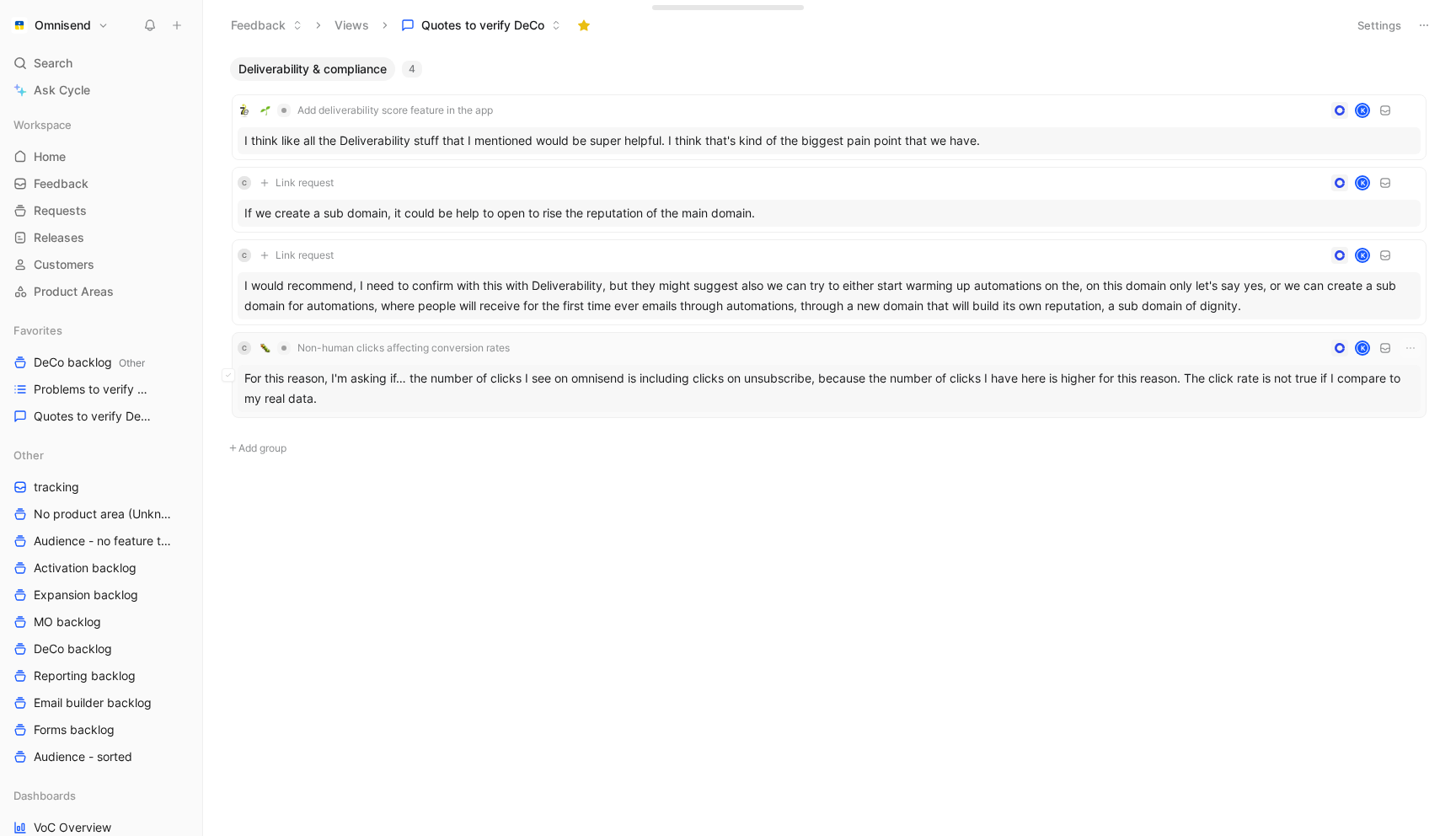
click at [1339, 347] on icon at bounding box center [1339, 348] width 10 height 10
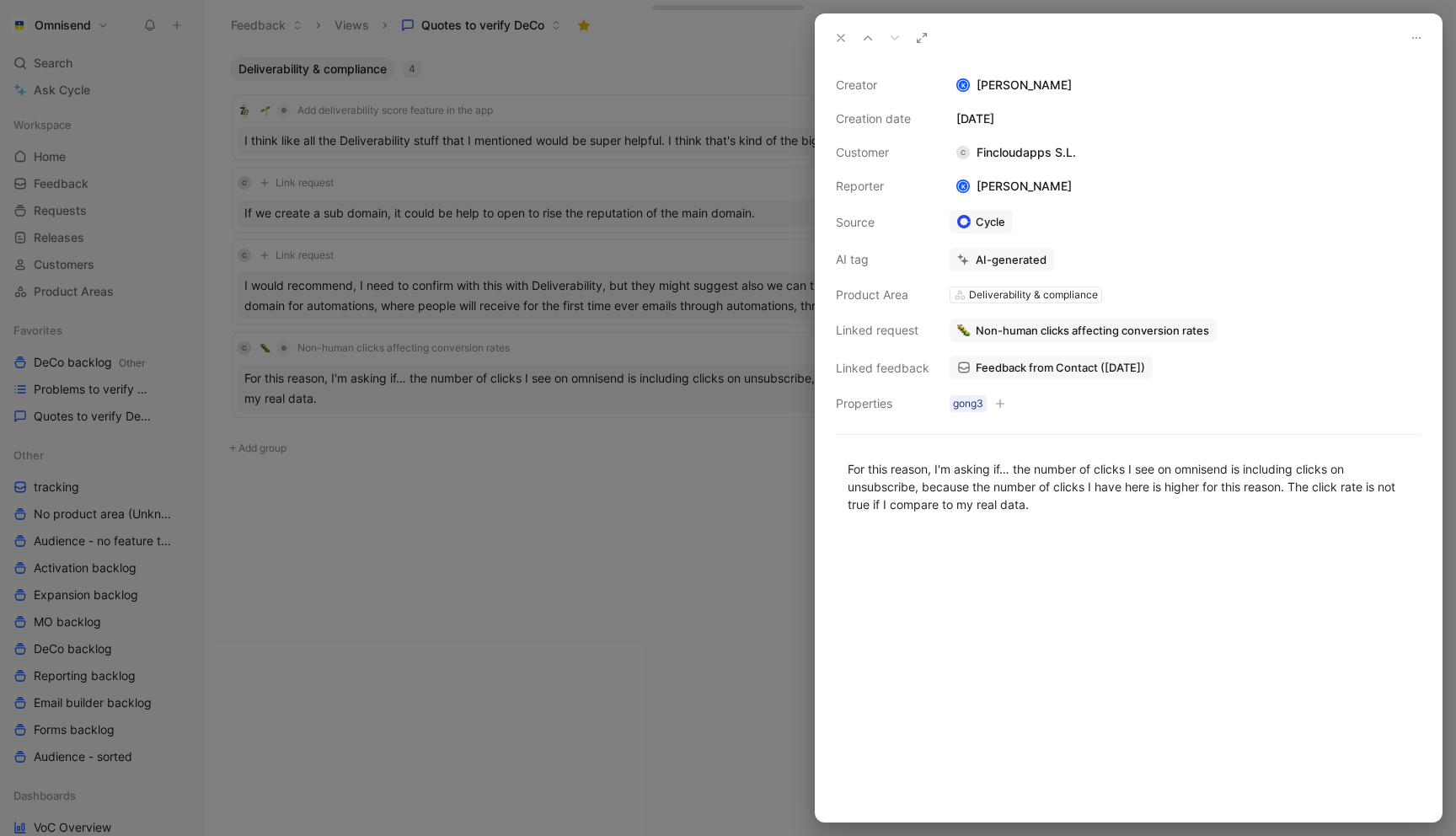
click at [699, 644] on div at bounding box center [728, 418] width 1456 height 836
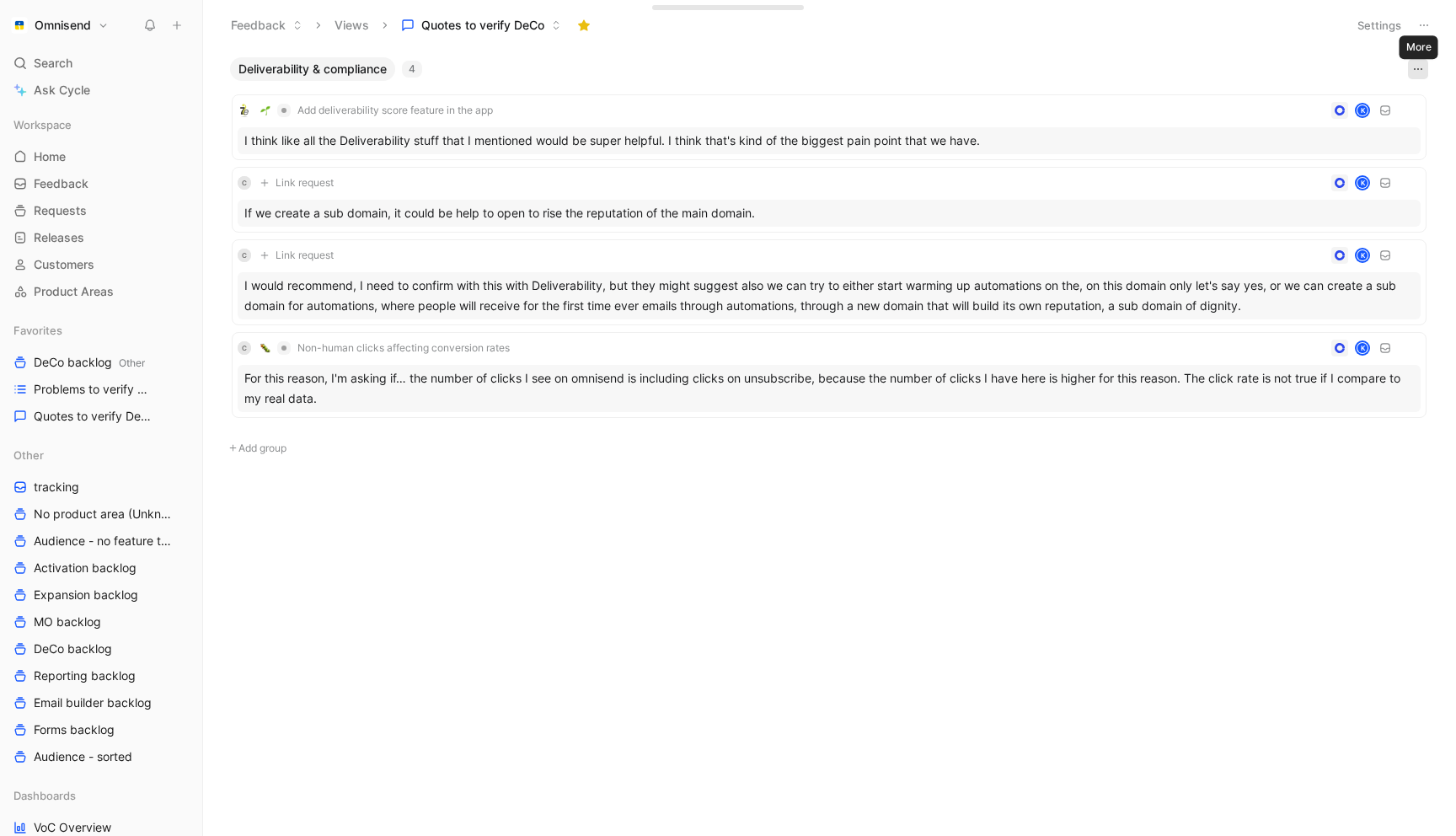
click at [1423, 63] on icon "button" at bounding box center [1418, 70] width 14 height 14
click at [1413, 349] on icon "button" at bounding box center [1411, 349] width 14 height 14
click at [1388, 354] on icon at bounding box center [1385, 349] width 12 height 12
click at [1410, 347] on icon "button" at bounding box center [1411, 349] width 14 height 14
click at [1372, 374] on div "Edit property" at bounding box center [1336, 381] width 153 height 20
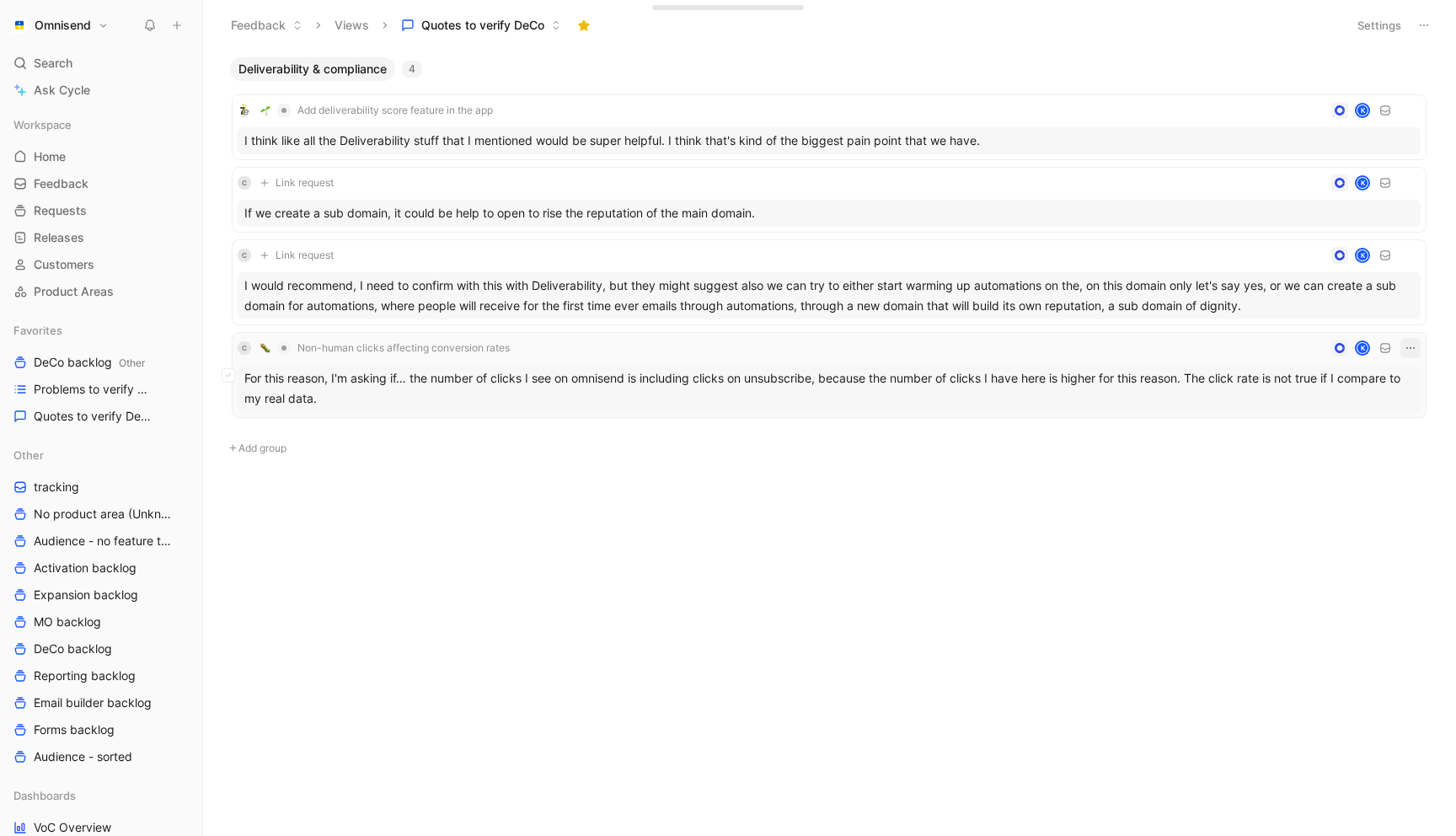
click at [1404, 344] on icon "button" at bounding box center [1411, 349] width 14 height 14
click at [1175, 345] on div "C Non-human clicks affecting conversion rates K" at bounding box center [830, 348] width 1183 height 20
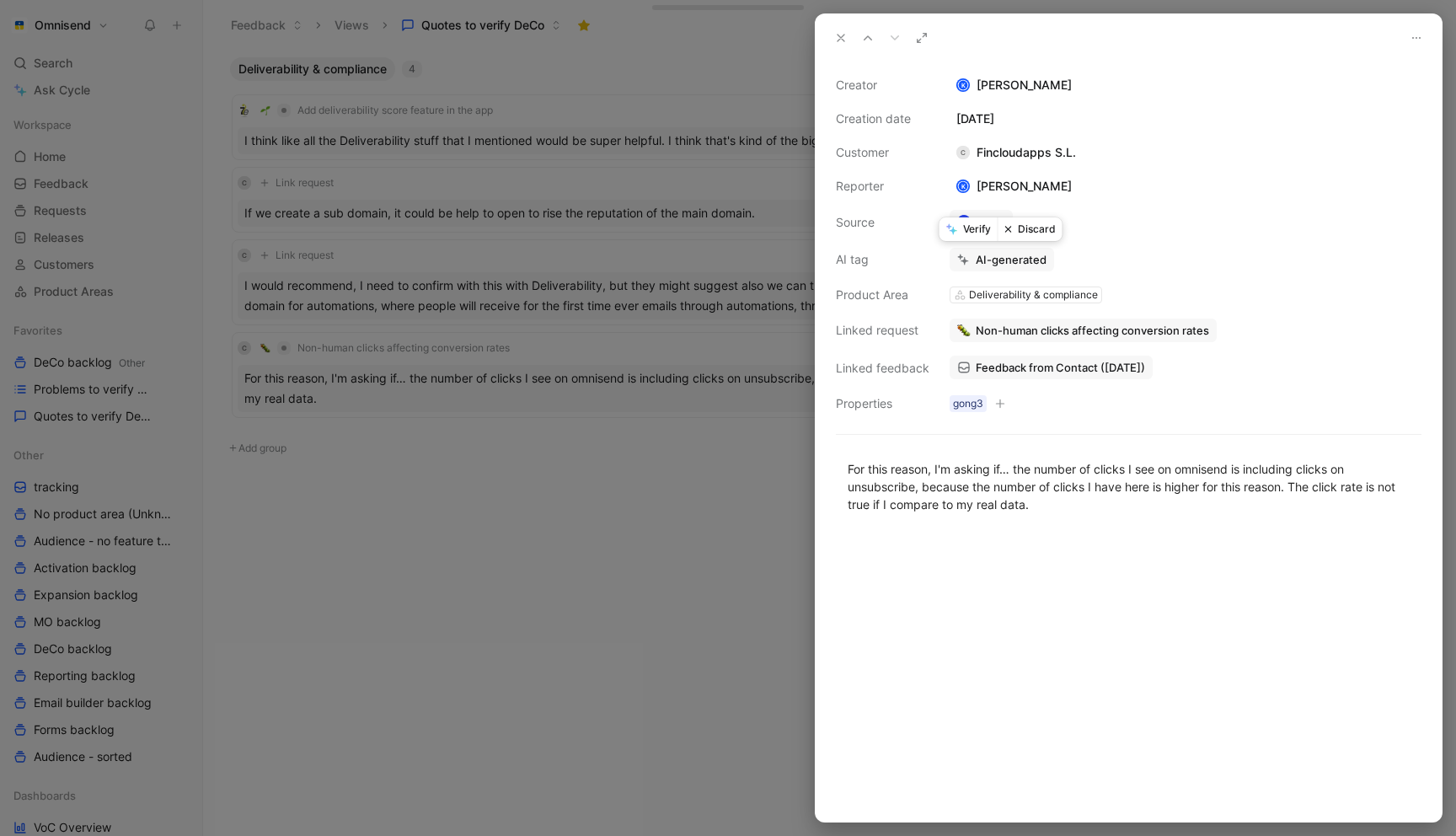
click at [972, 226] on button "Verify" at bounding box center [968, 229] width 58 height 24
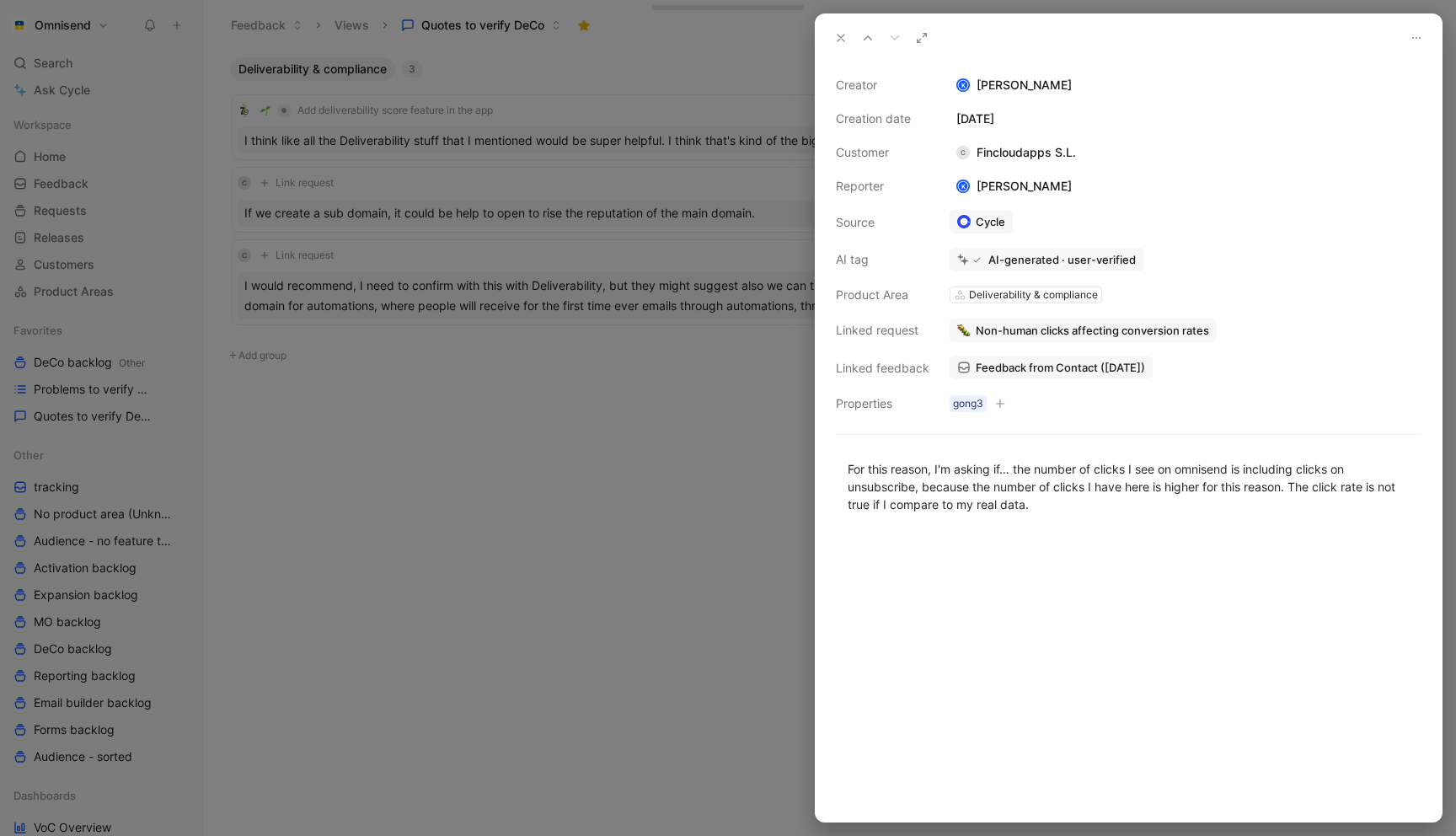
click at [722, 413] on div at bounding box center [728, 418] width 1456 height 836
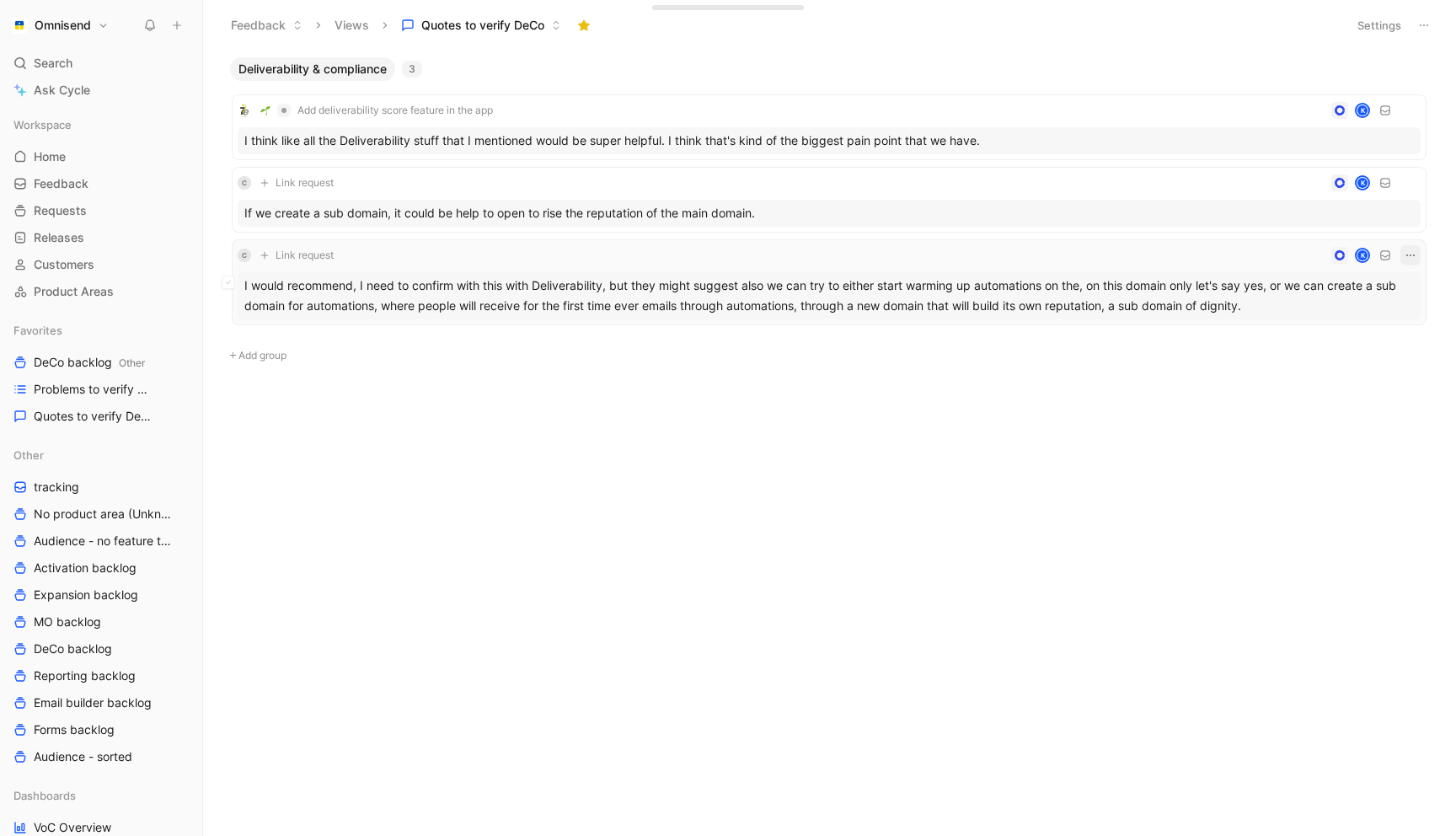
click at [1405, 255] on icon "button" at bounding box center [1411, 256] width 14 height 14
click at [1324, 330] on div "Delete" at bounding box center [1336, 339] width 153 height 20
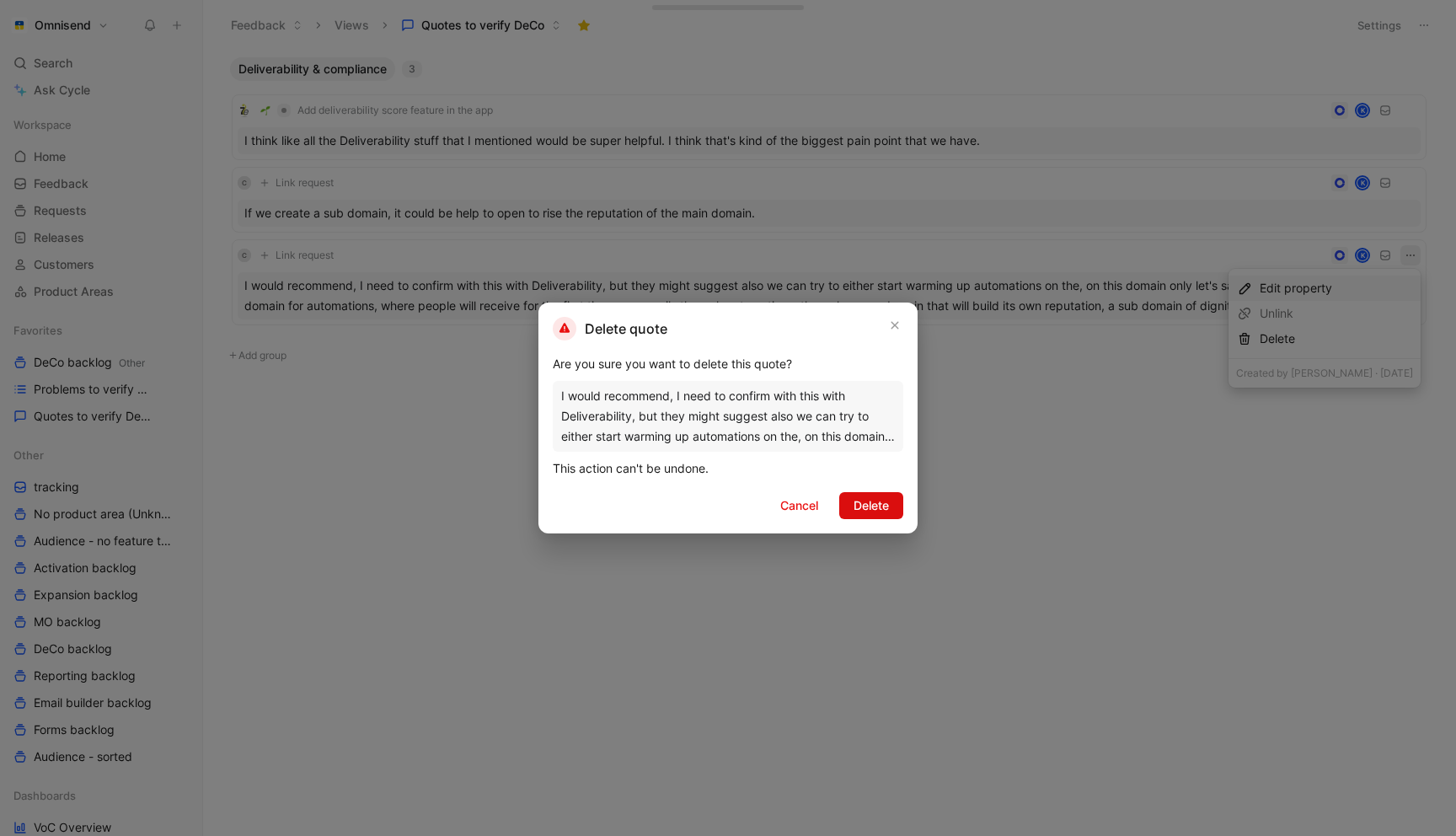
click at [876, 506] on span "Delete" at bounding box center [871, 506] width 36 height 20
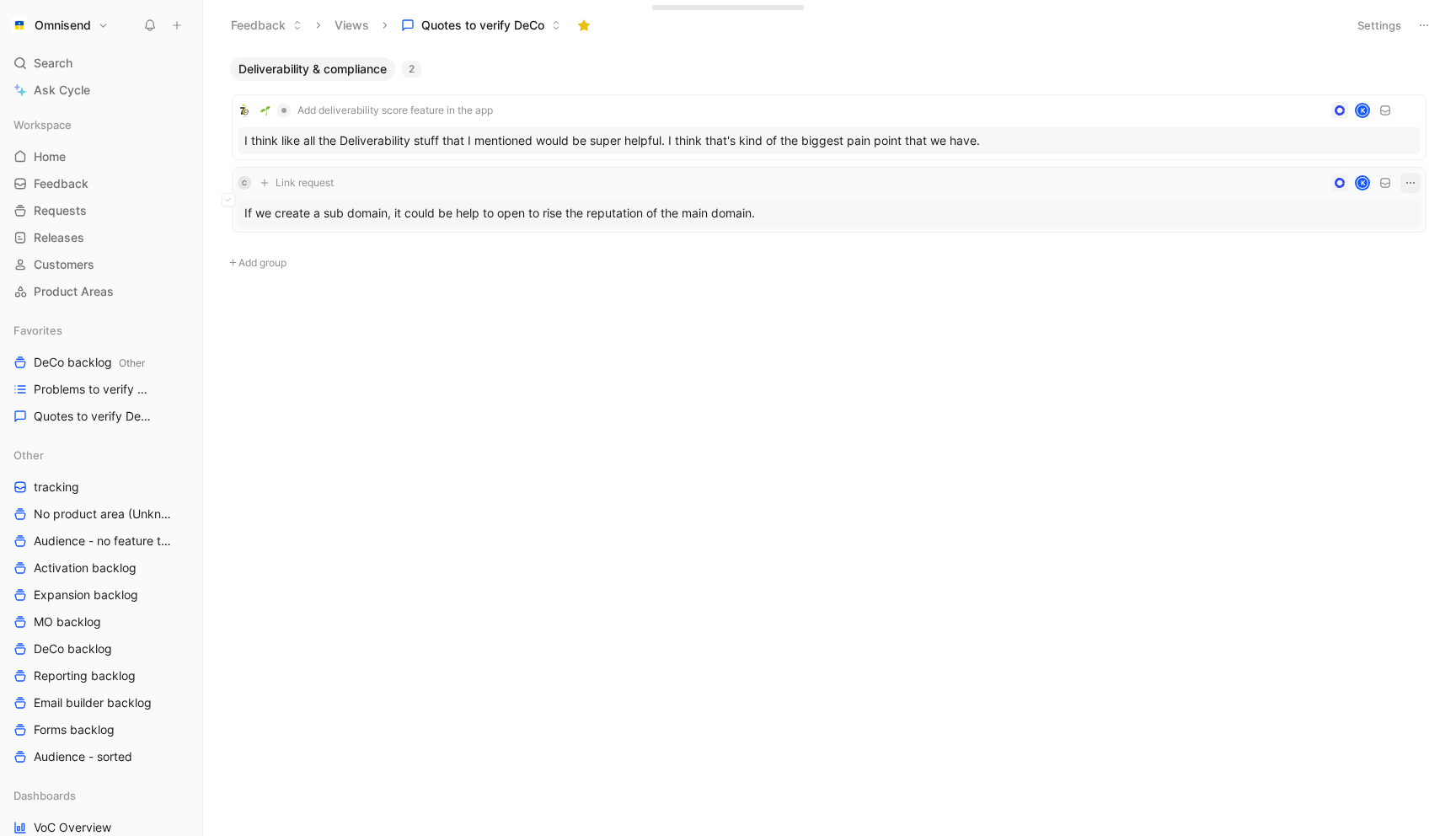
click at [1408, 183] on icon "button" at bounding box center [1411, 183] width 14 height 14
click at [1295, 266] on div "Delete" at bounding box center [1325, 266] width 192 height 25
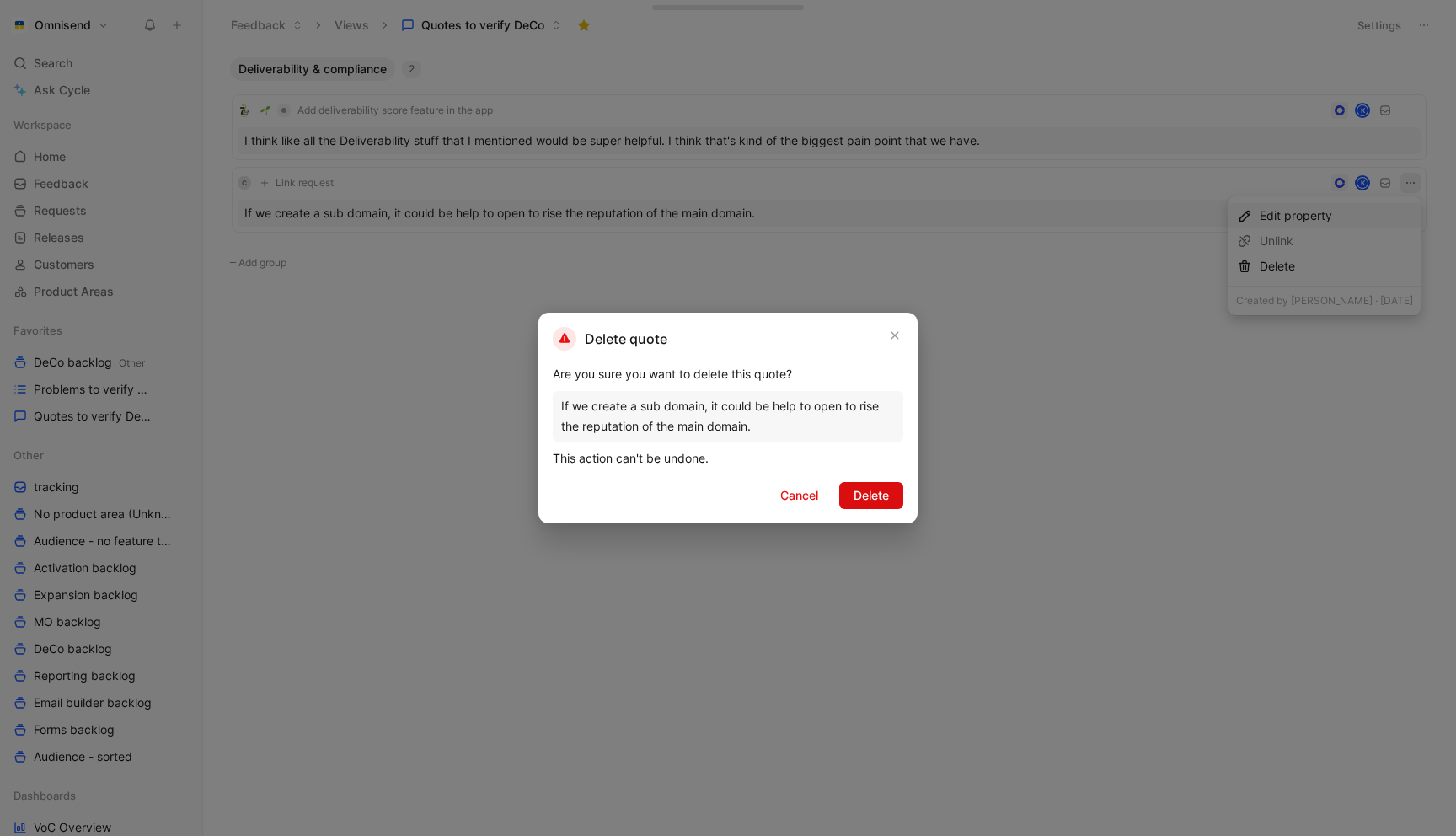
click at [866, 485] on span "Delete" at bounding box center [871, 495] width 36 height 20
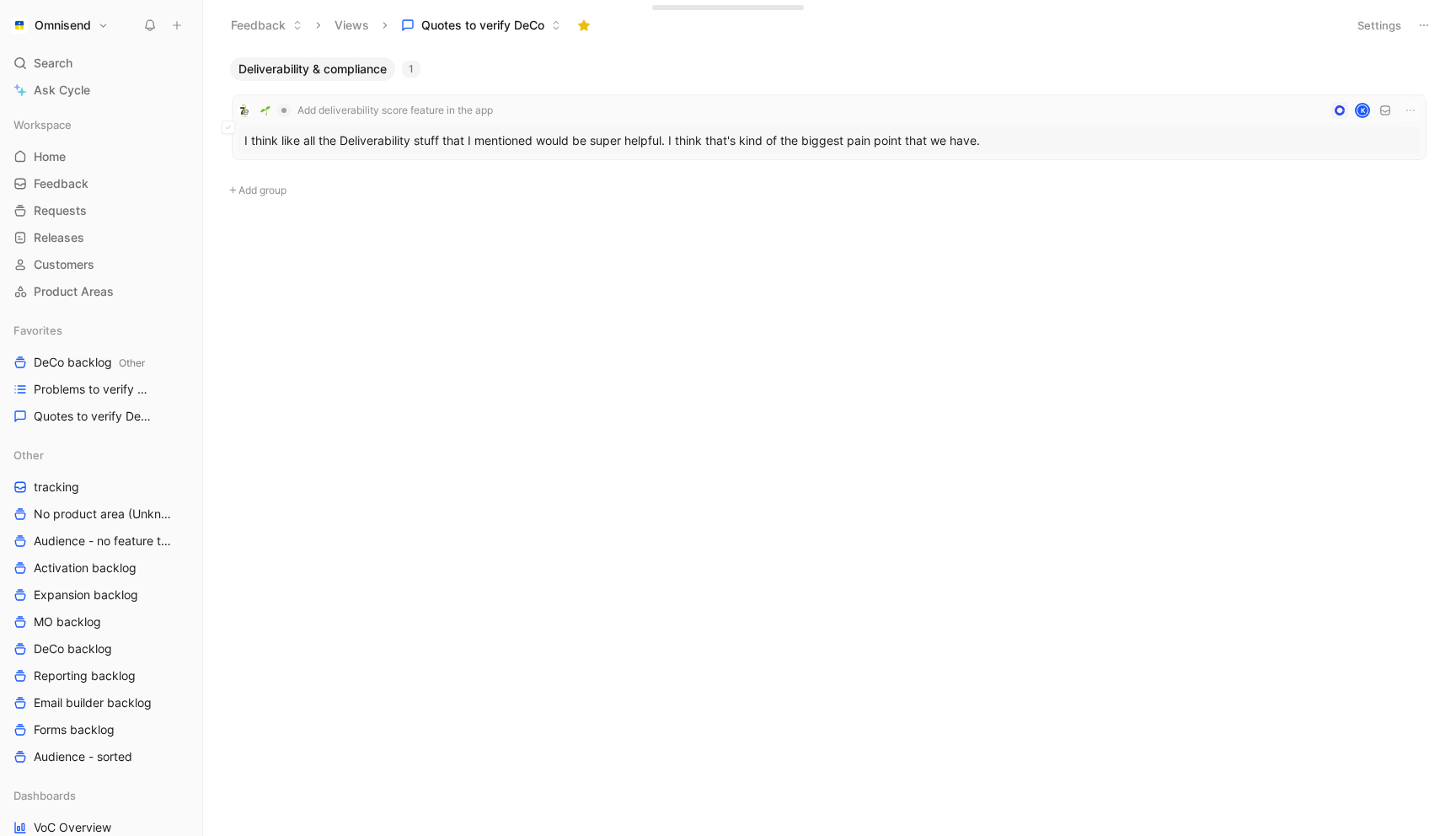
click at [1268, 119] on div "Add deliverability score feature in the app K" at bounding box center [830, 111] width 1183 height 20
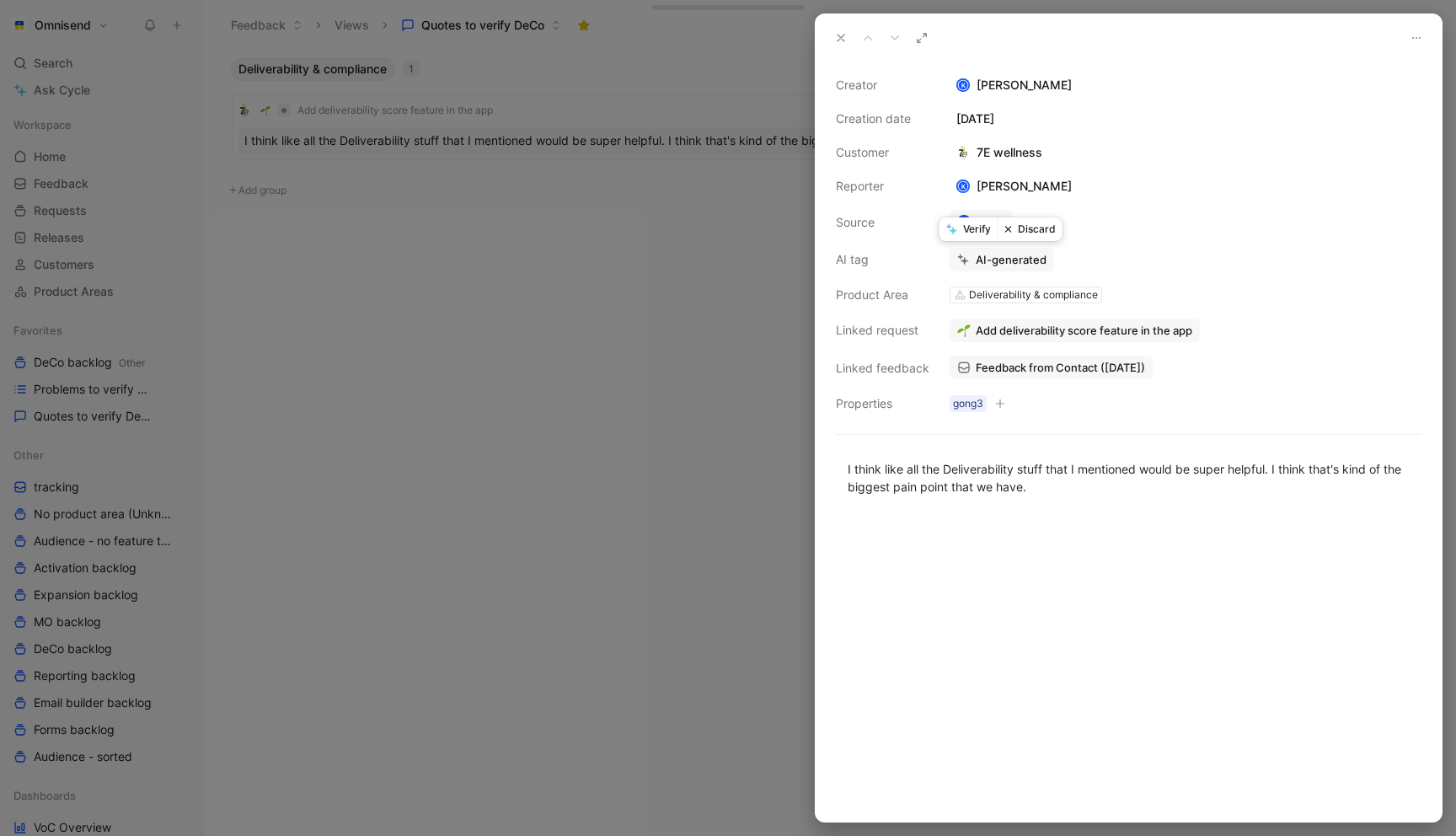
click at [964, 233] on button "Verify" at bounding box center [968, 229] width 58 height 24
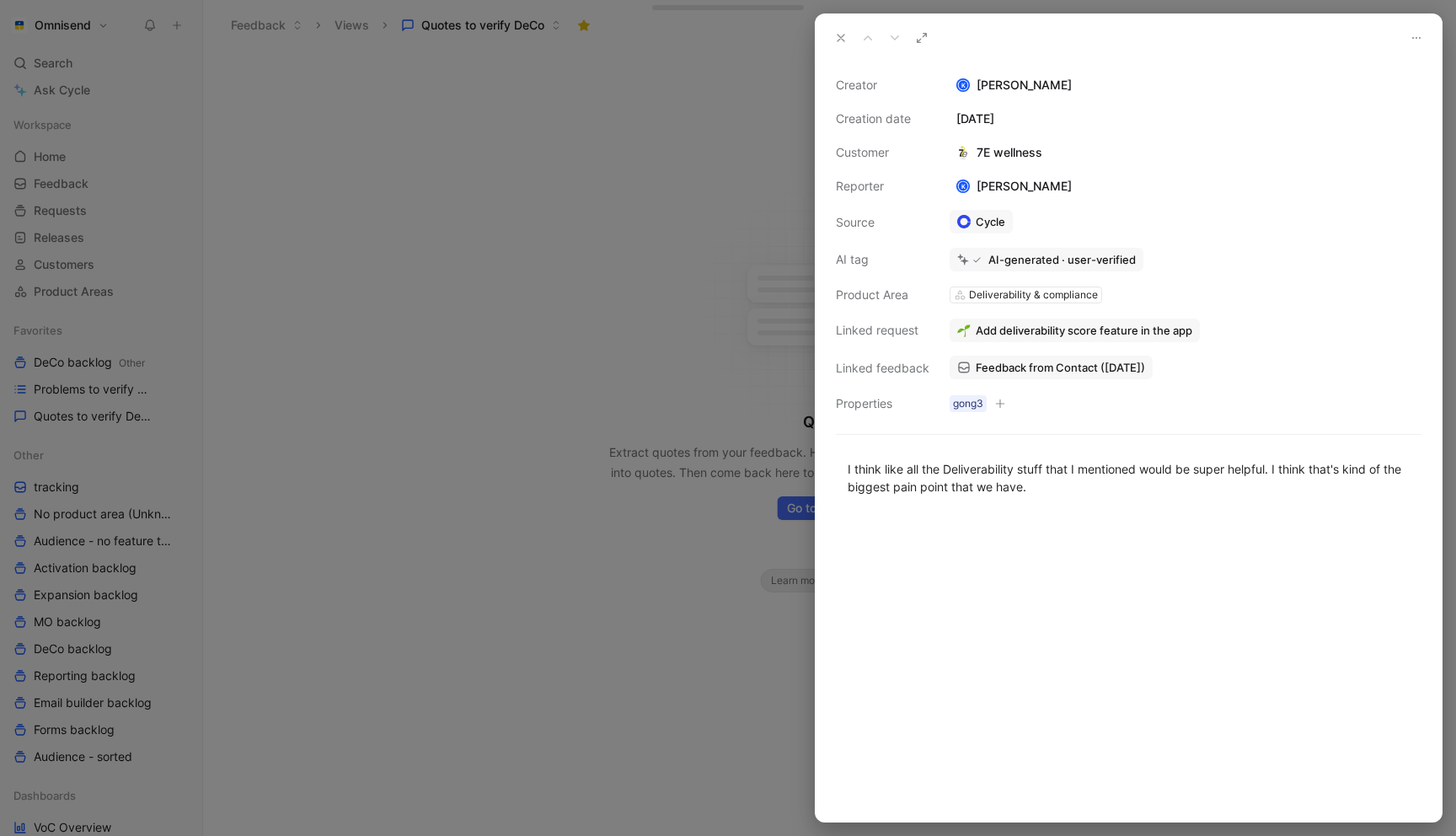
click at [675, 274] on div at bounding box center [728, 418] width 1456 height 836
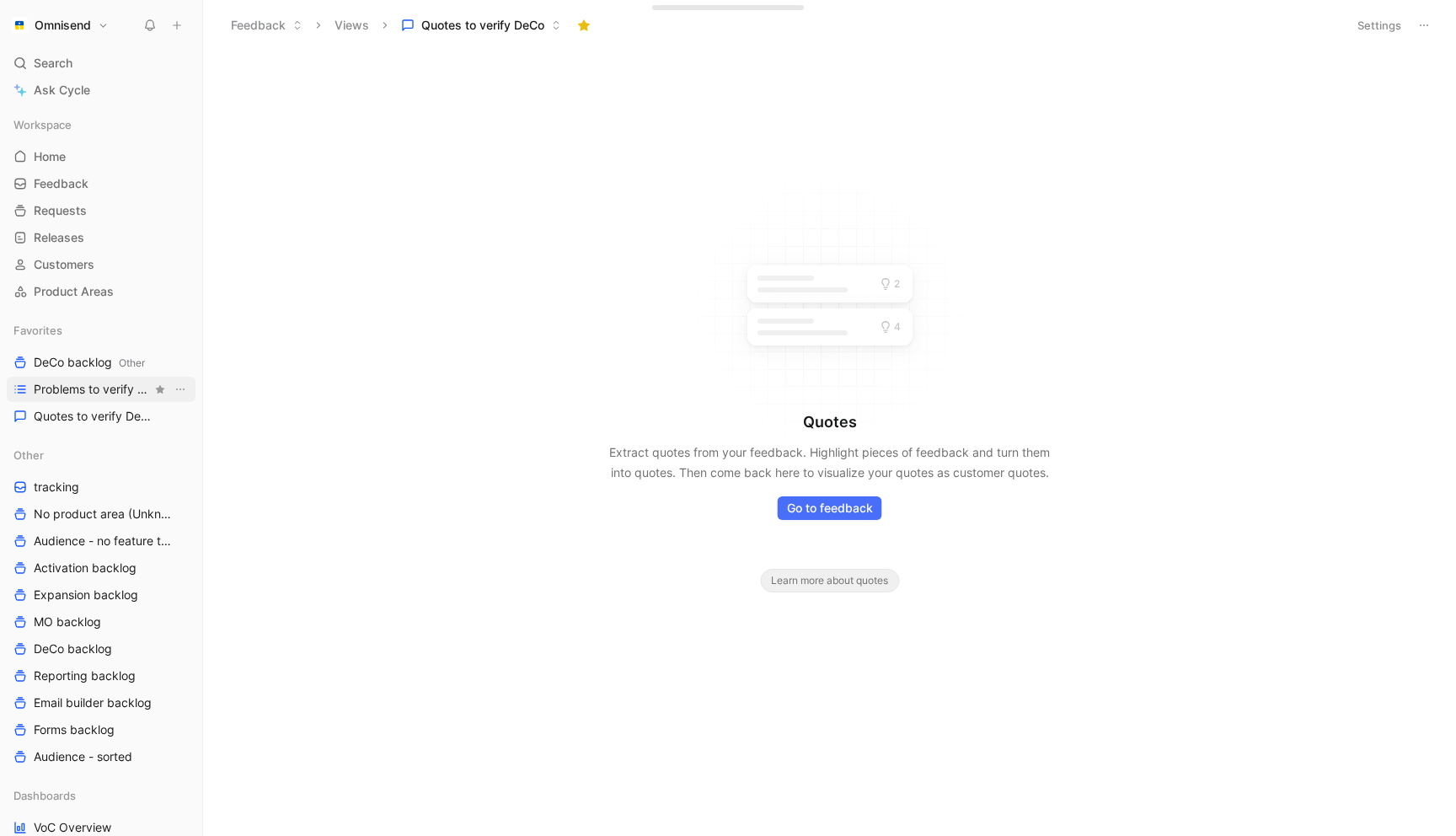
click at [71, 395] on span "Problems to verify DeCo" at bounding box center [93, 389] width 118 height 17
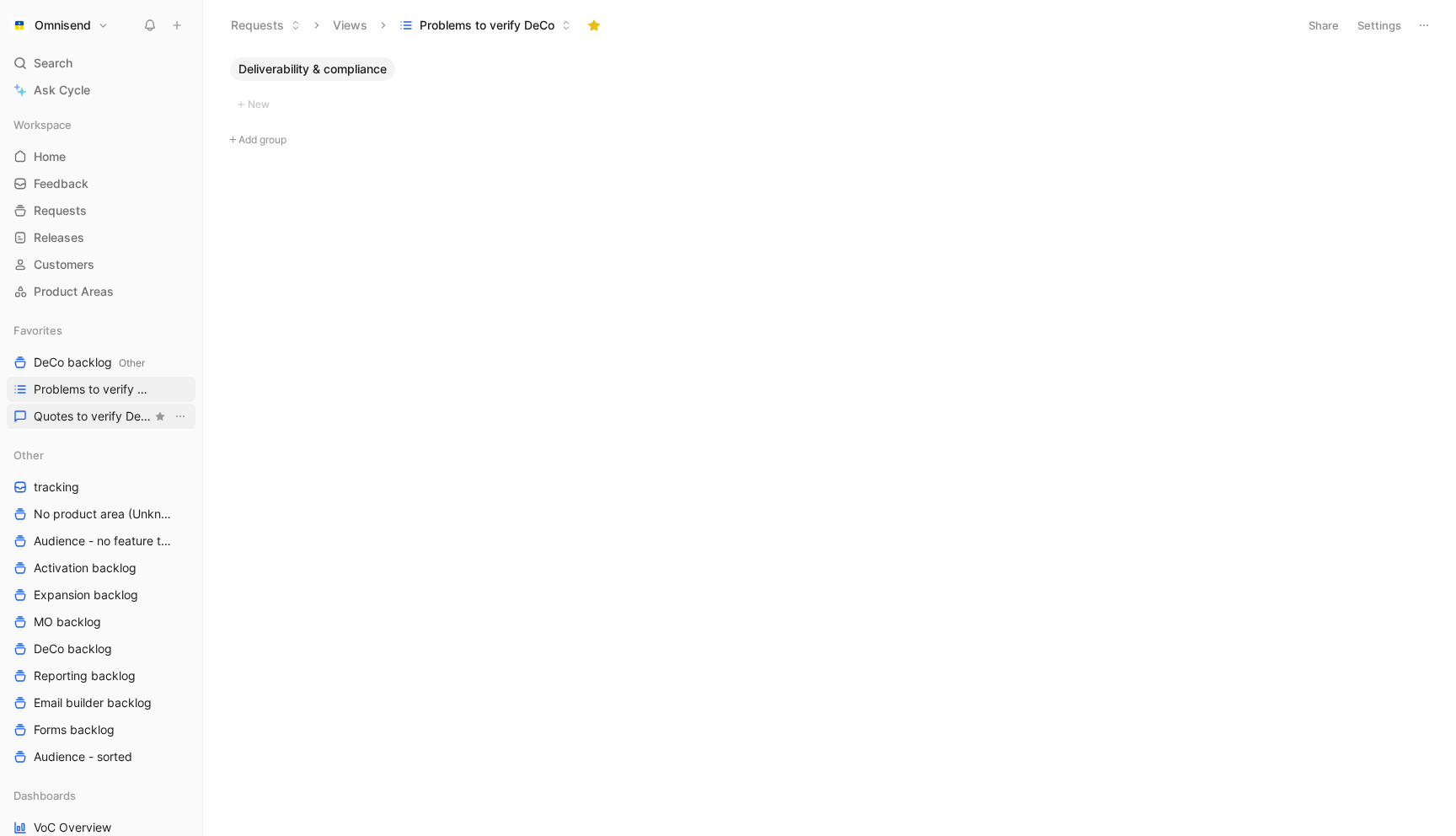
click at [69, 415] on span "Quotes to verify DeCo" at bounding box center [93, 417] width 118 height 17
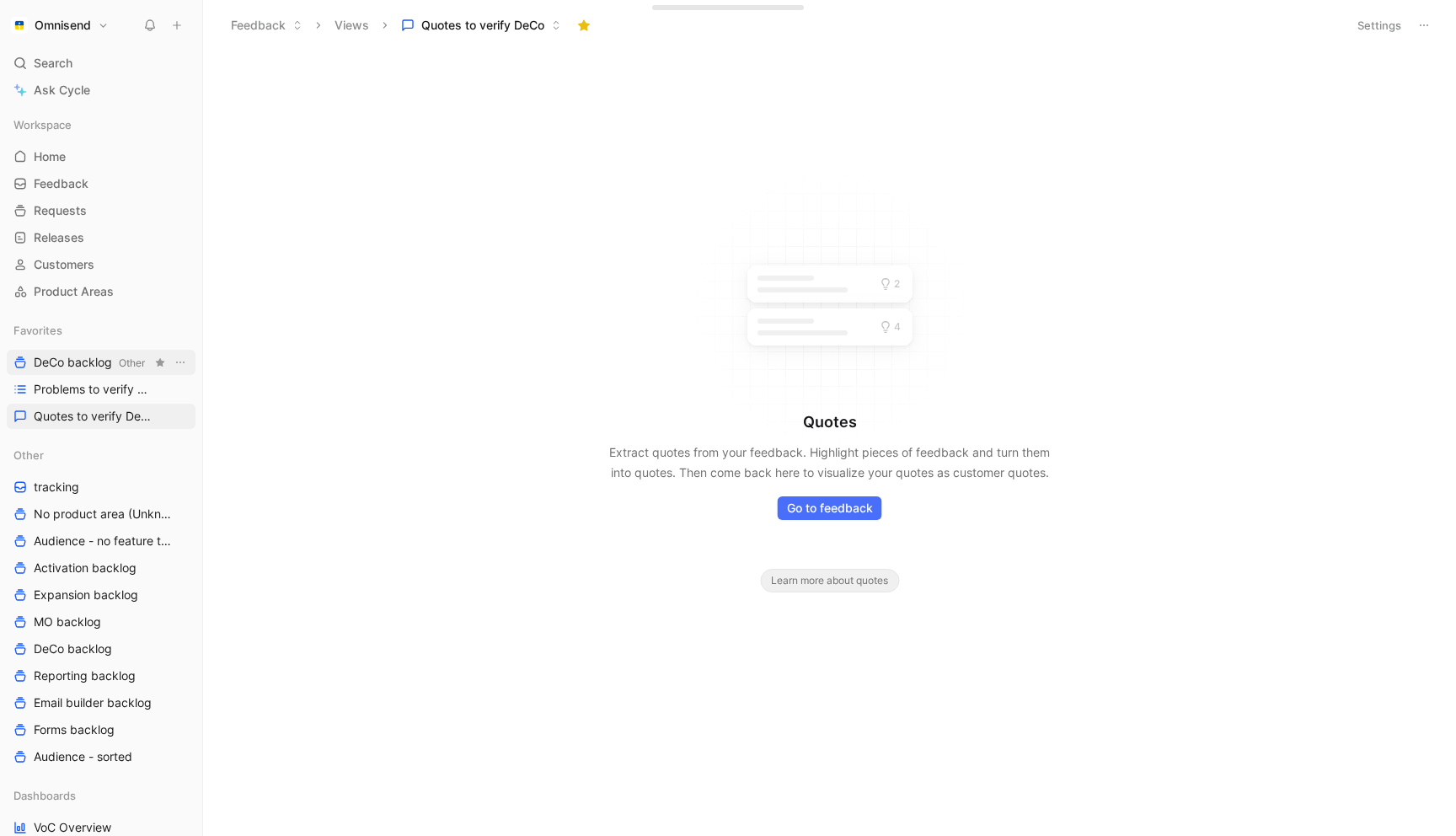
click at [75, 369] on span "DeCo backlog Other" at bounding box center [90, 363] width 112 height 18
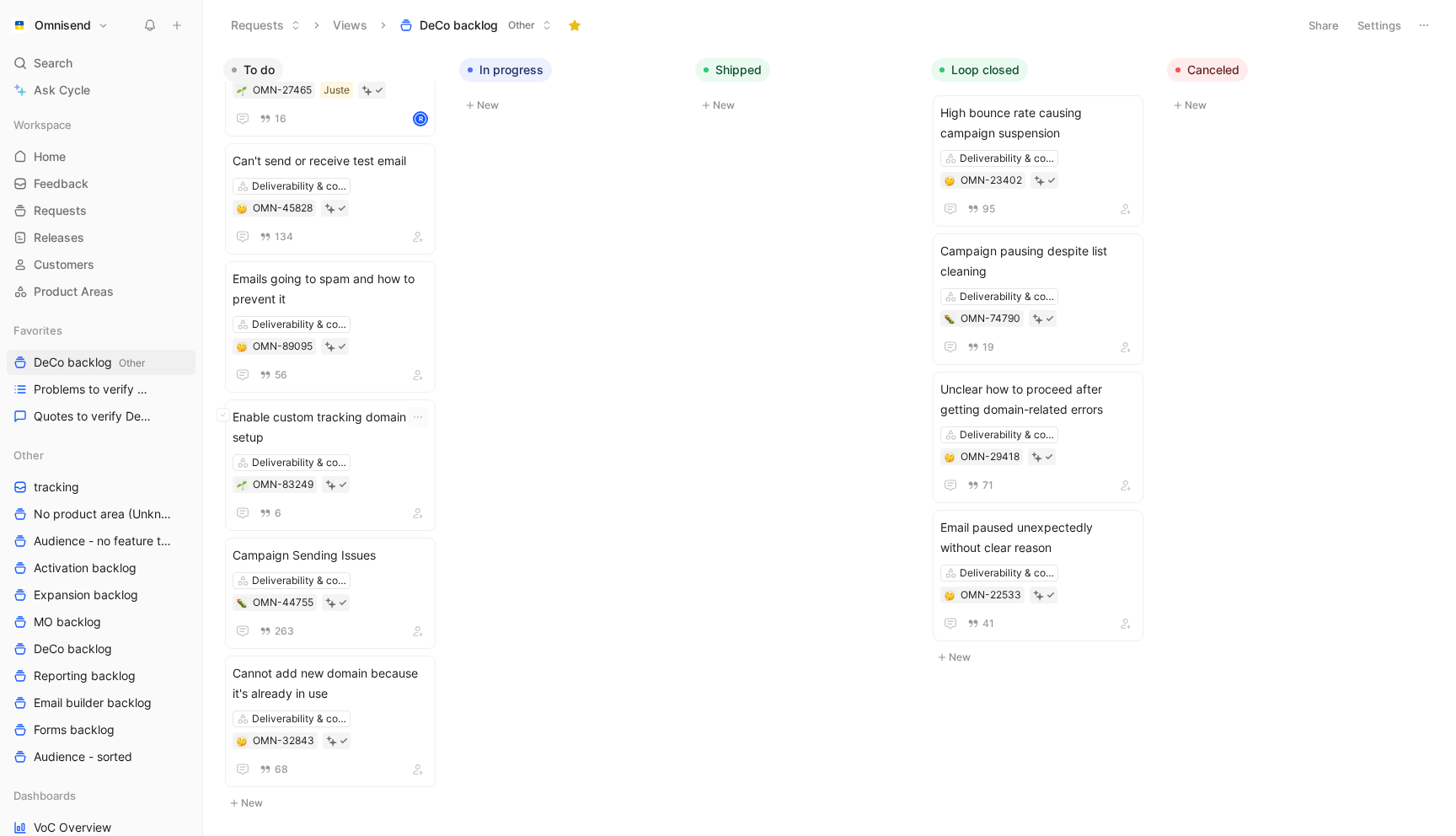
scroll to position [1732, 0]
